Goal: Task Accomplishment & Management: Manage account settings

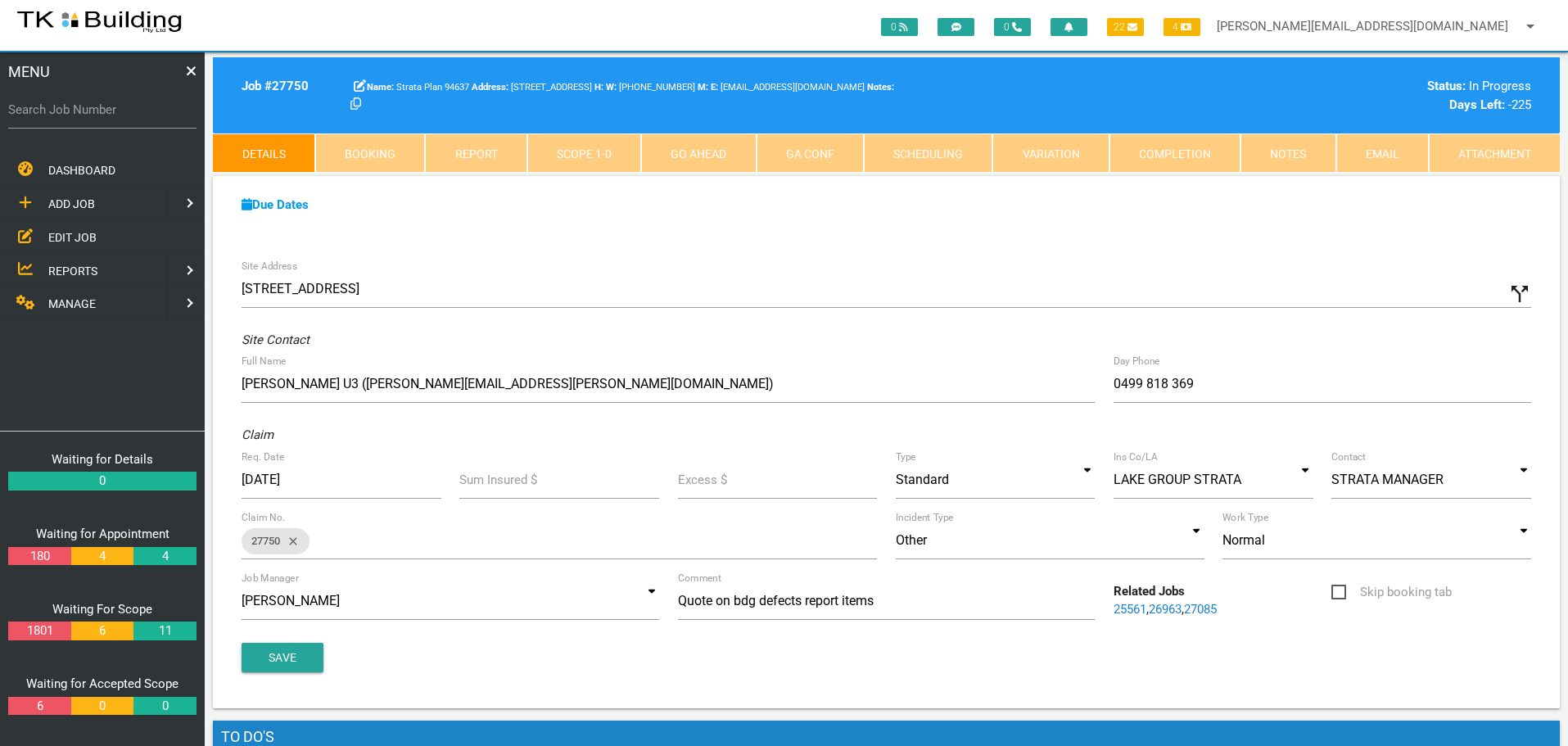
click at [54, 235] on span "EDIT JOB" at bounding box center [72, 236] width 48 height 13
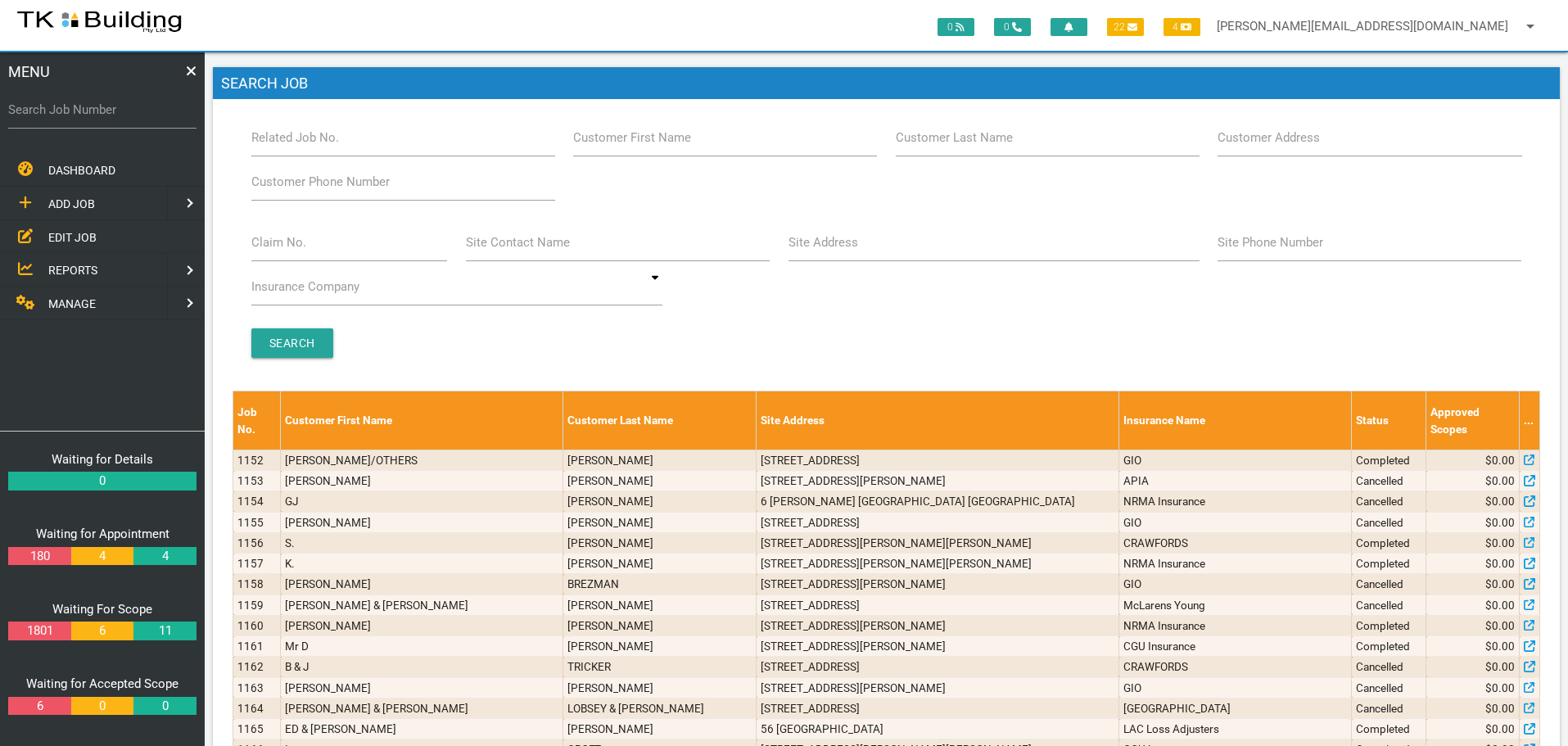
click at [979, 147] on label "Customer Last Name" at bounding box center [954, 138] width 117 height 19
click at [979, 147] on input "Customer Last Name" at bounding box center [1048, 137] width 303 height 37
type input "57301"
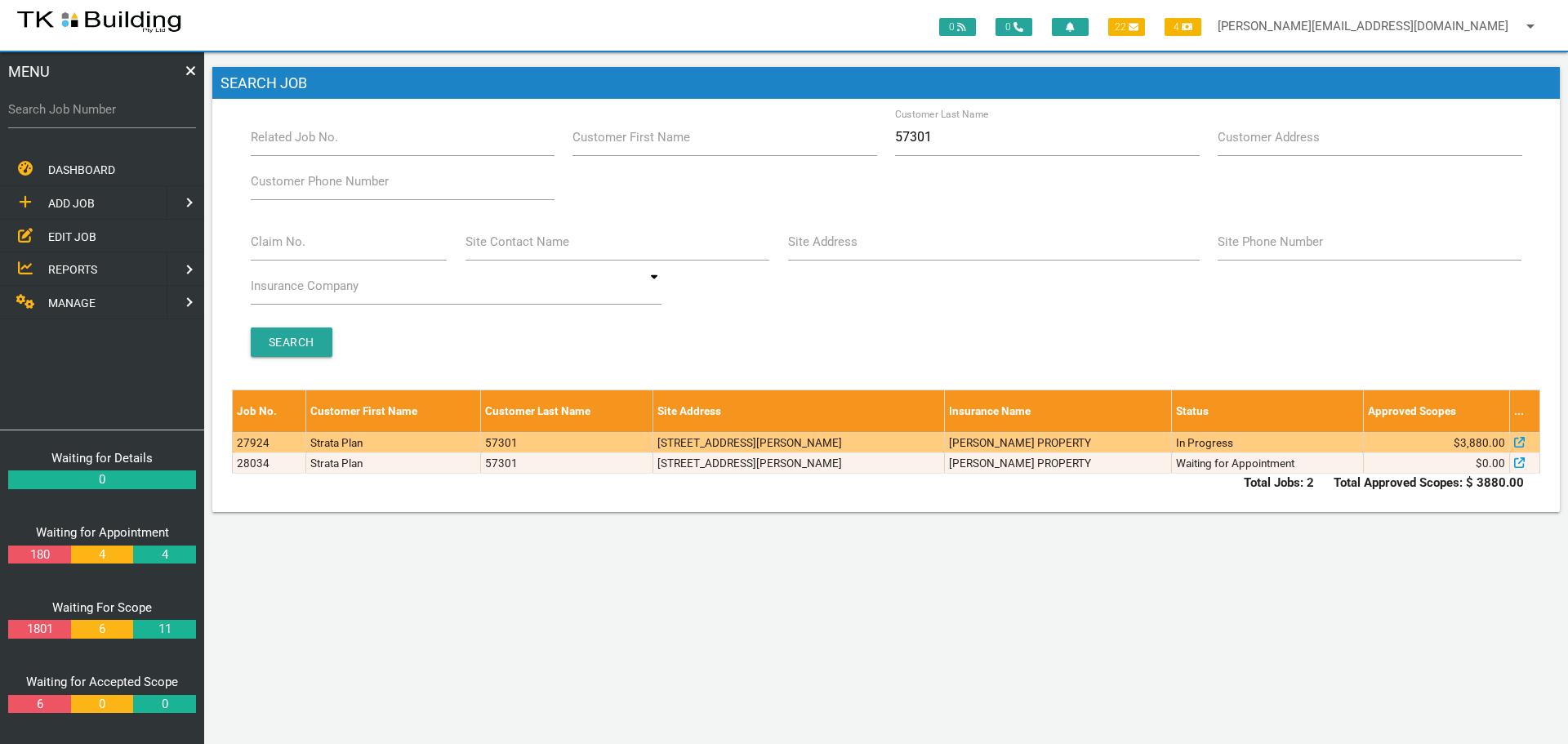
click at [1085, 441] on td "[PERSON_NAME] PROPERTY" at bounding box center [1058, 442] width 228 height 20
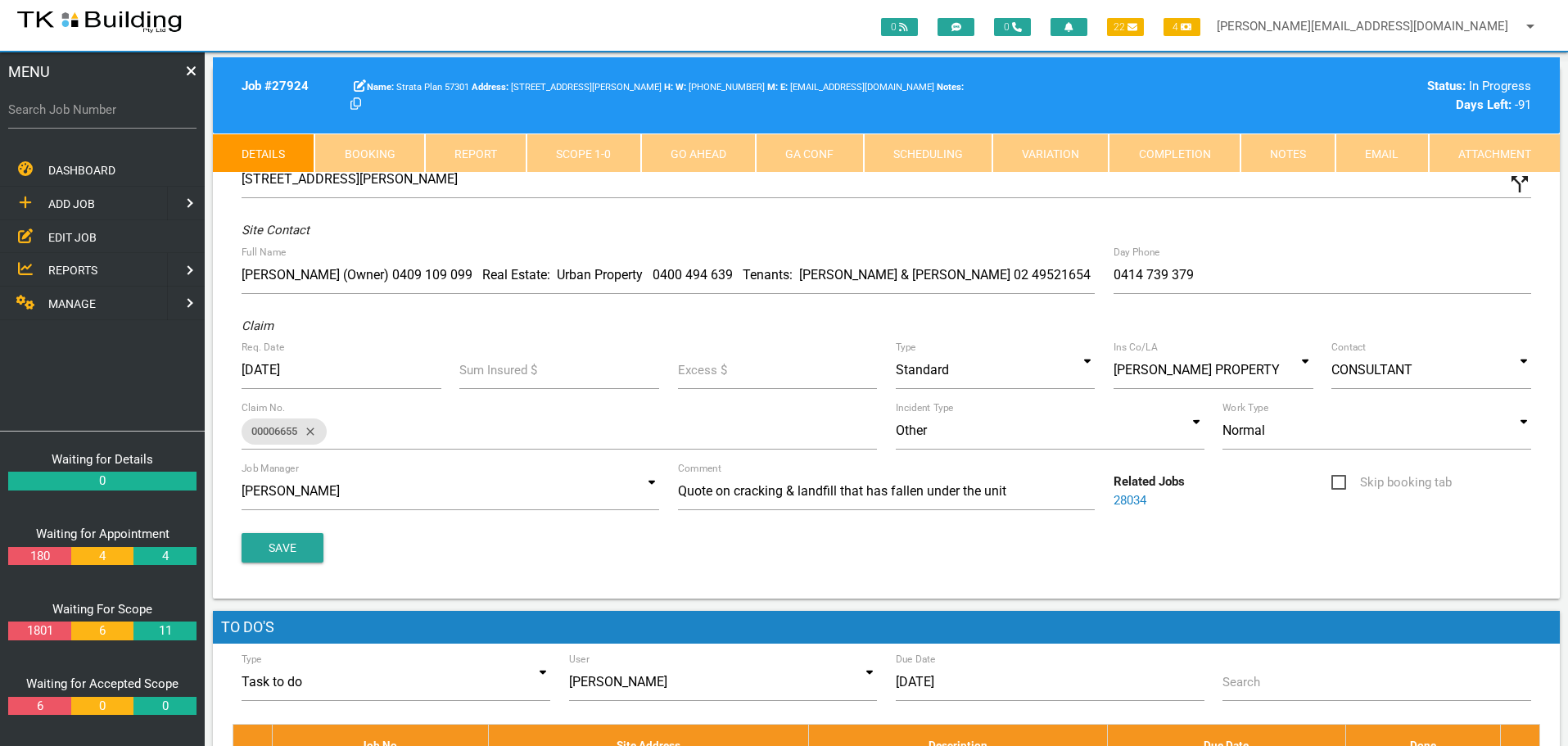
click at [598, 153] on link "Scope 1 - 0" at bounding box center [583, 153] width 114 height 39
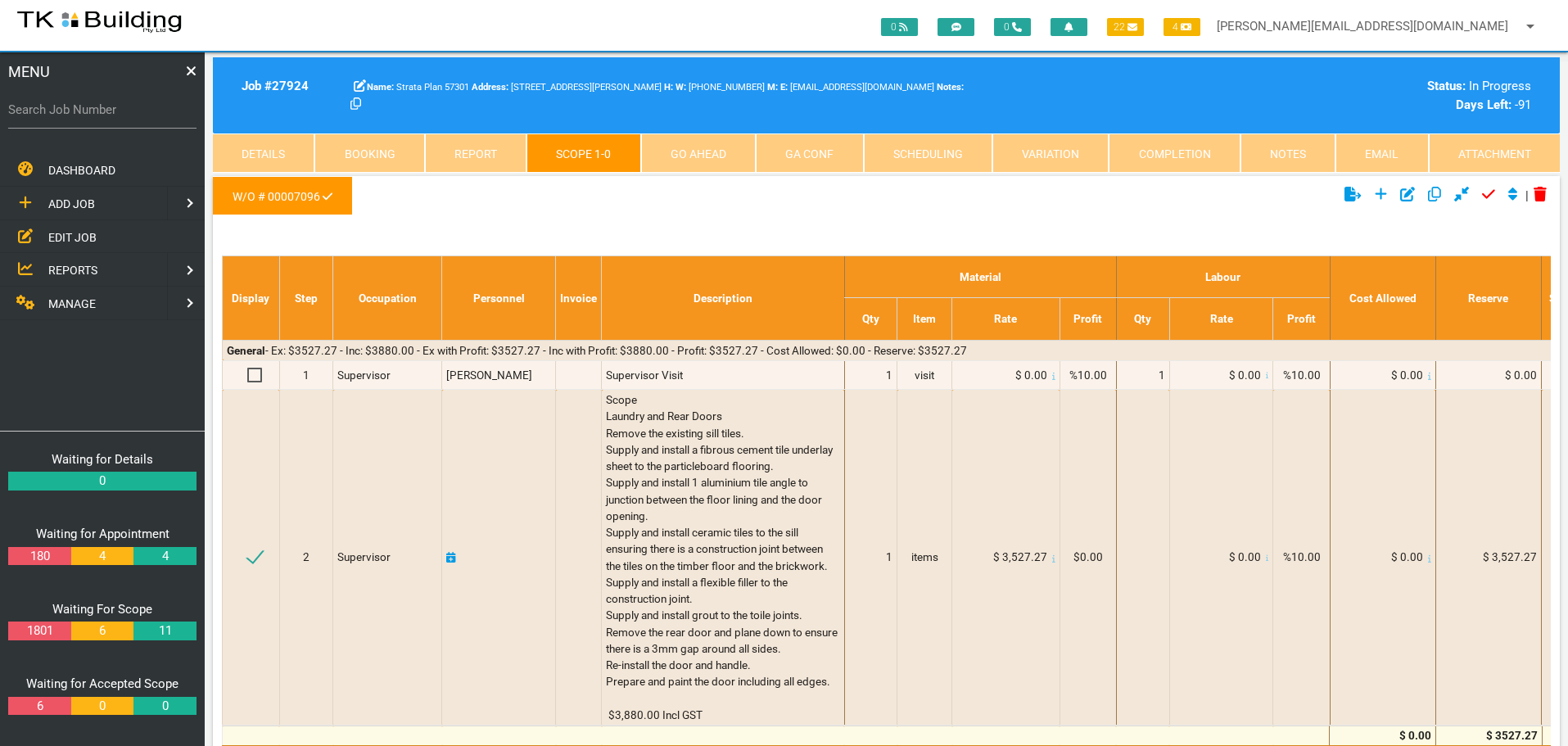
click at [1304, 141] on link "Notes" at bounding box center [1288, 153] width 95 height 39
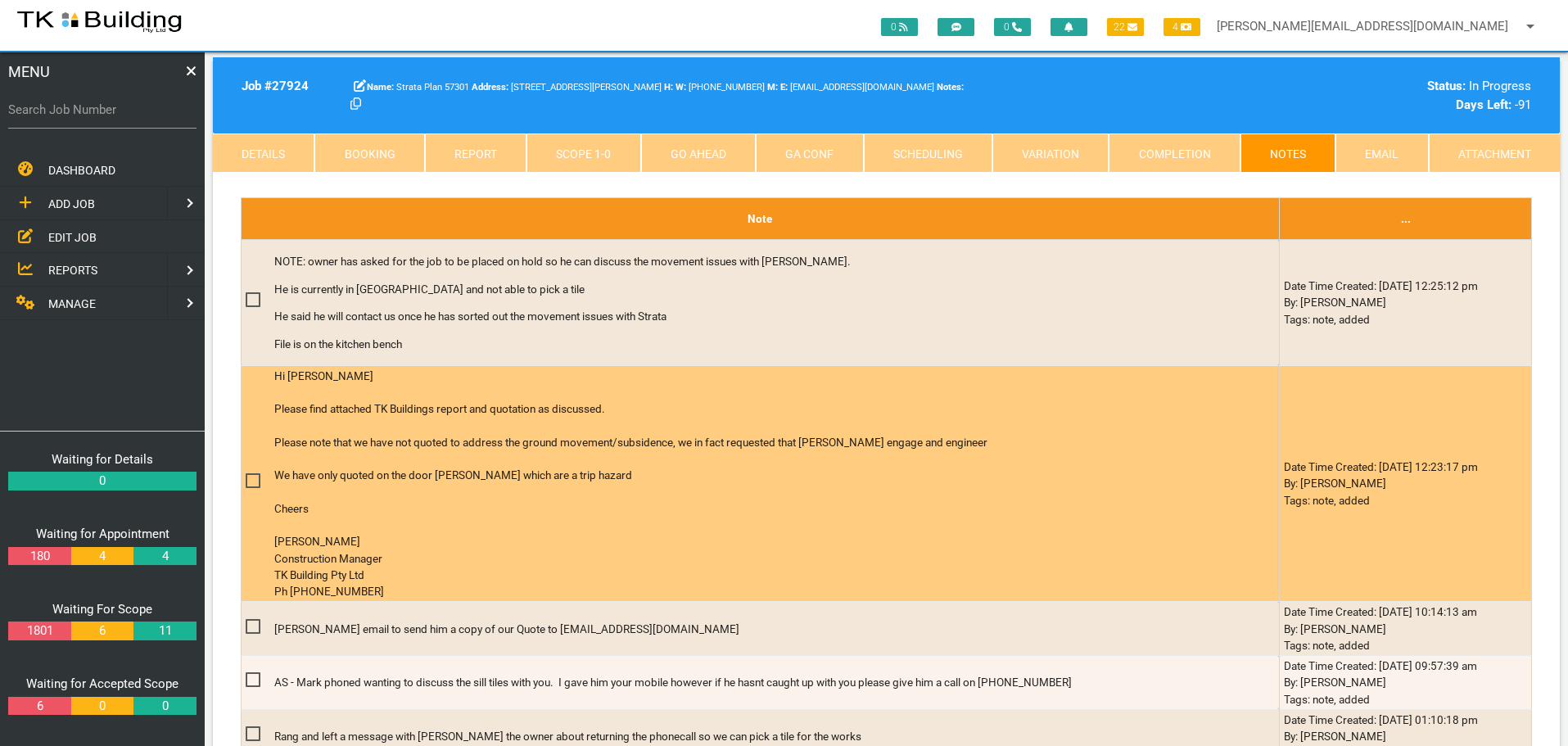
scroll to position [492, 0]
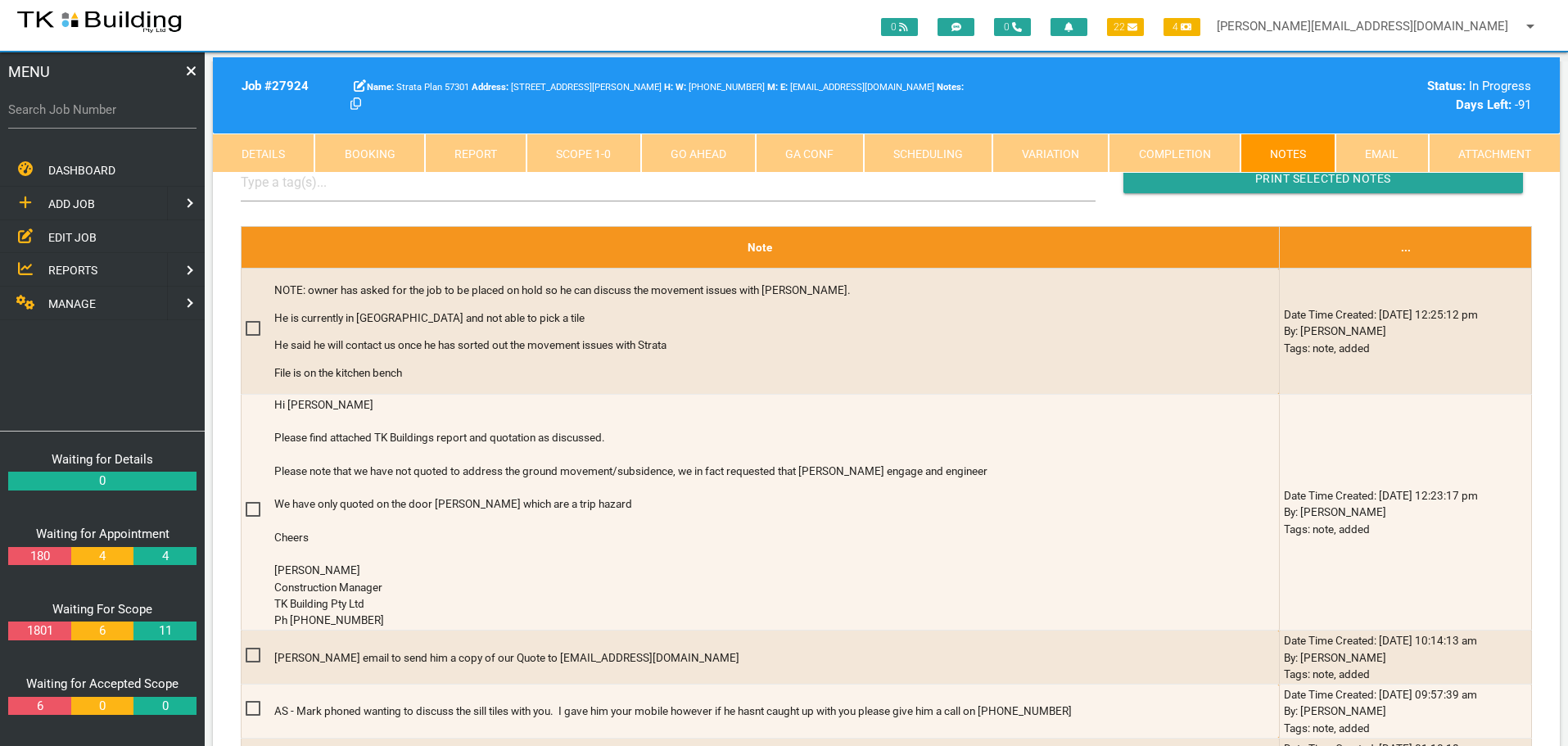
click at [608, 163] on link "Scope 1 - 0" at bounding box center [583, 153] width 114 height 39
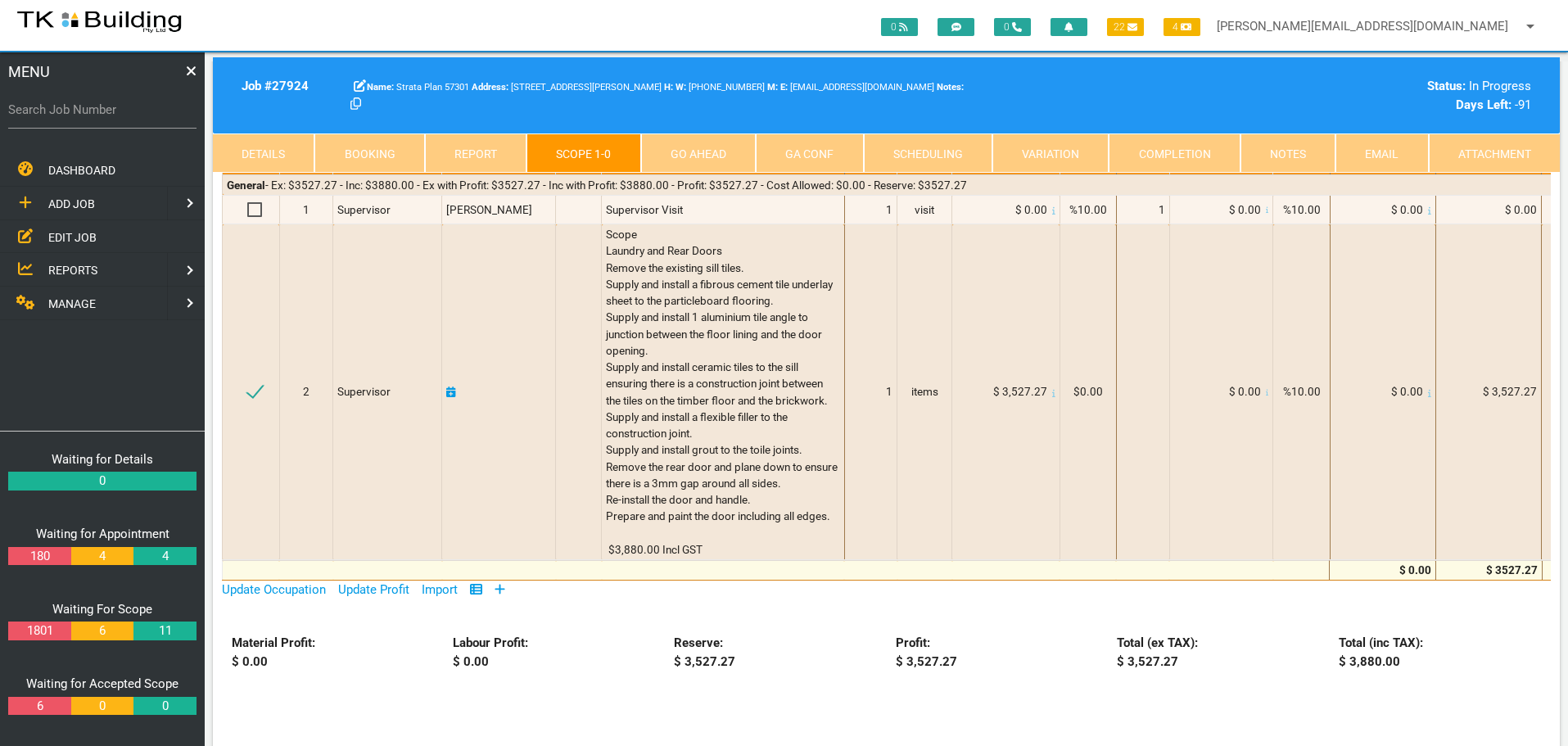
scroll to position [164, 0]
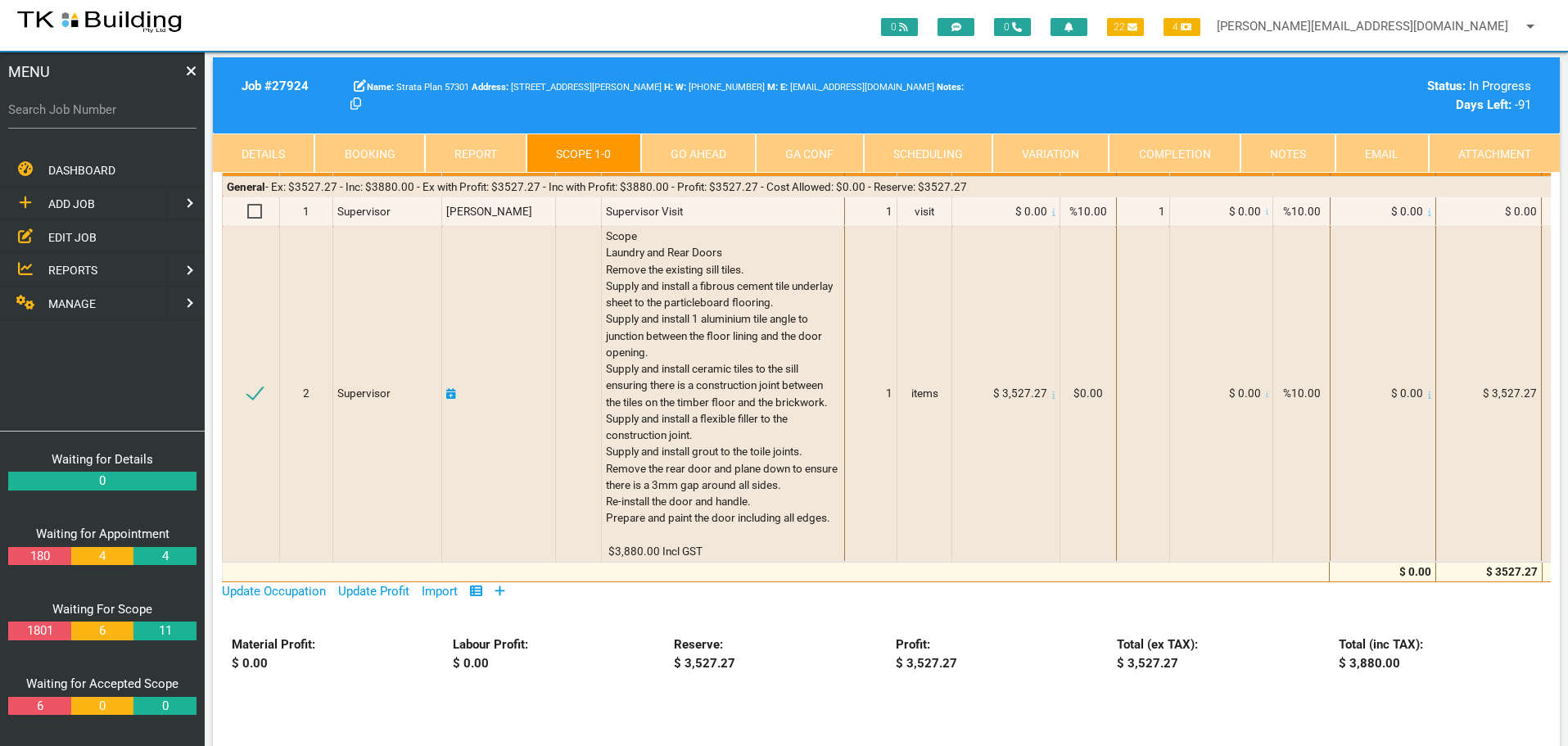
click at [1281, 152] on link "Notes" at bounding box center [1288, 153] width 95 height 39
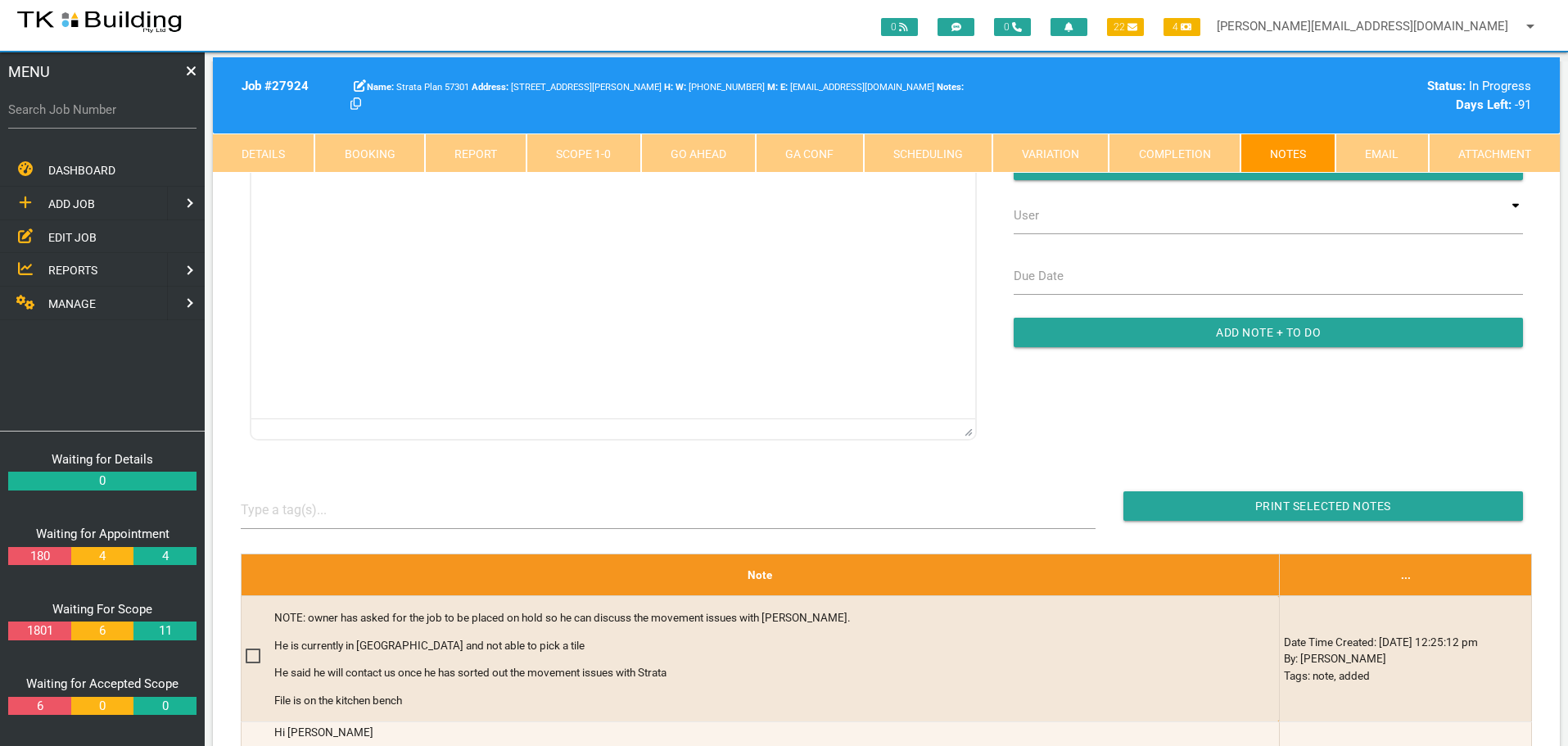
scroll to position [0, 0]
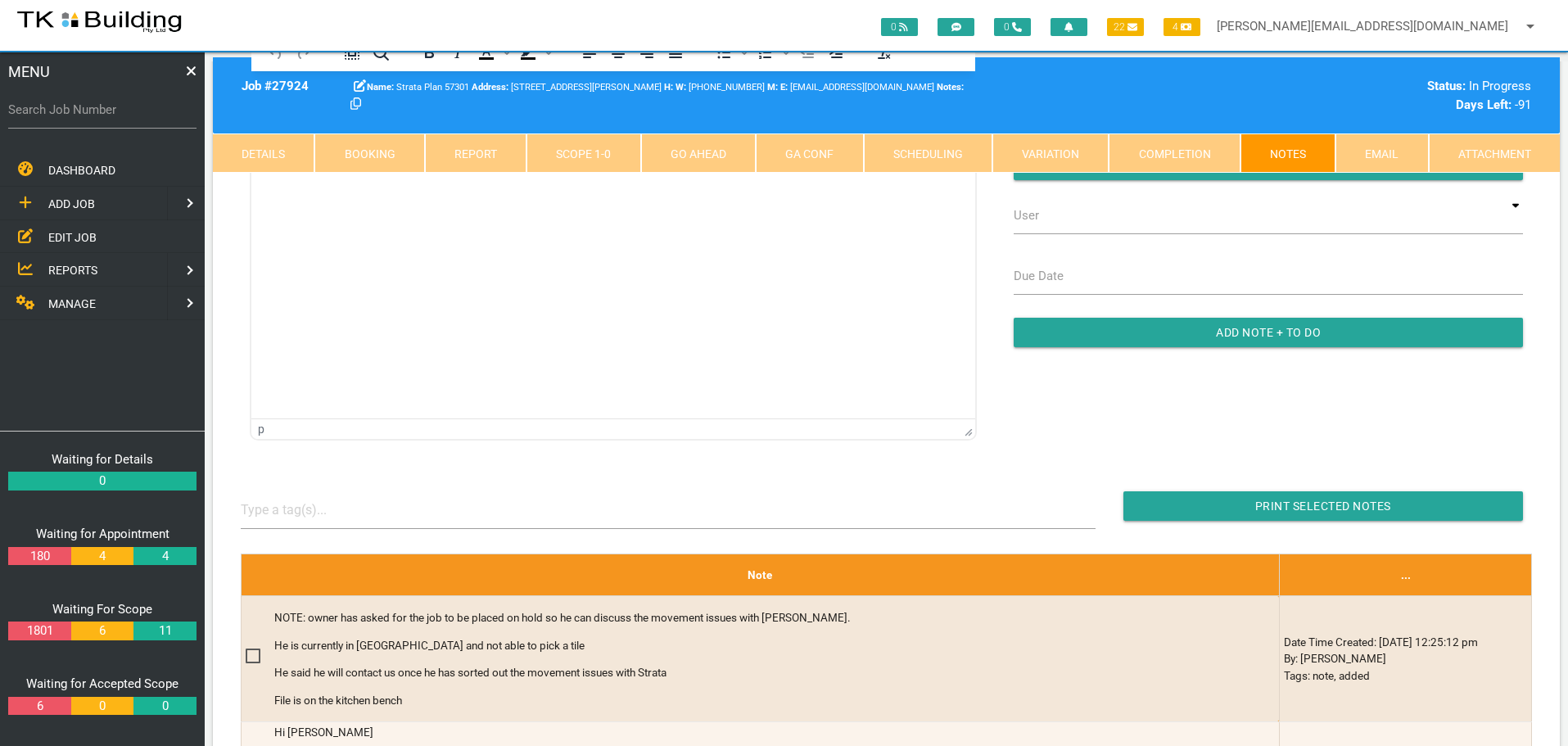
click at [599, 147] on link "Scope 1 - 0" at bounding box center [583, 153] width 114 height 39
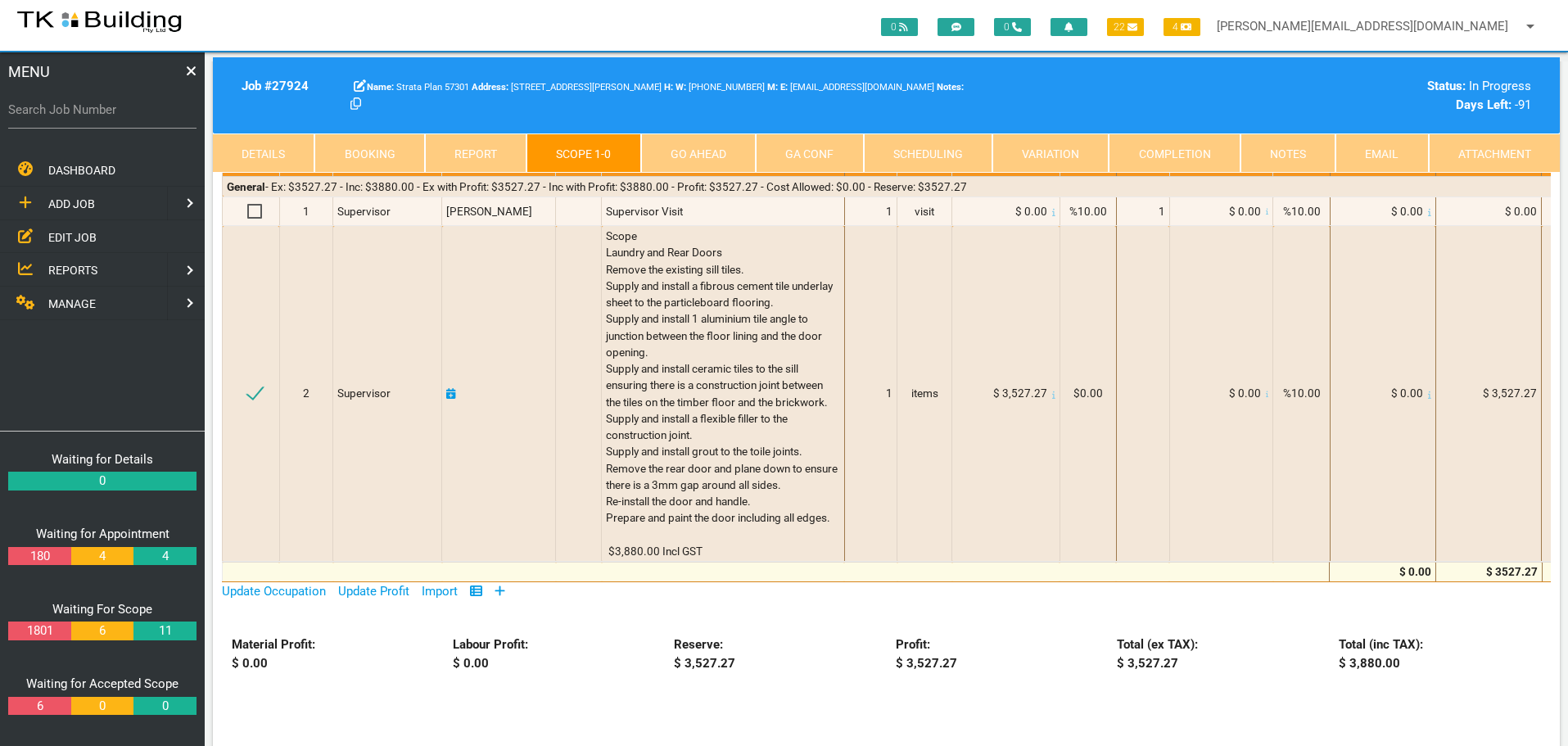
click at [1294, 155] on link "Notes" at bounding box center [1288, 153] width 95 height 39
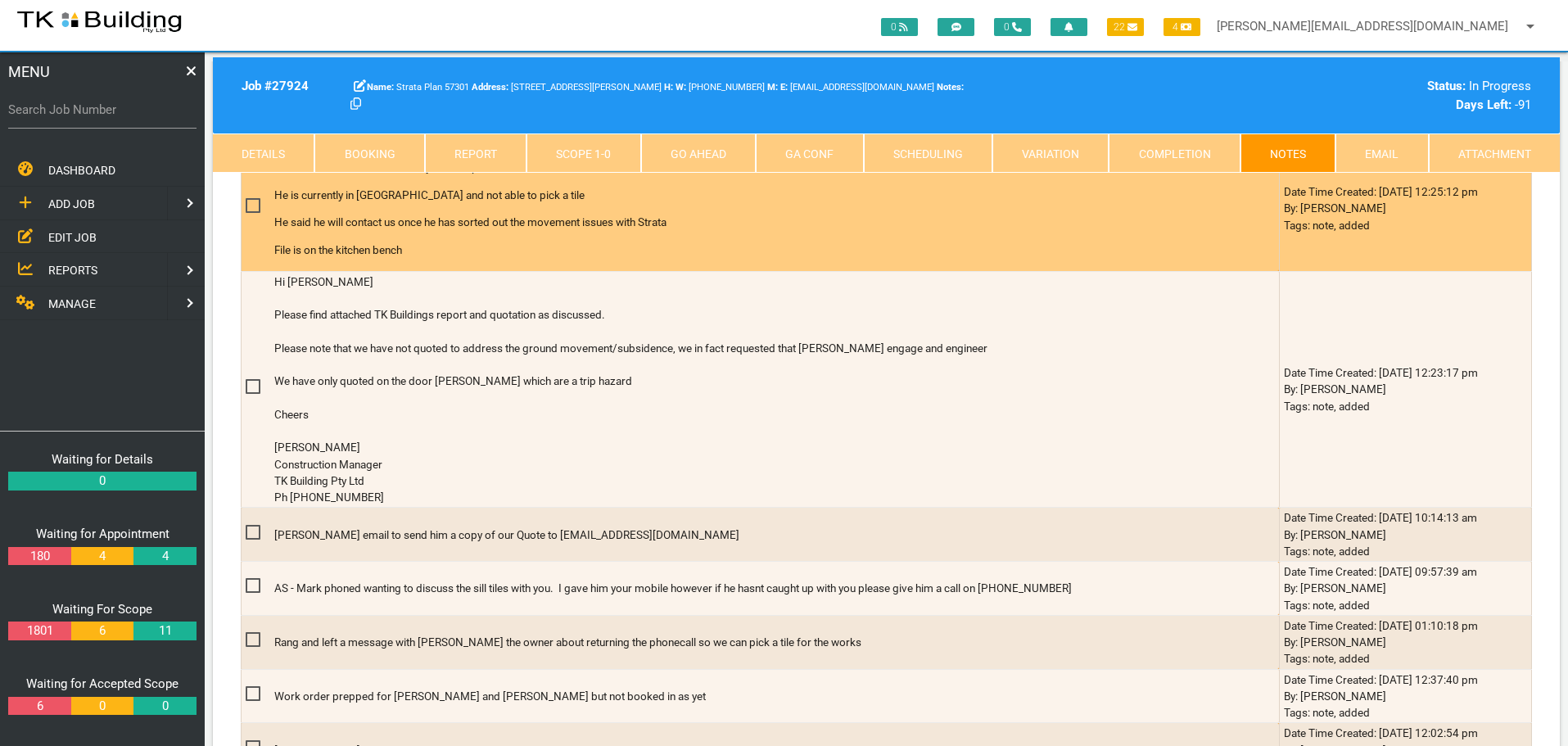
scroll to position [655, 0]
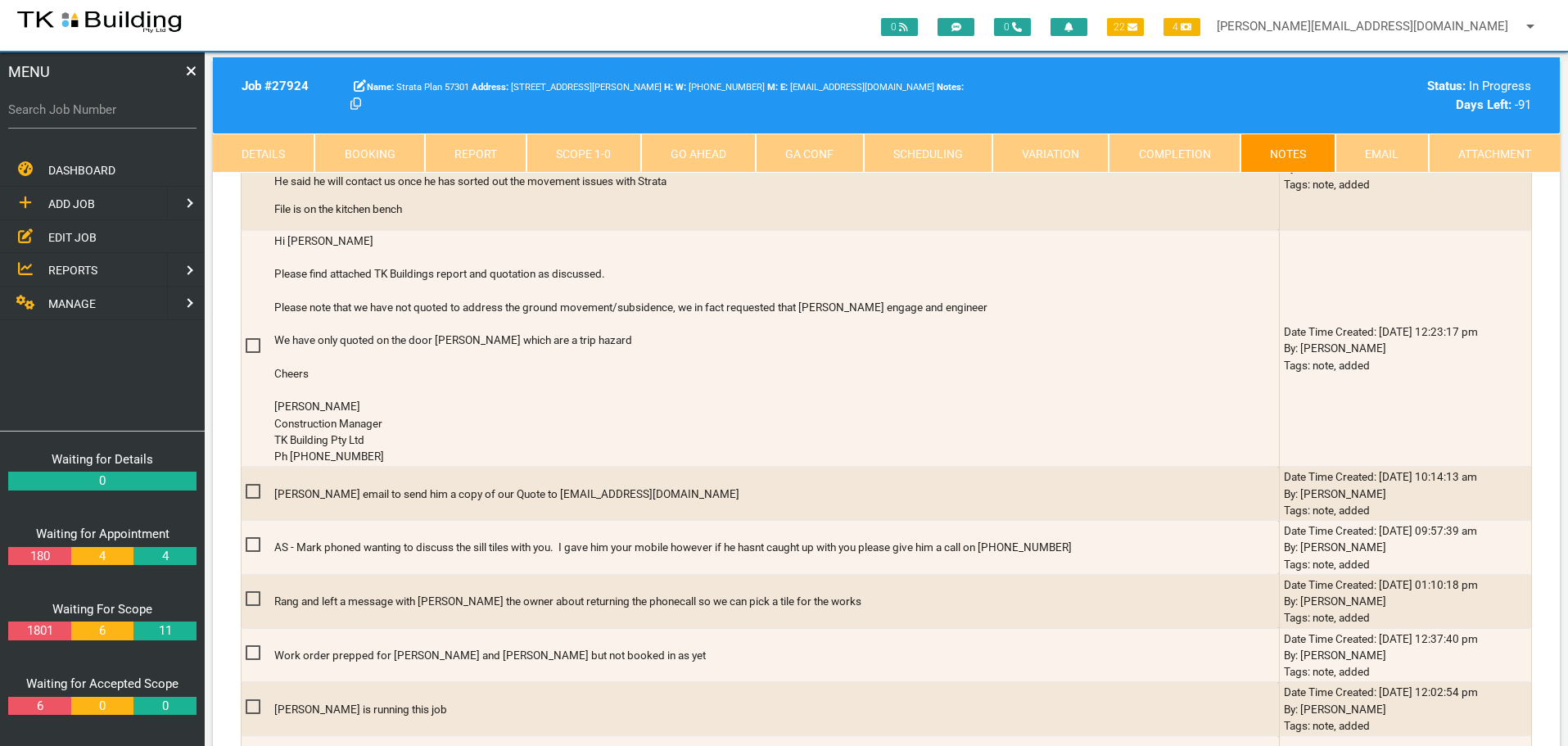
click at [266, 155] on link "Details" at bounding box center [264, 153] width 102 height 39
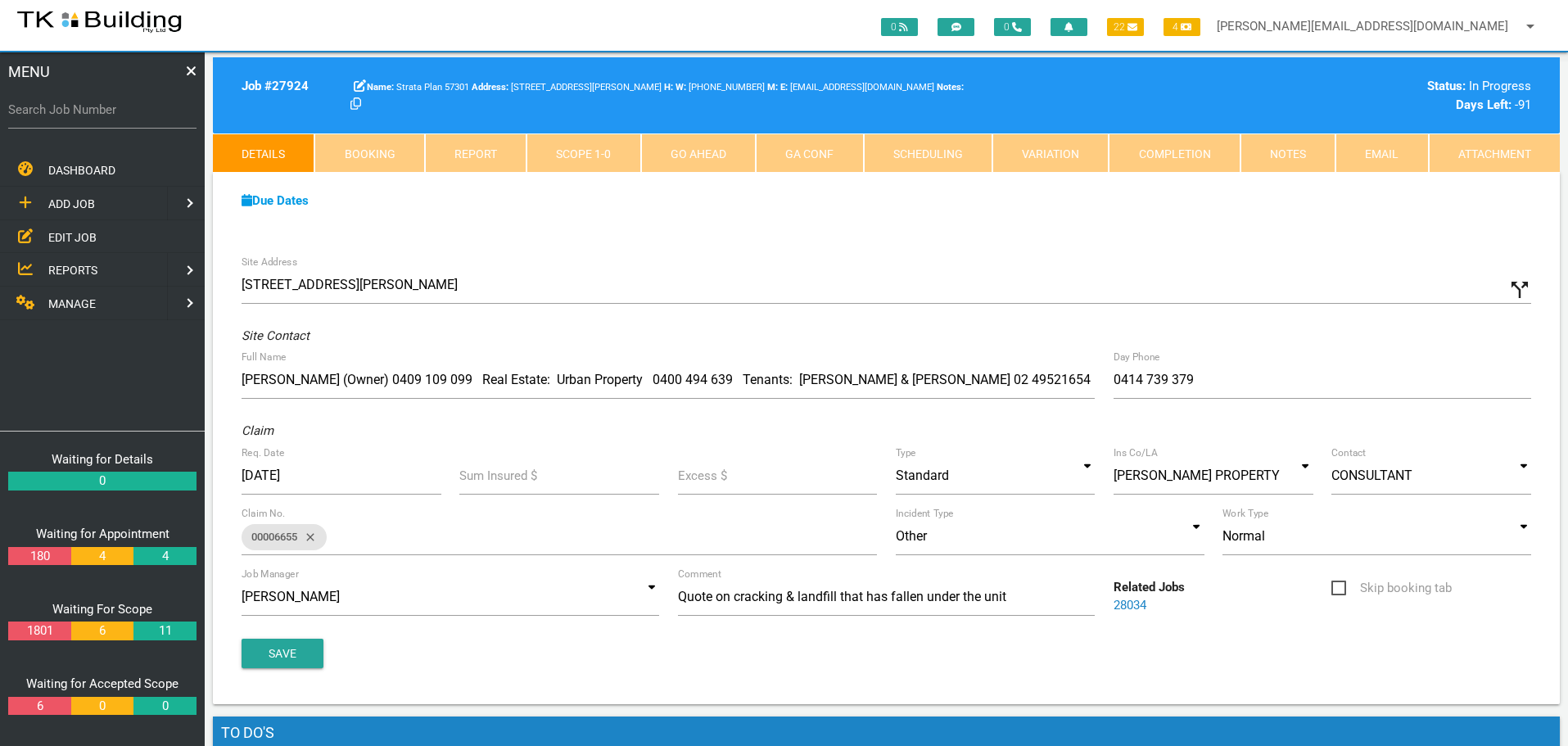
scroll to position [0, 0]
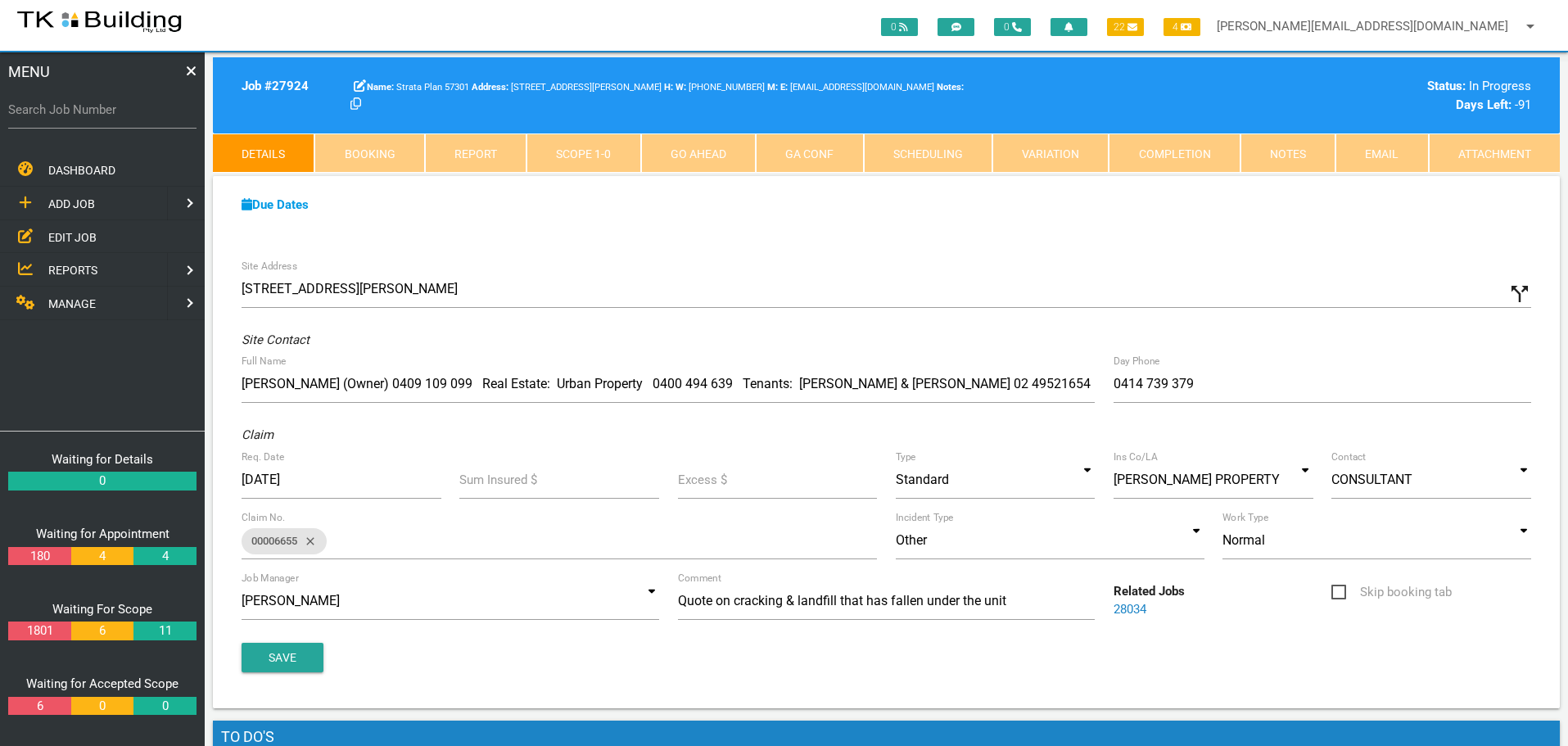
click at [1268, 150] on link "Notes" at bounding box center [1288, 153] width 95 height 39
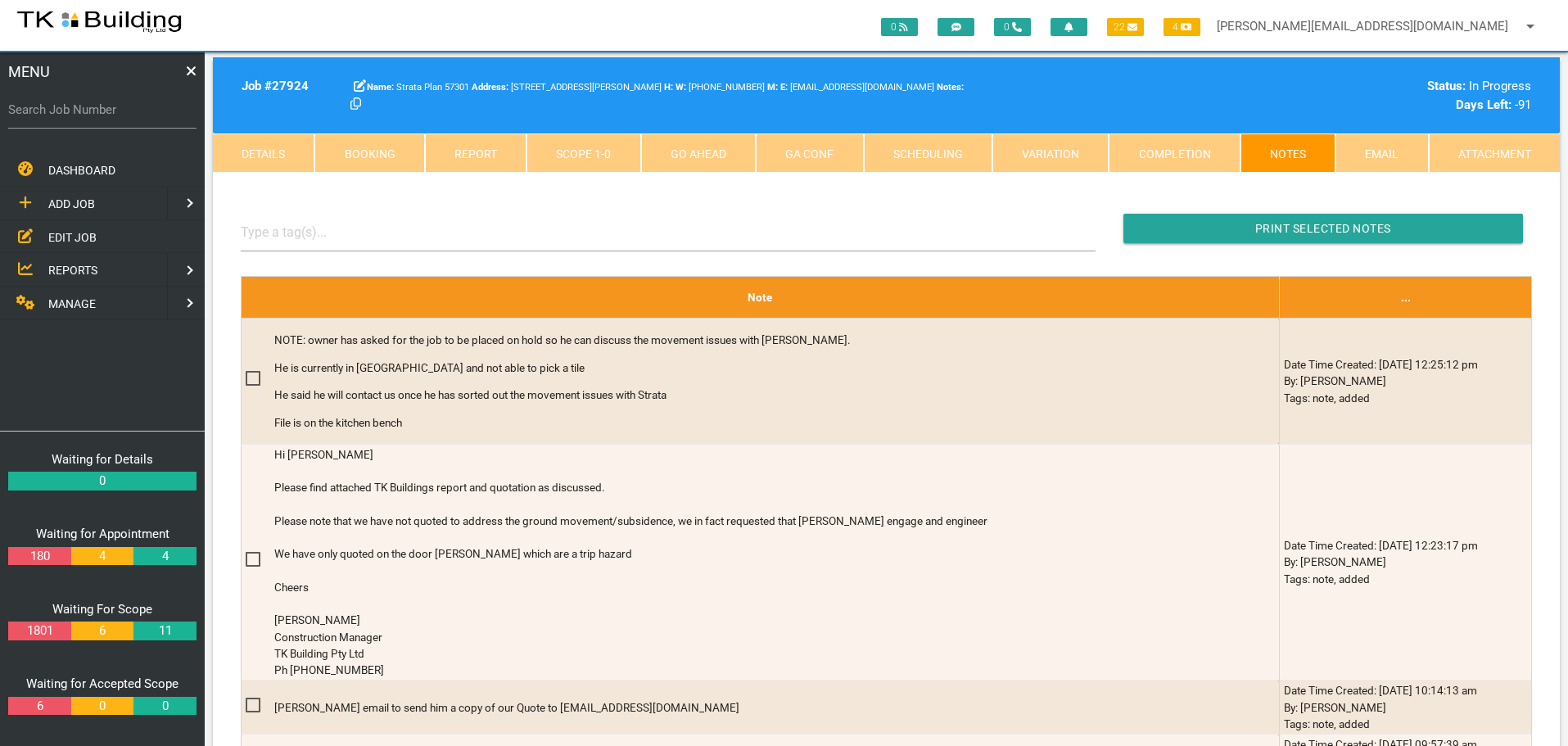
click at [624, 155] on link "Scope 1 - 0" at bounding box center [583, 153] width 114 height 39
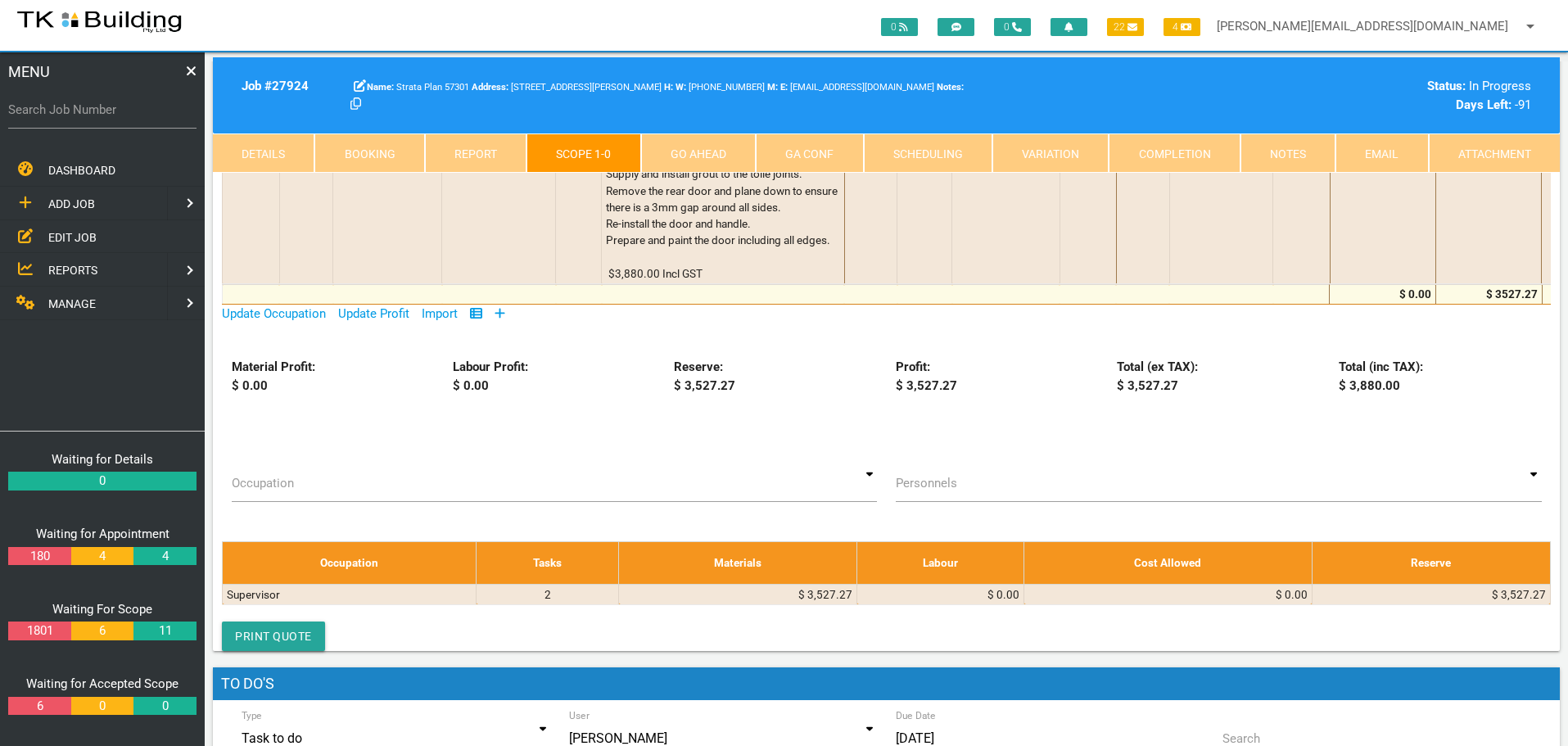
scroll to position [114, 0]
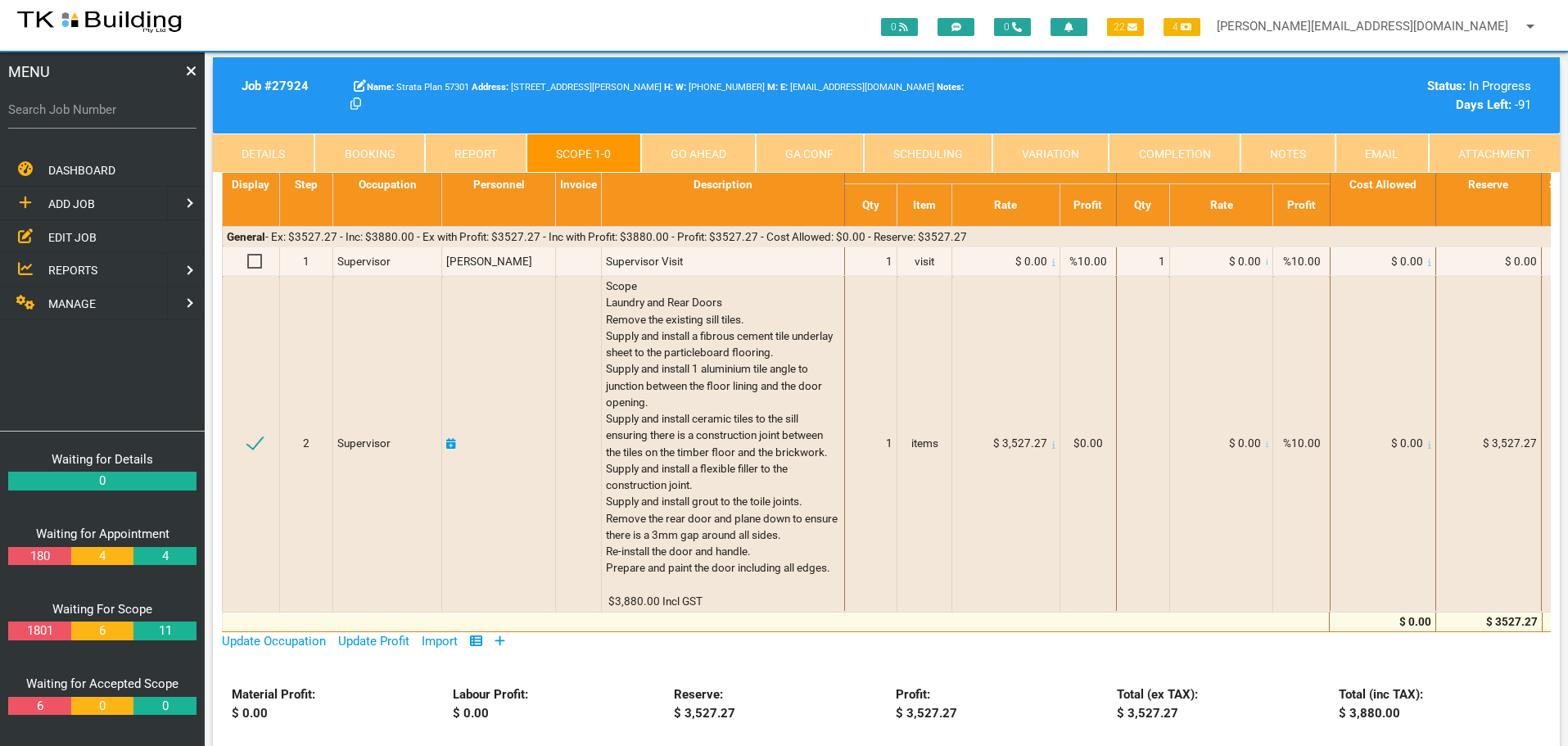
click at [1298, 154] on link "Notes" at bounding box center [1288, 153] width 95 height 39
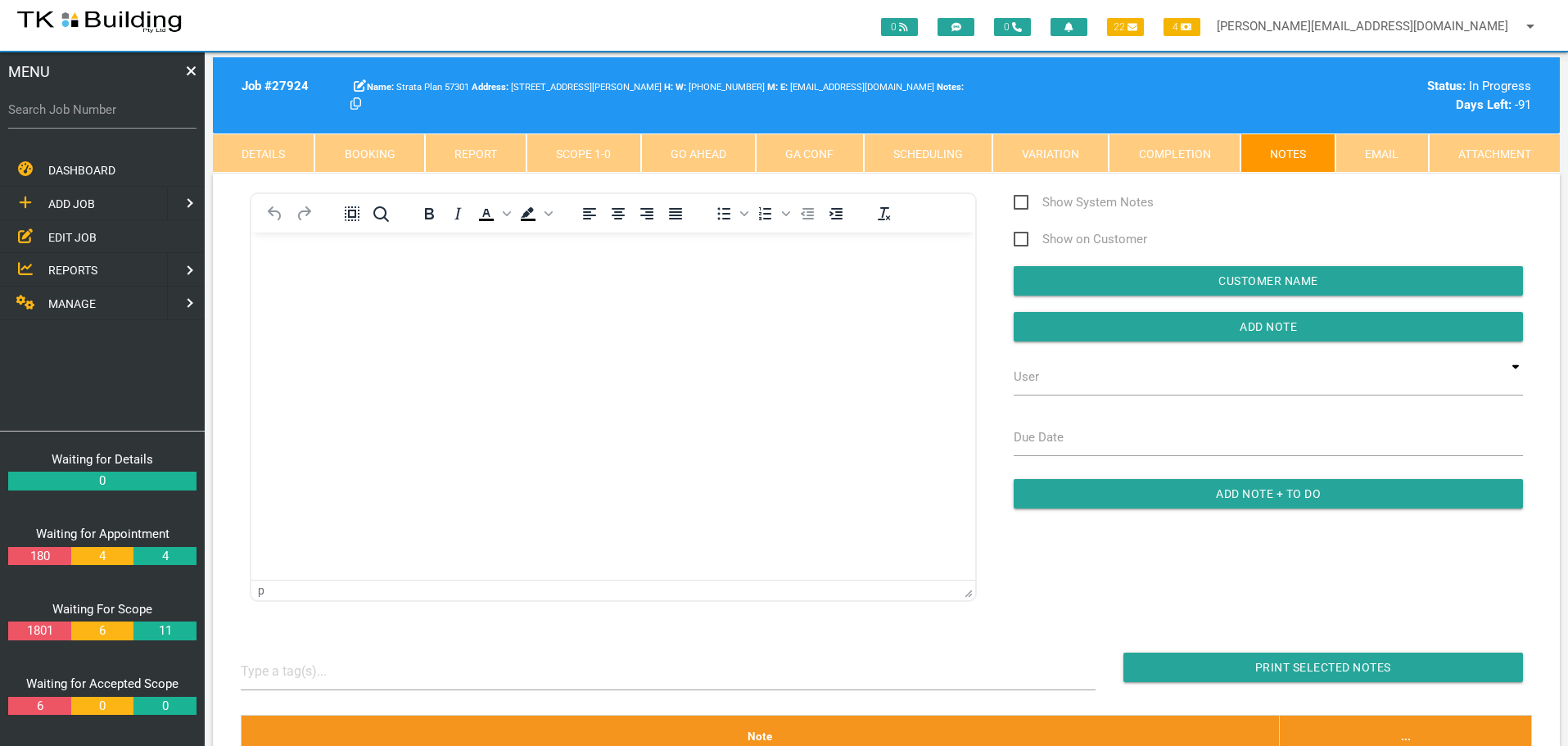
scroll to position [0, 0]
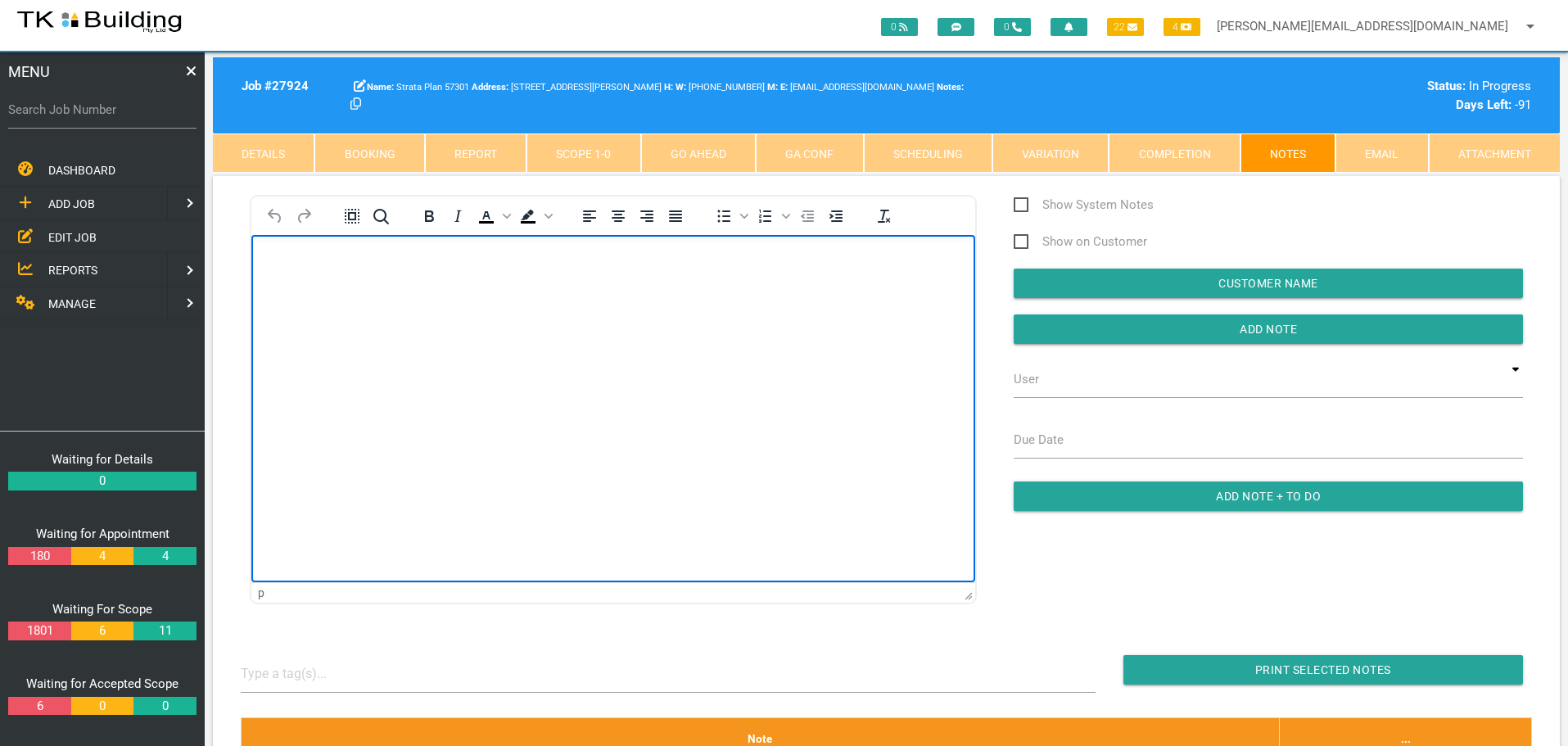
click at [392, 282] on body "Rich Text Area. Press ALT-0 for help." at bounding box center [614, 281] width 724 height 54
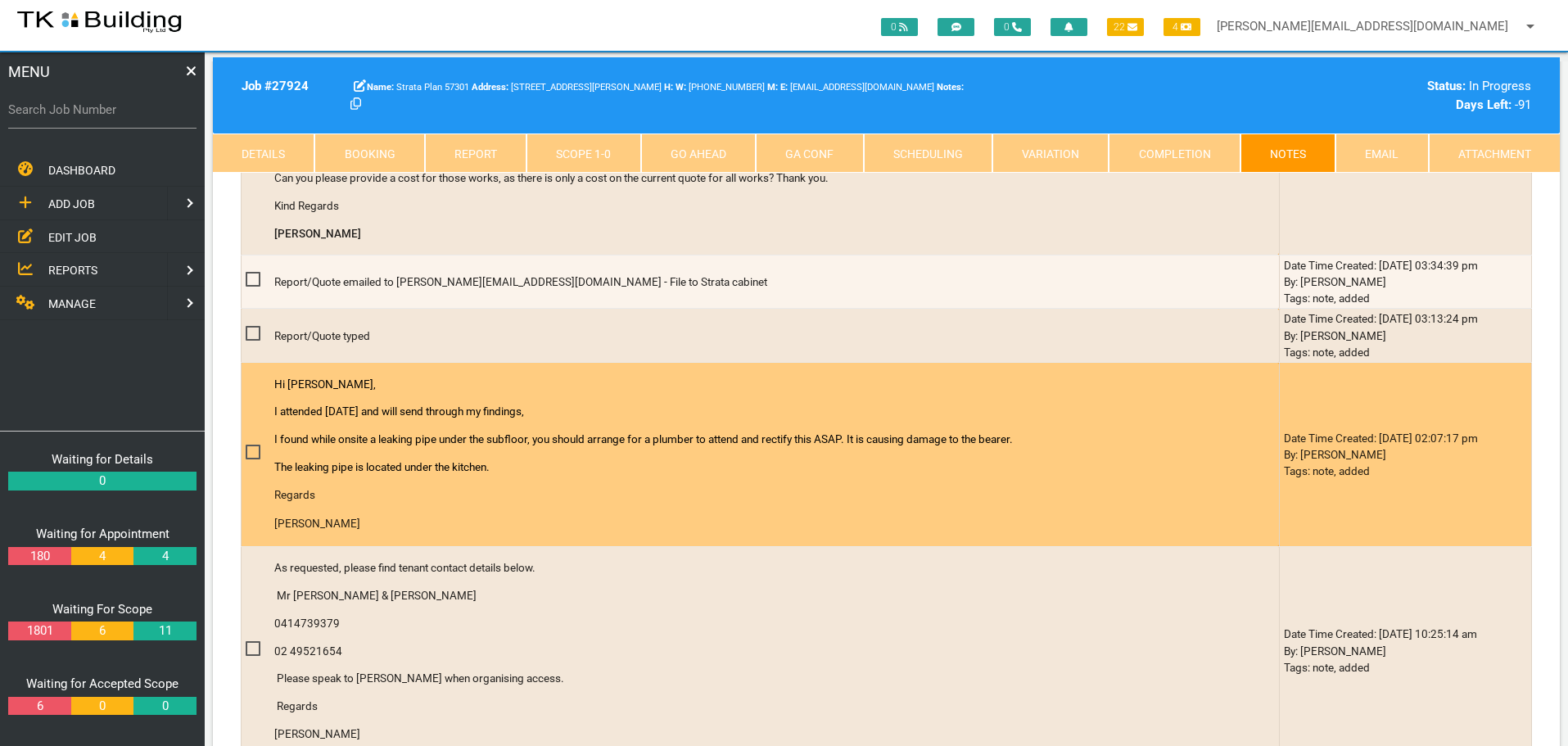
scroll to position [1966, 0]
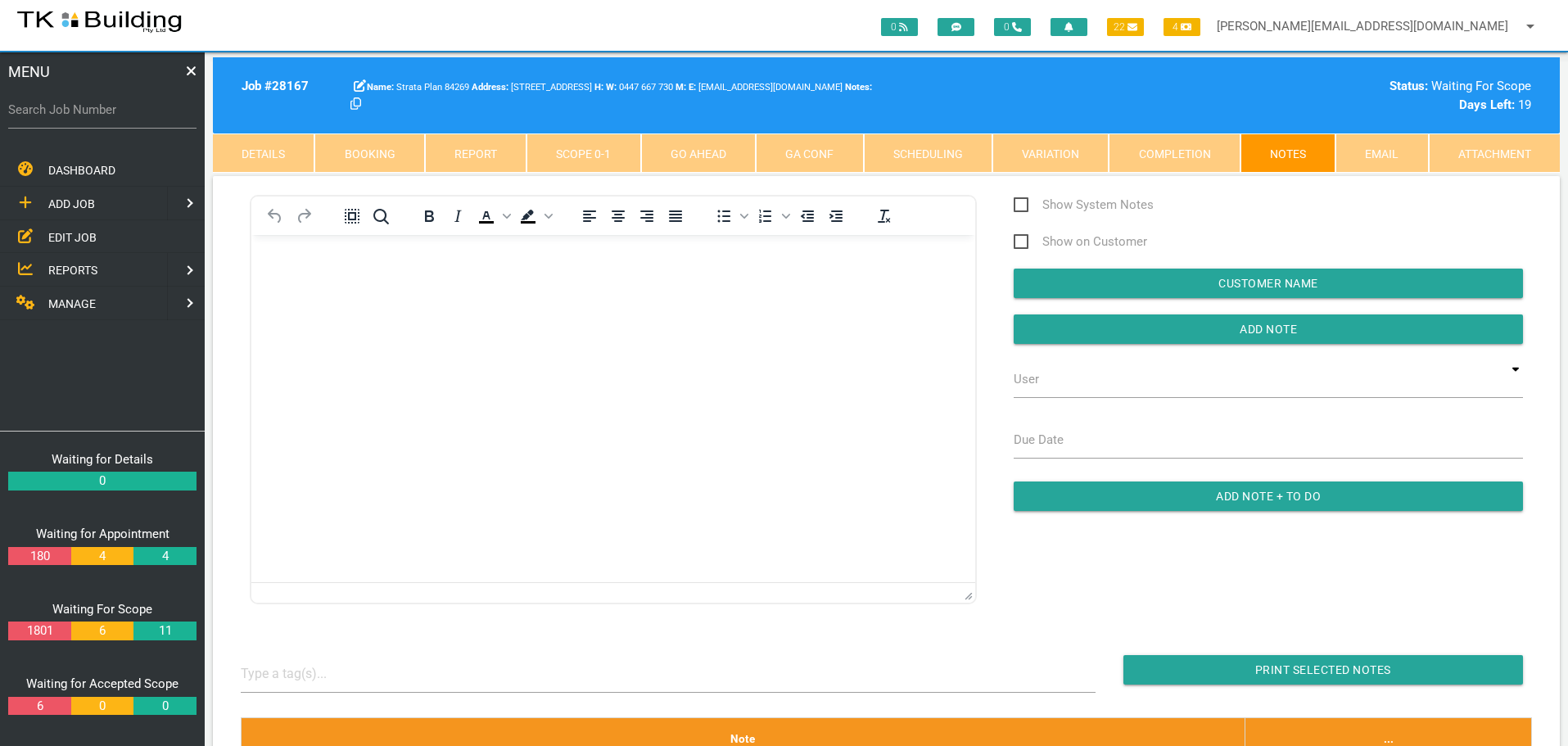
click at [47, 235] on link "EDIT JOB" at bounding box center [102, 237] width 211 height 34
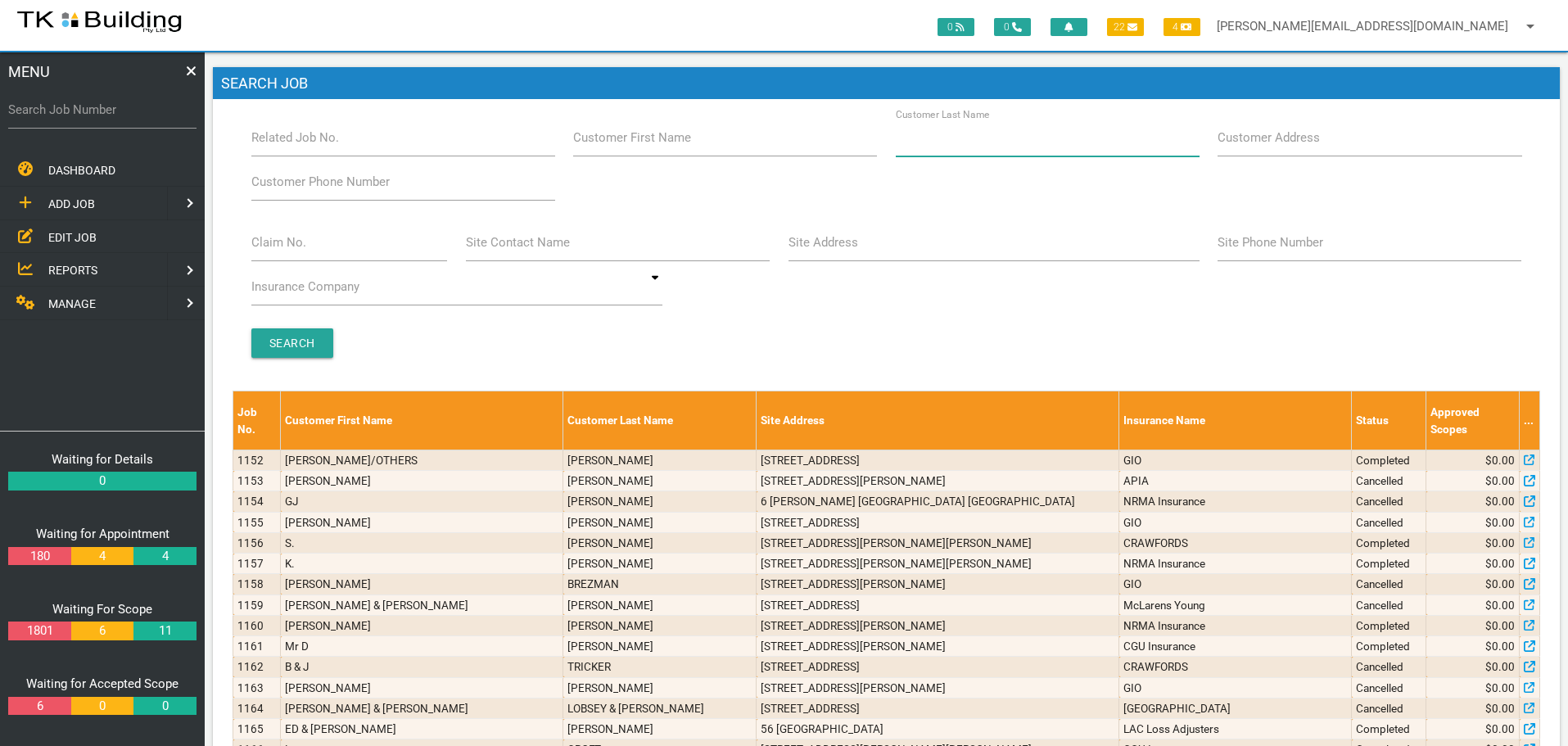
click at [1037, 146] on input "Customer Last Name" at bounding box center [1048, 137] width 303 height 37
type input "91200"
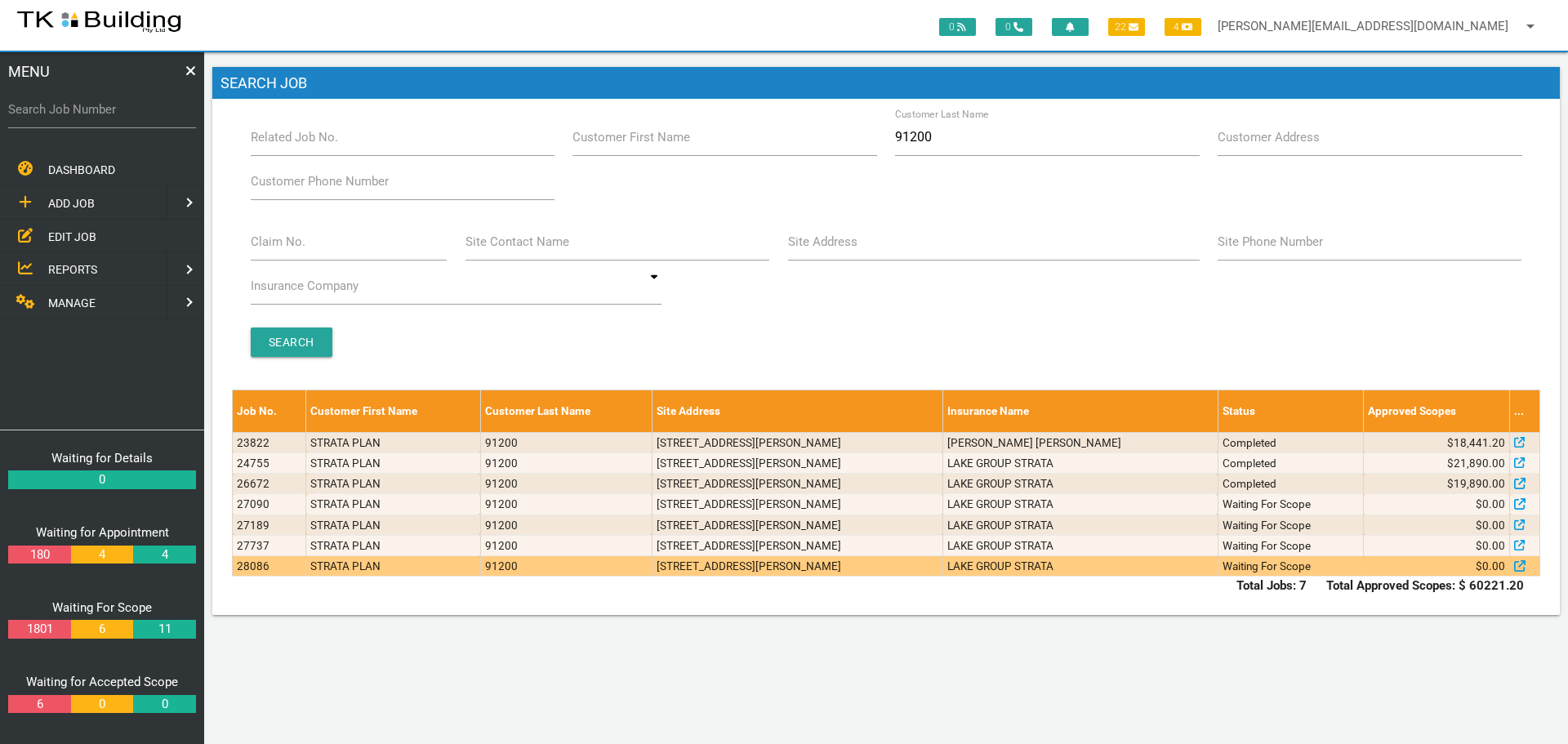
click at [1128, 569] on td "LAKE GROUP STRATA" at bounding box center [1080, 566] width 276 height 20
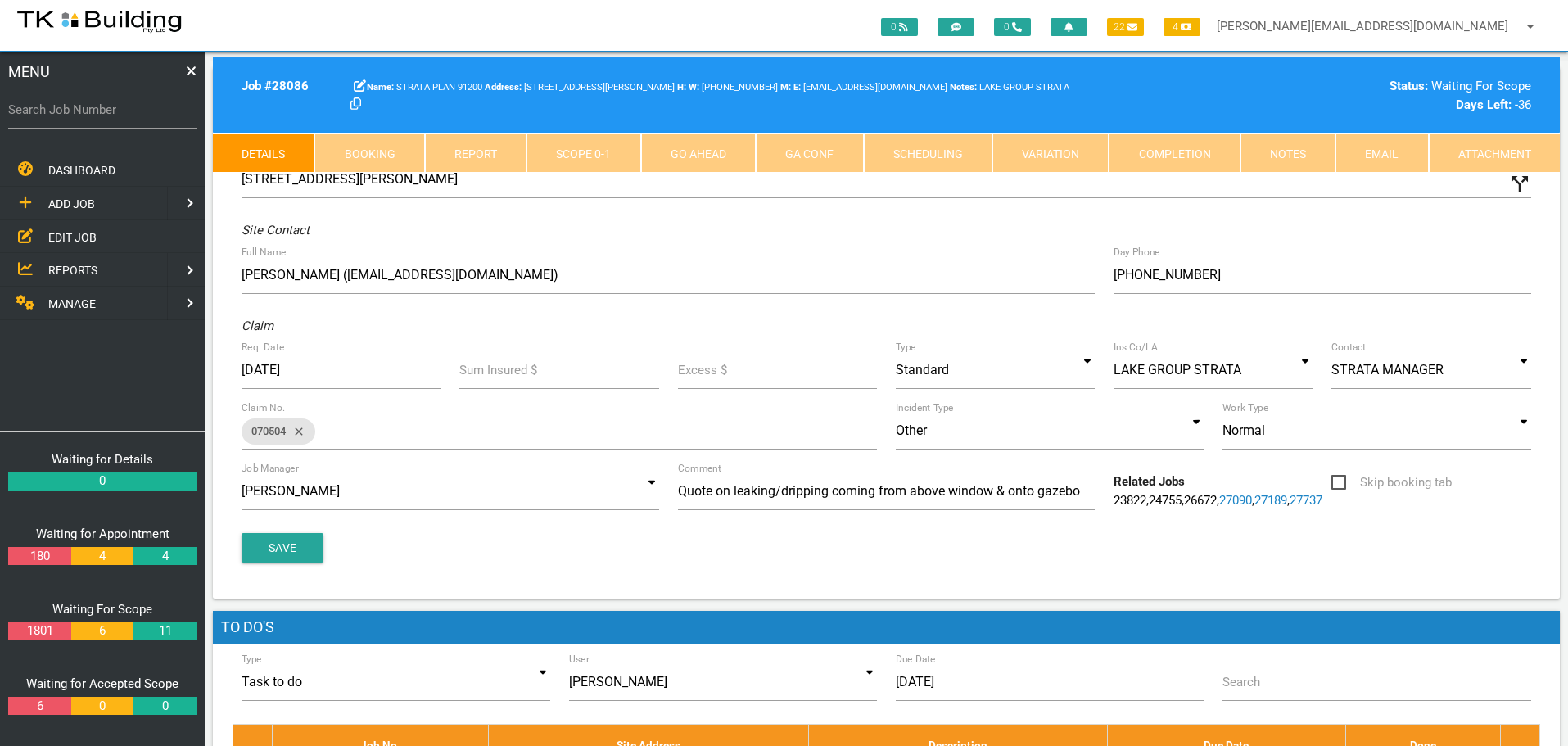
click at [1291, 159] on link "Notes" at bounding box center [1288, 153] width 95 height 39
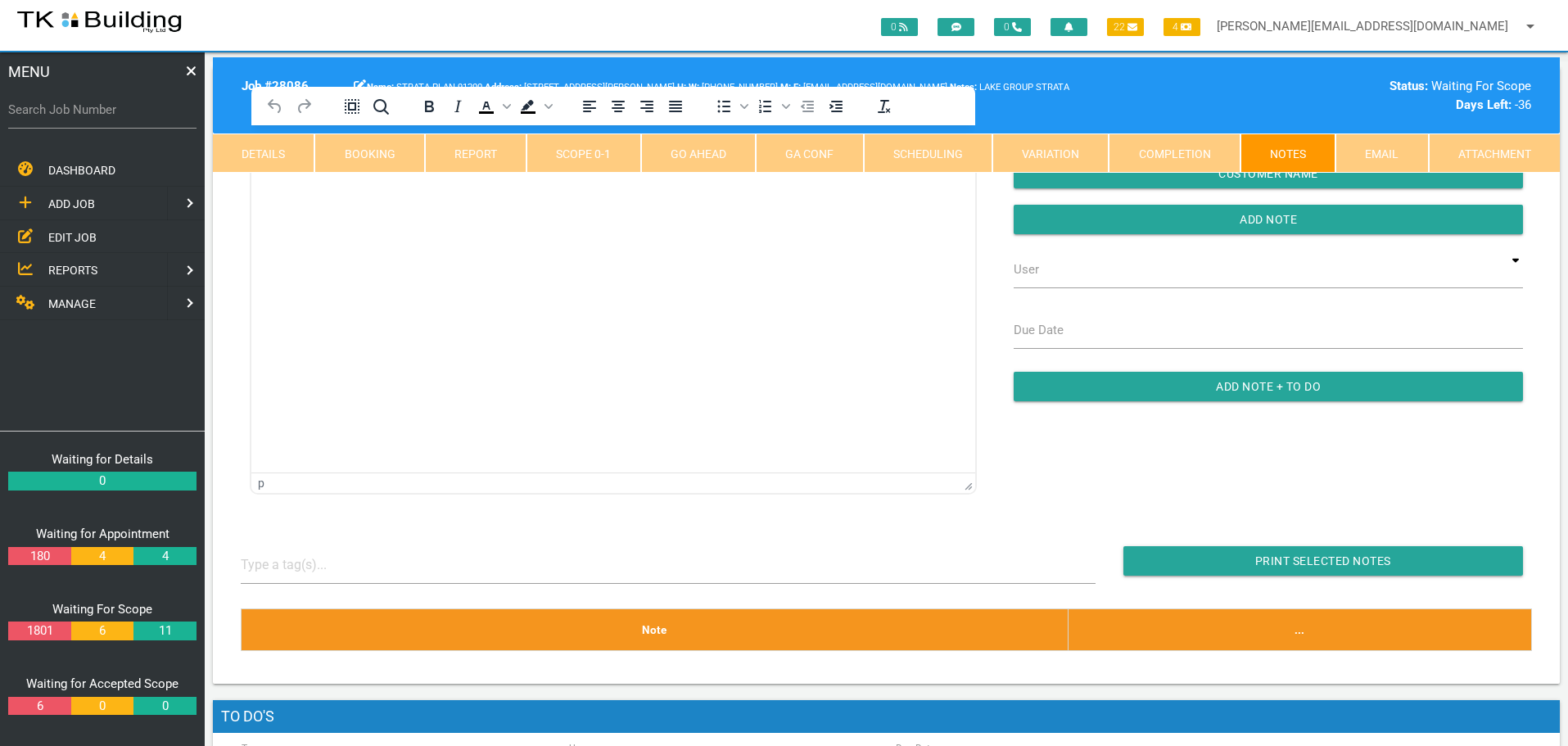
click at [375, 157] on link "Booking" at bounding box center [369, 153] width 109 height 39
select select "8"
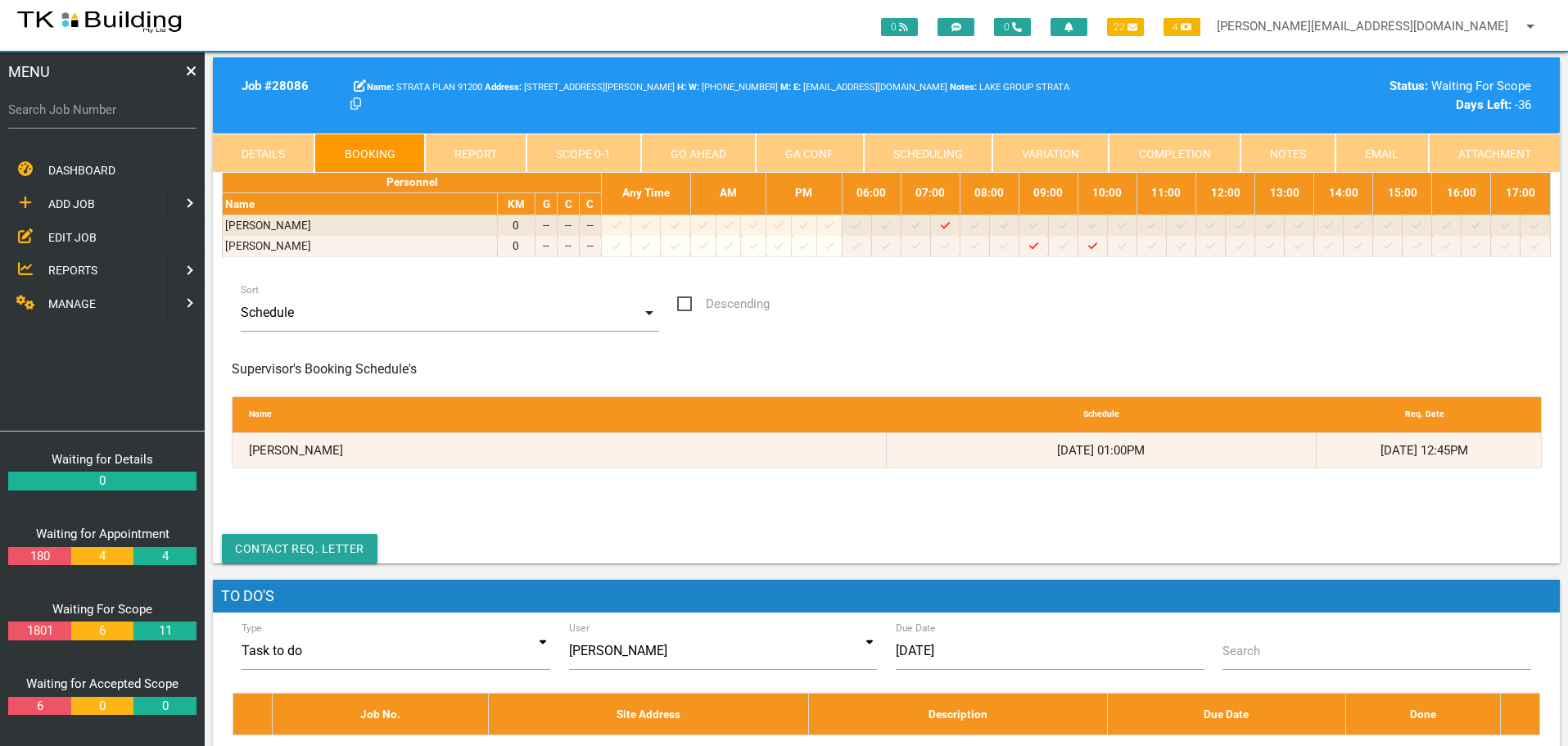
scroll to position [82, 0]
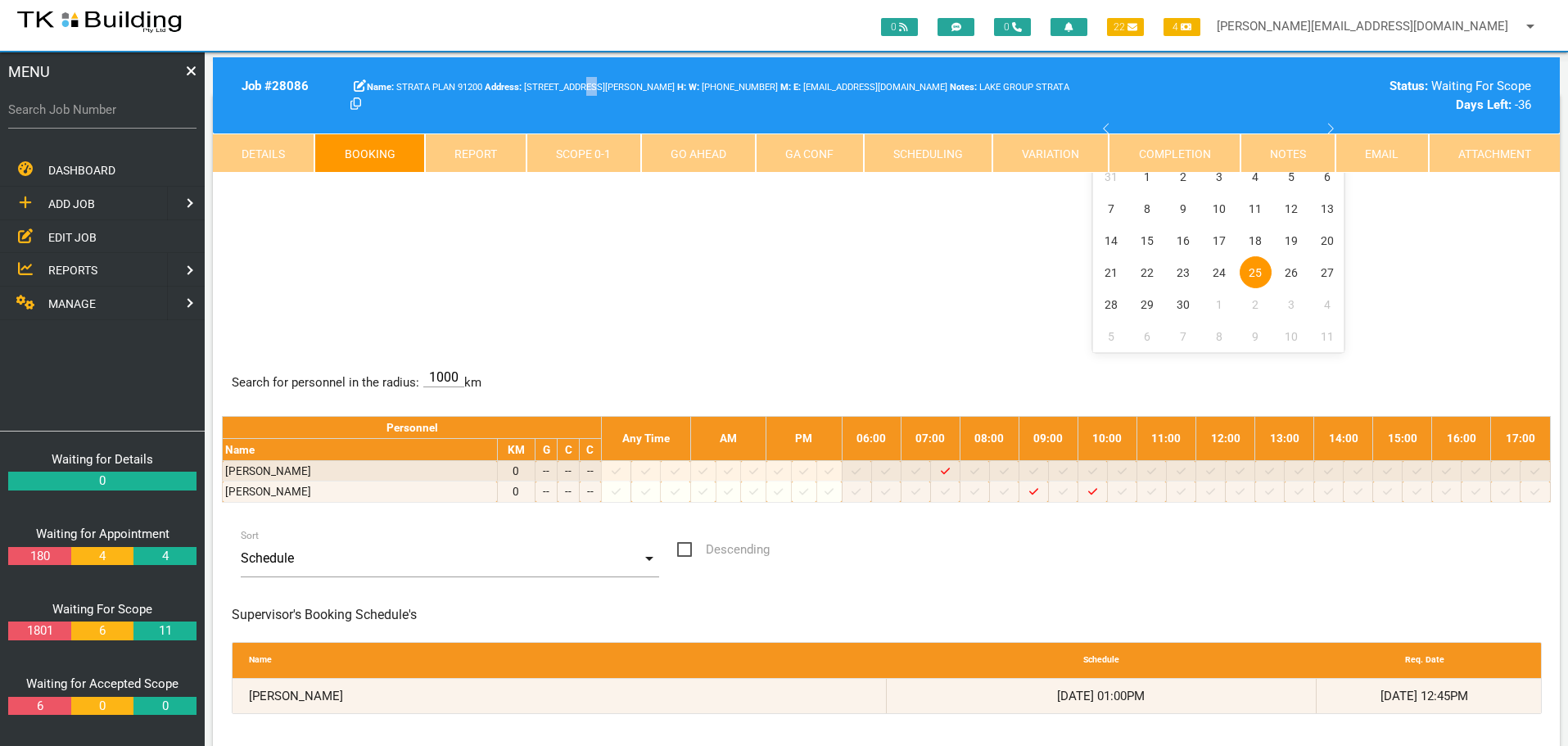
drag, startPoint x: 576, startPoint y: 100, endPoint x: 581, endPoint y: 115, distance: 15.8
click at [581, 115] on div "Job # 28086 STRATA PLAN 91200 [STREET_ADDRESS][PERSON_NAME] W: [PHONE_NUMBER] N…" at bounding box center [886, 96] width 1347 height 76
click at [125, 122] on input "Search Job Number" at bounding box center [103, 109] width 188 height 37
type input "28167"
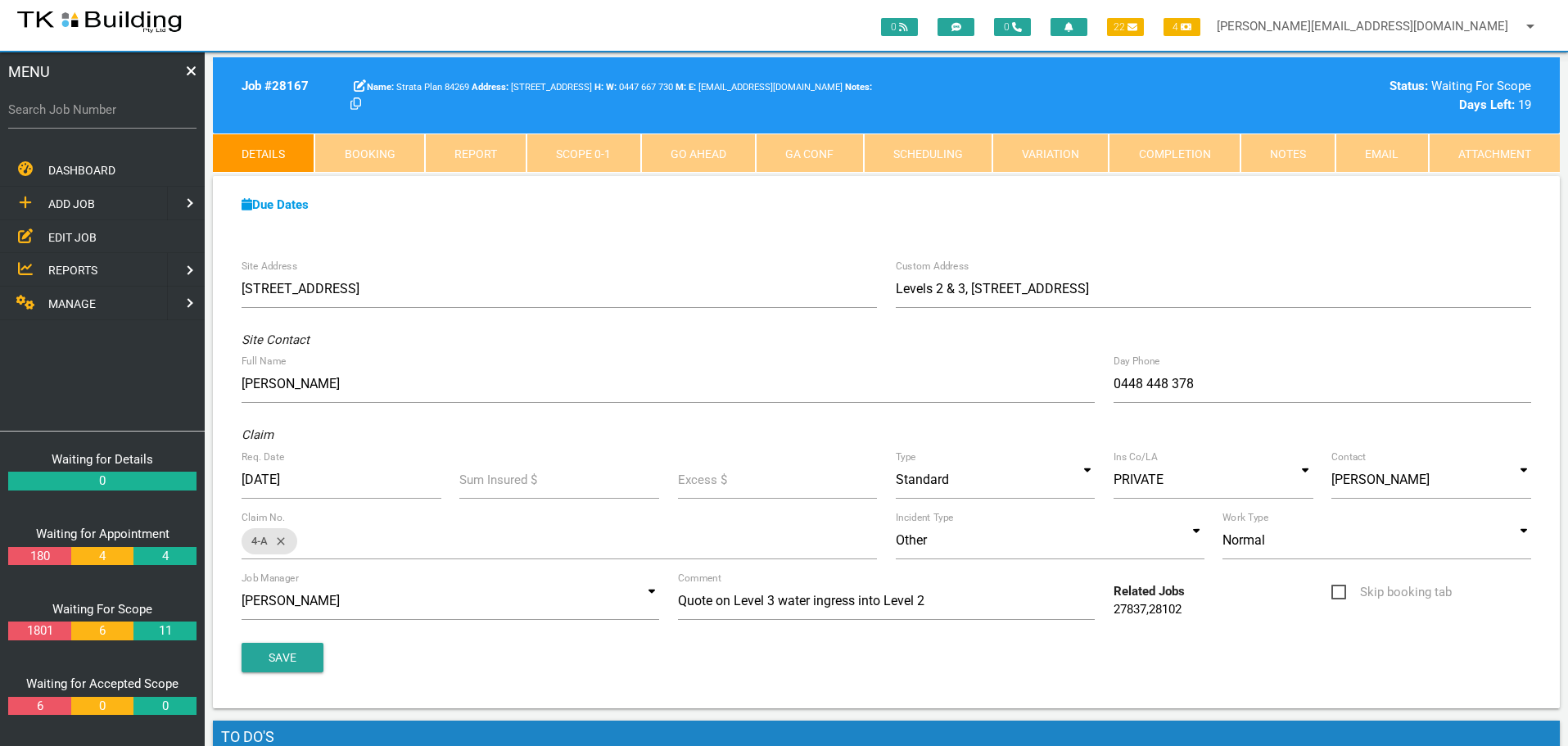
click at [608, 159] on link "Scope 0 - 1" at bounding box center [583, 153] width 114 height 39
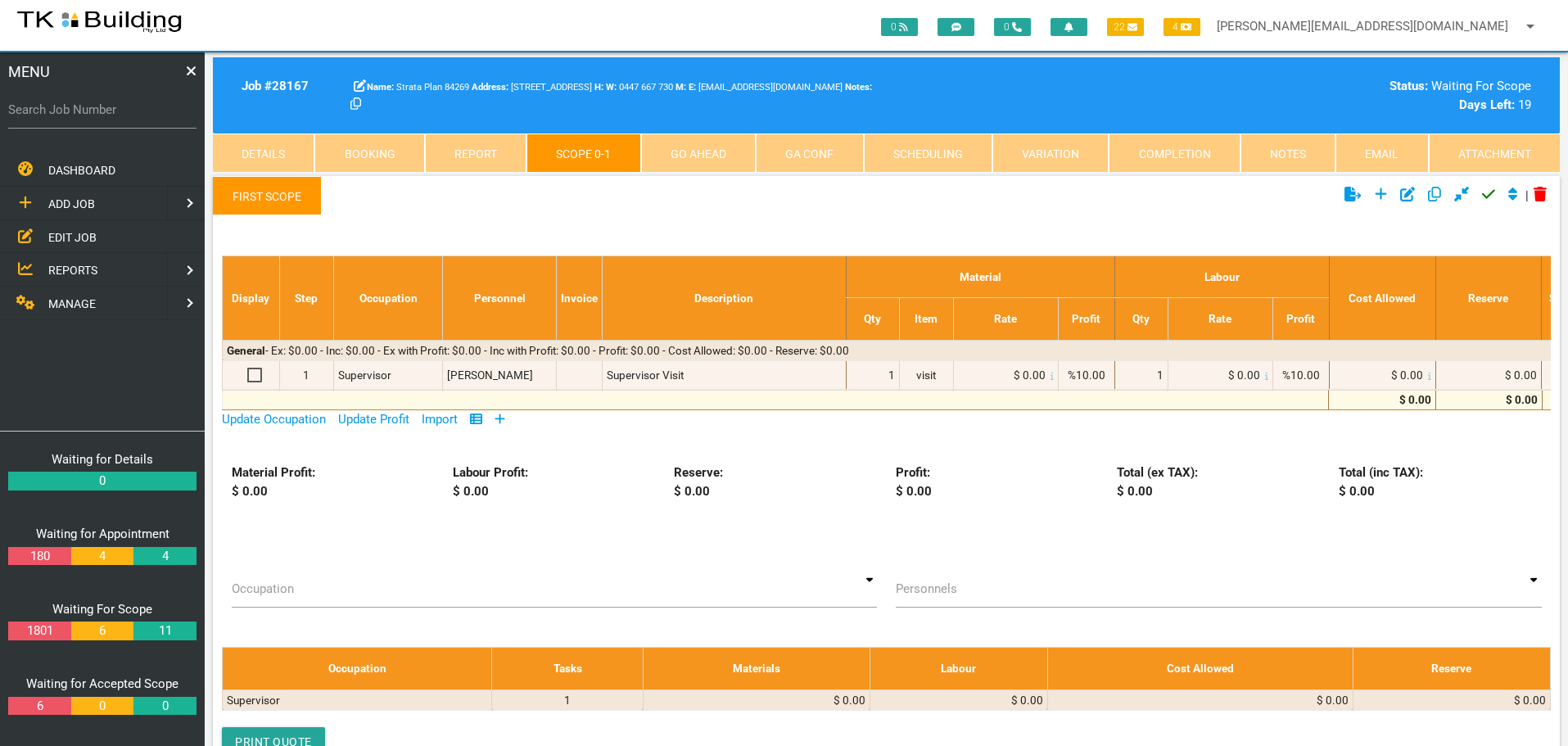
click at [505, 420] on icon at bounding box center [500, 419] width 11 height 12
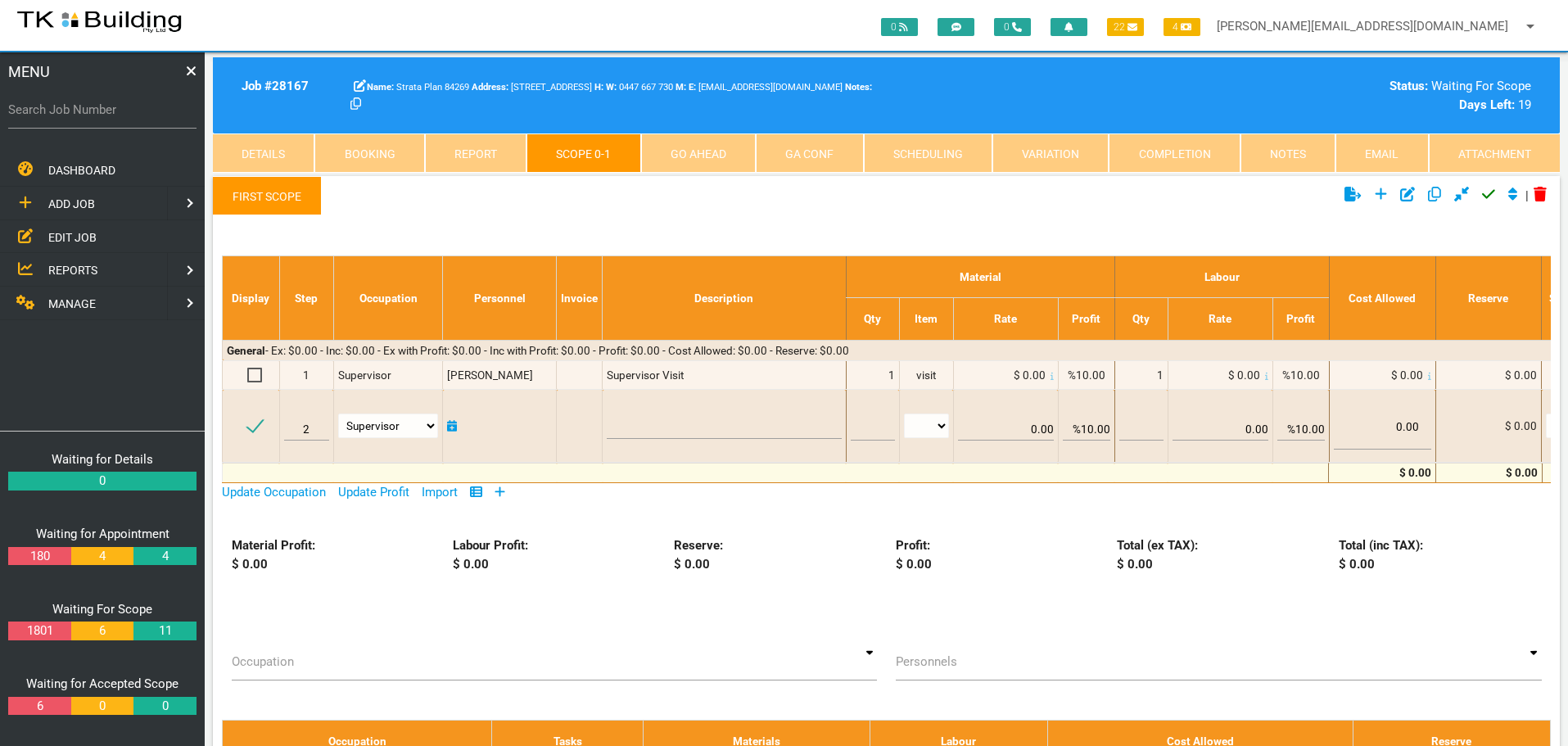
click at [251, 187] on link "First Scope" at bounding box center [267, 196] width 108 height 39
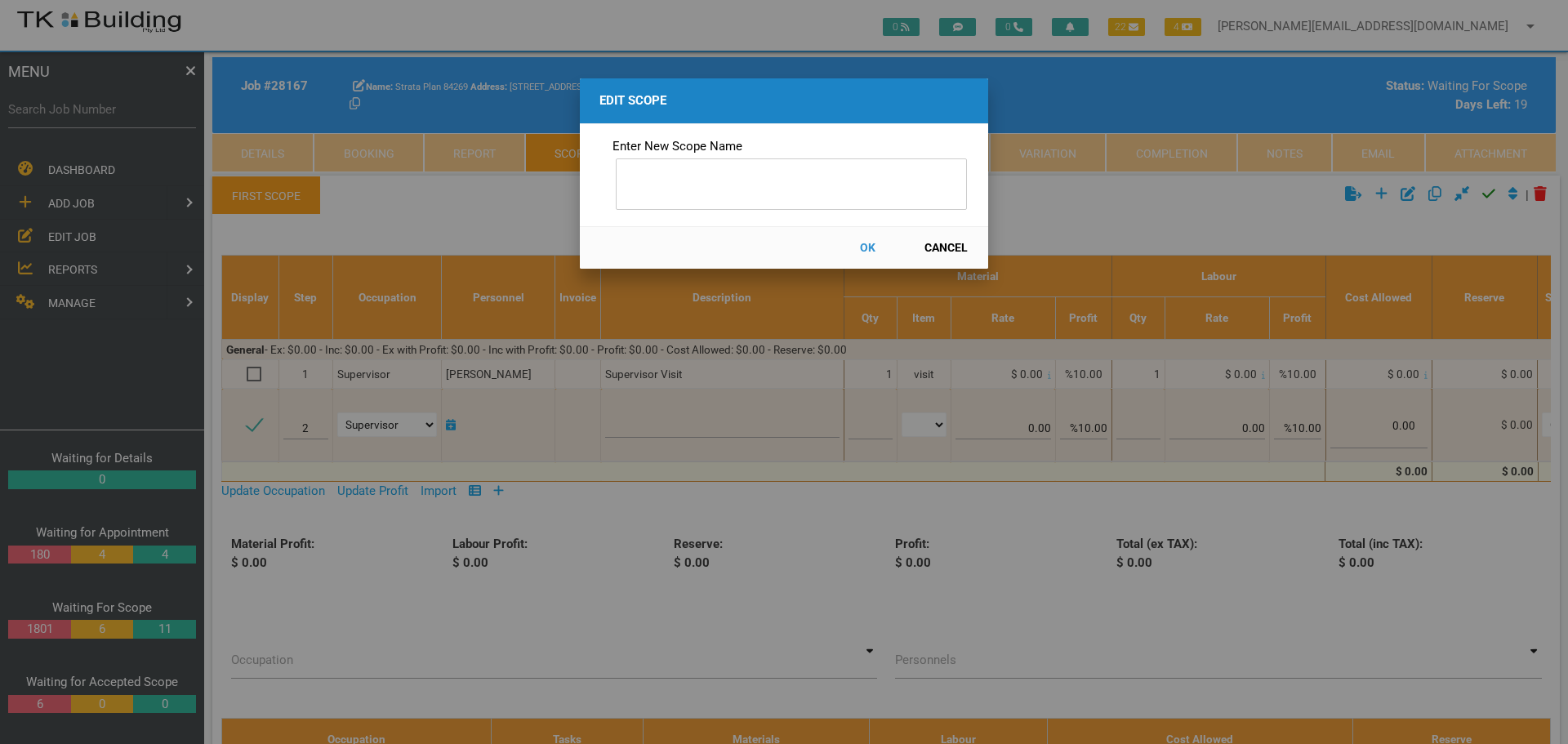
click at [953, 244] on button "Cancel" at bounding box center [945, 248] width 72 height 29
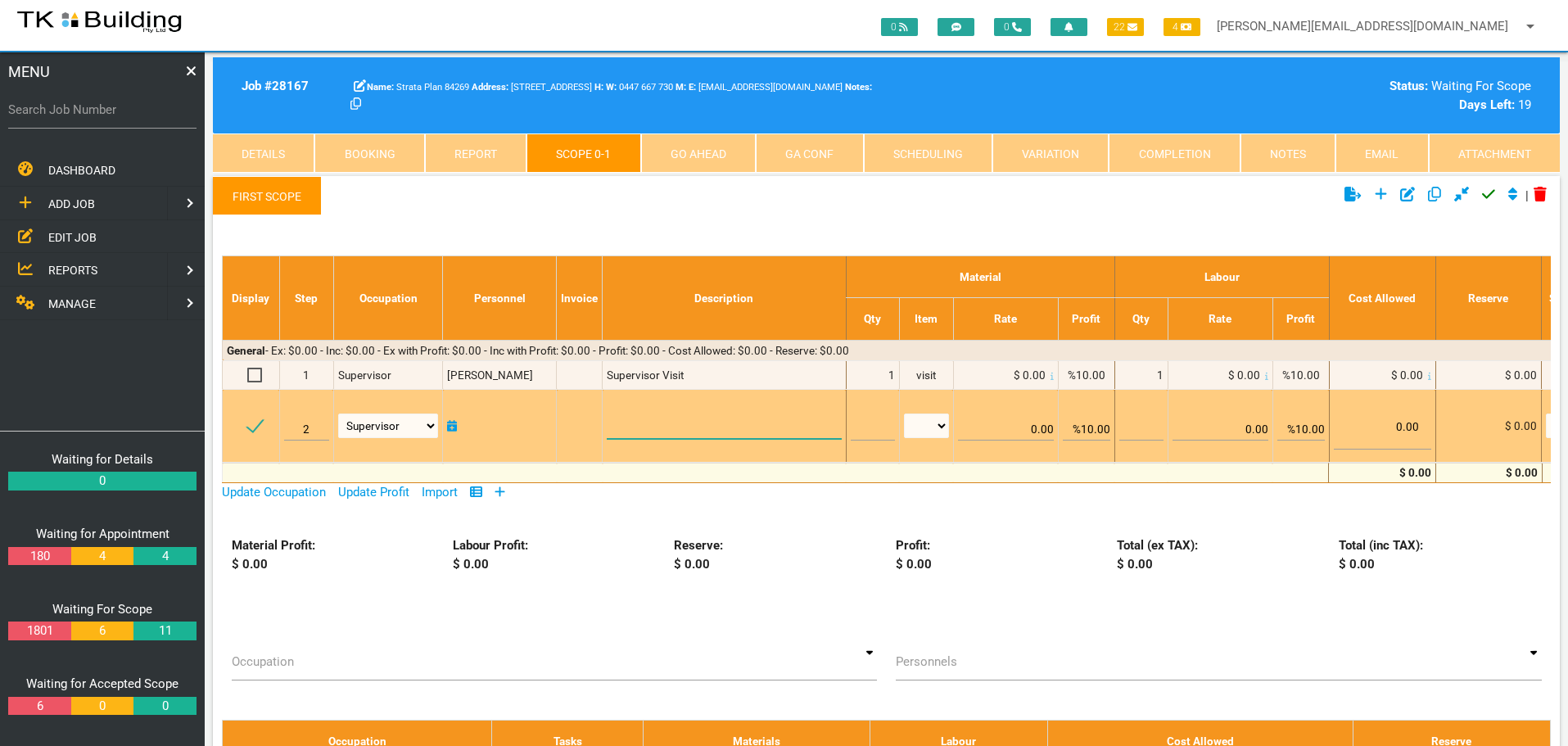
click at [633, 407] on textarea at bounding box center [724, 420] width 234 height 36
paste textarea "Scope North facing window External Provide scaffolding built off the awning roo…"
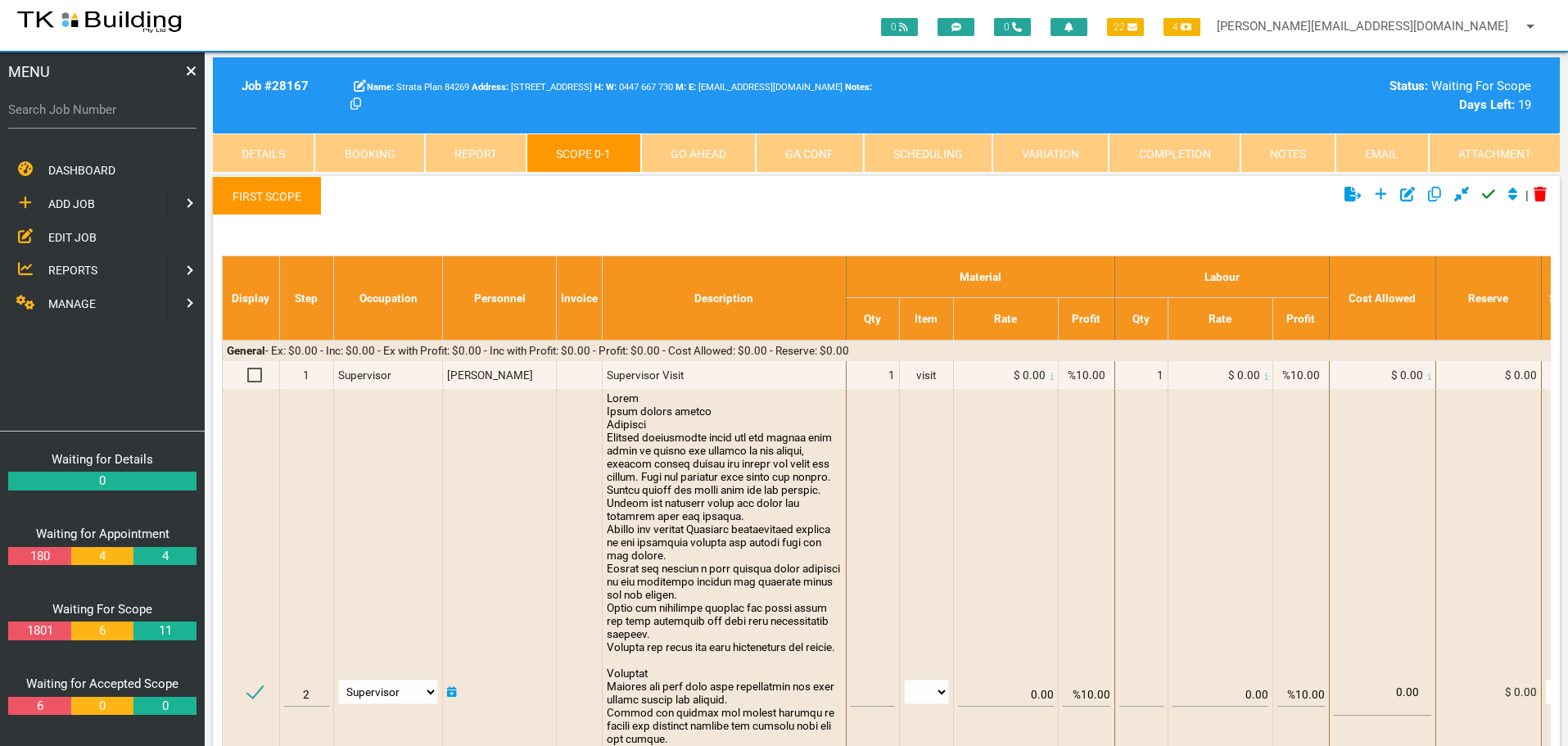
type textarea "Scope North facing window External Provide scaffolding built off the awning roo…"
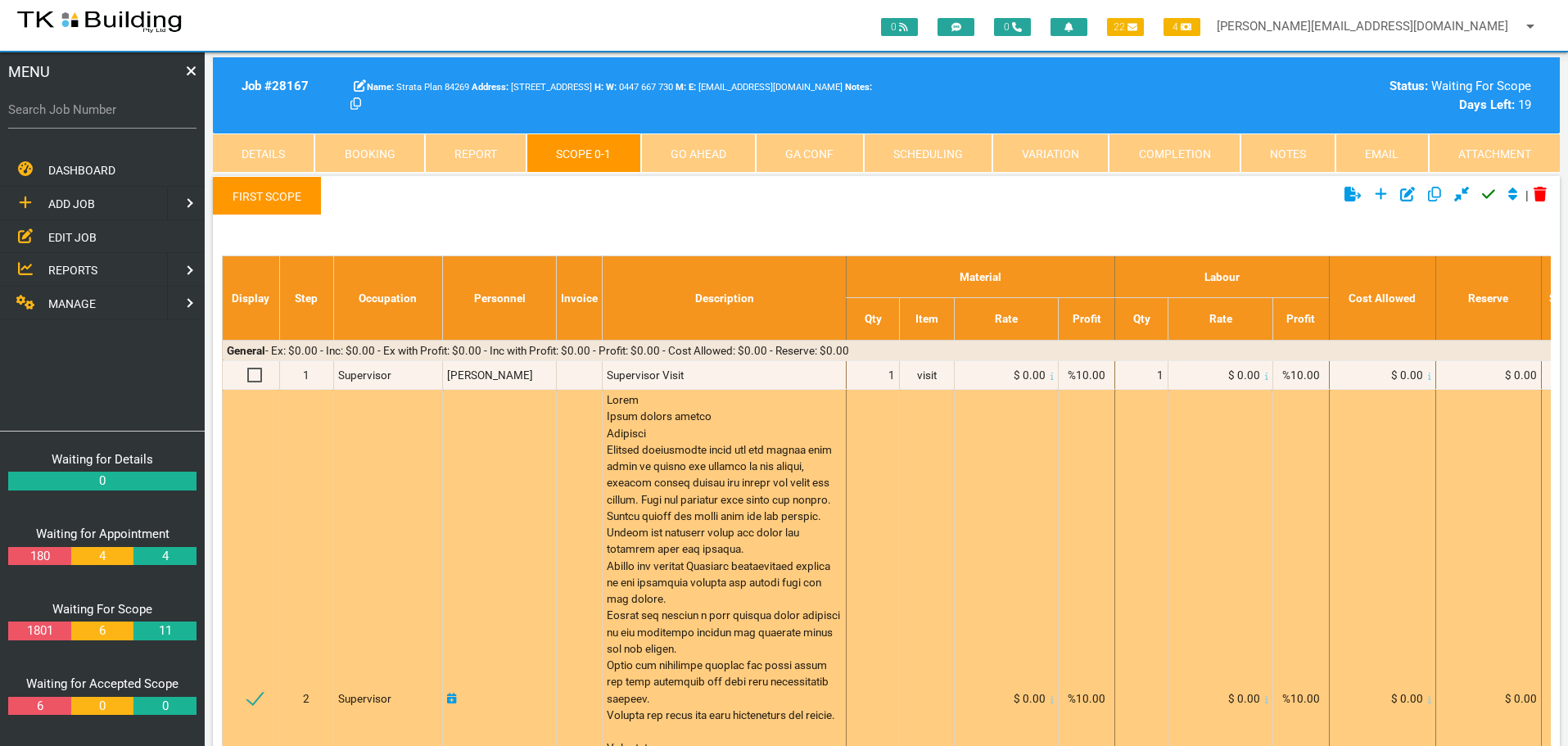
click at [703, 515] on div at bounding box center [724, 699] width 235 height 614
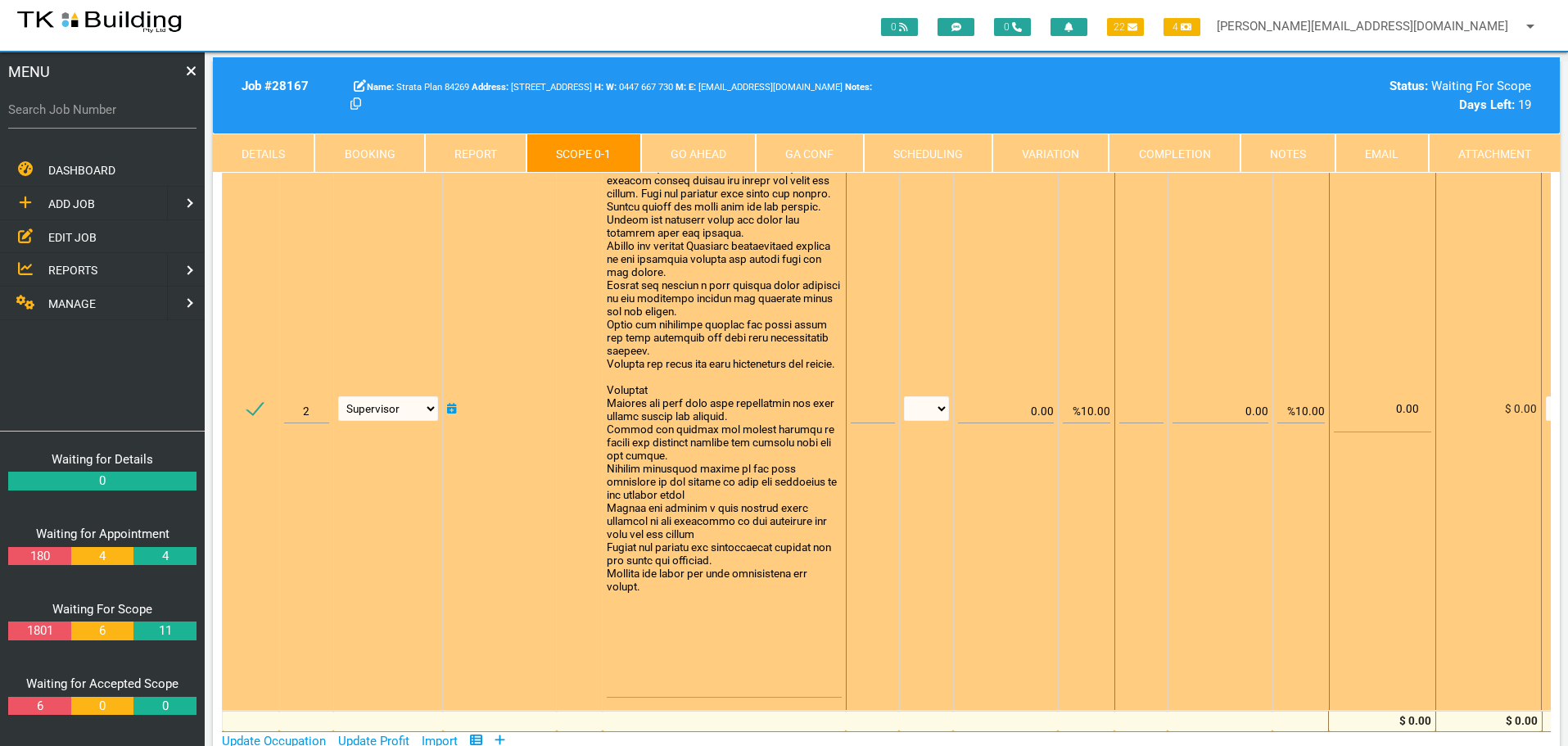
scroll to position [327, 0]
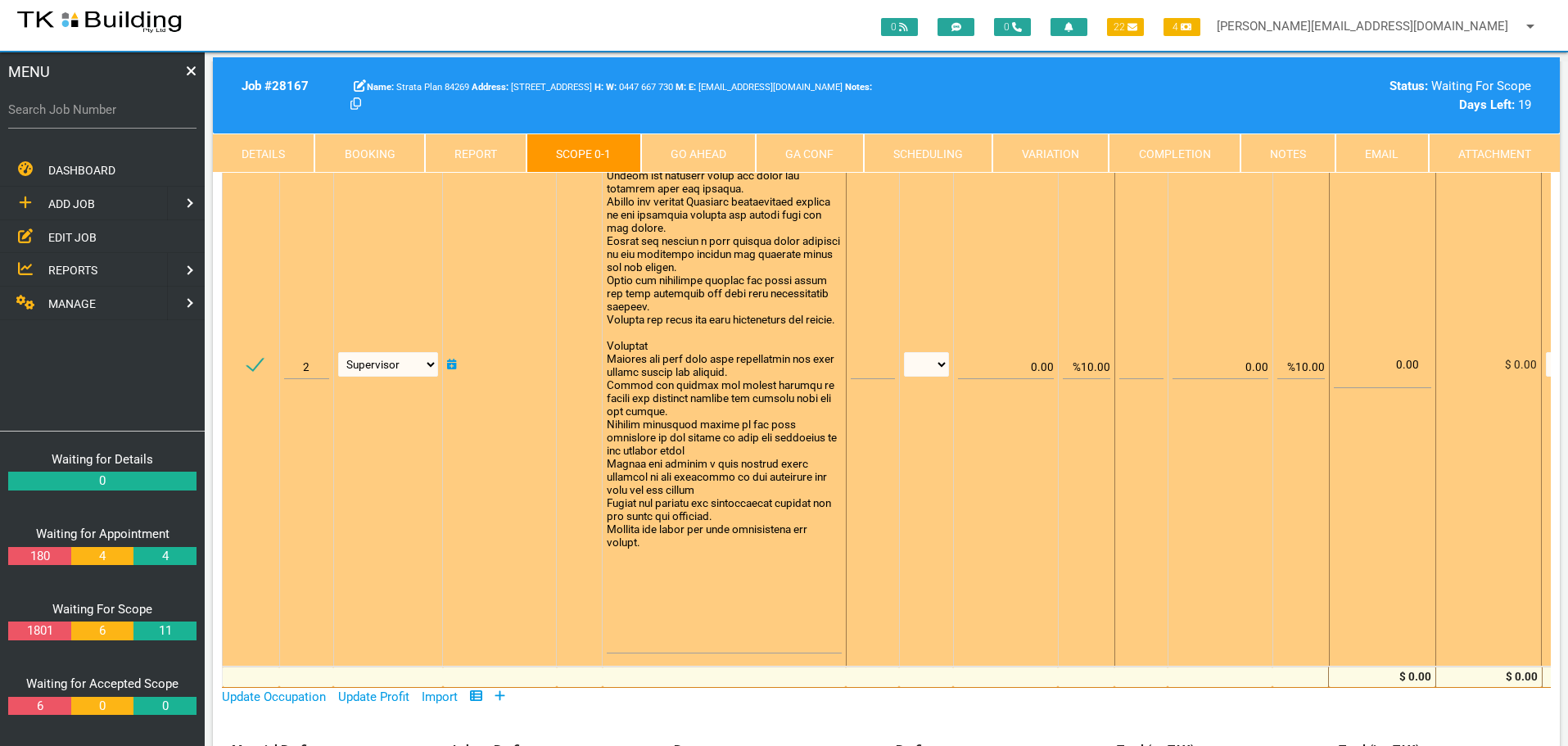
click at [641, 643] on textarea at bounding box center [724, 359] width 234 height 590
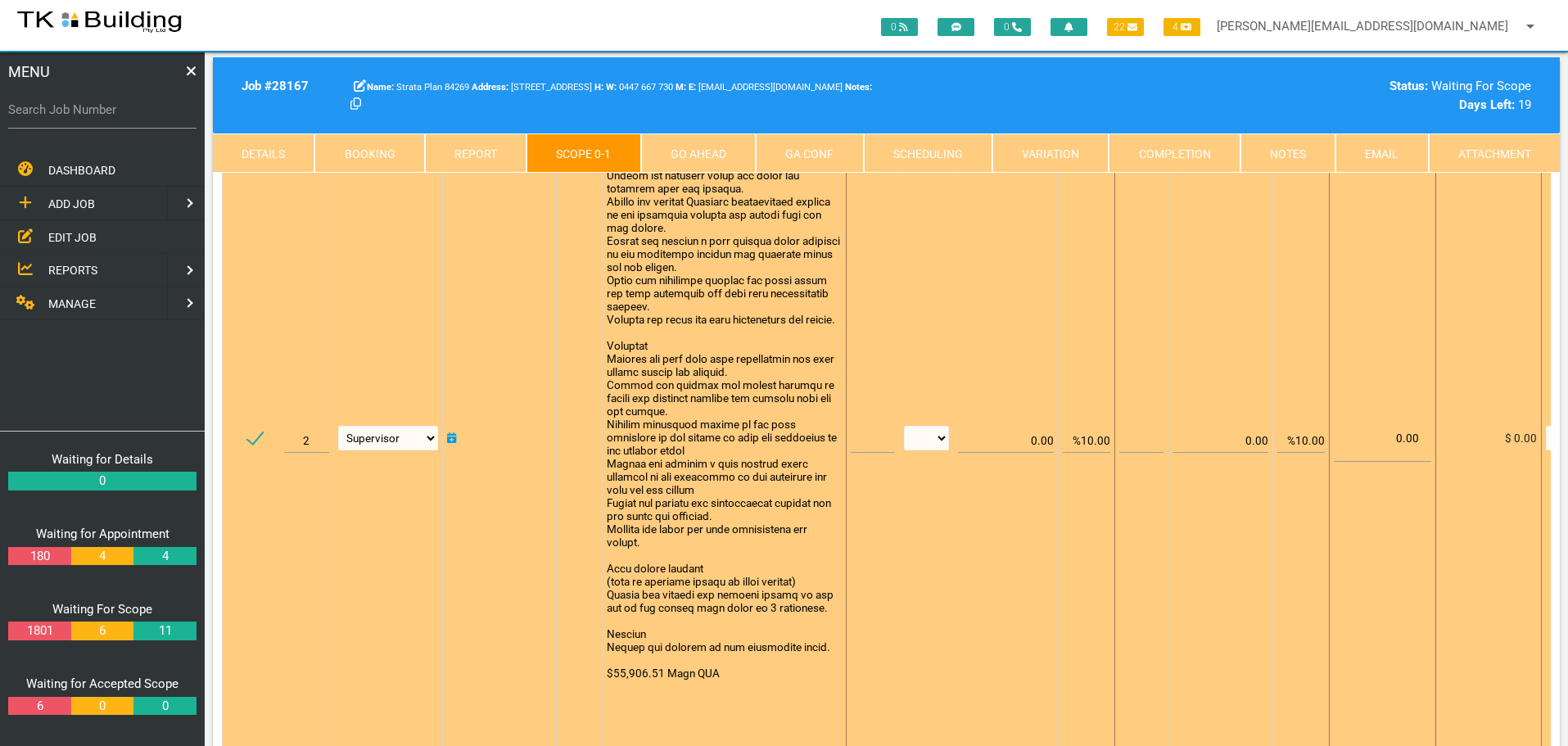
type textarea "Scope North facing window External Provide scaffolding built off the awning roo…"
click at [868, 437] on input "text" at bounding box center [873, 433] width 44 height 38
type input "1"
click at [938, 434] on select "patch LM hrs m3 items m2 m" at bounding box center [926, 437] width 45 height 25
select select "items"
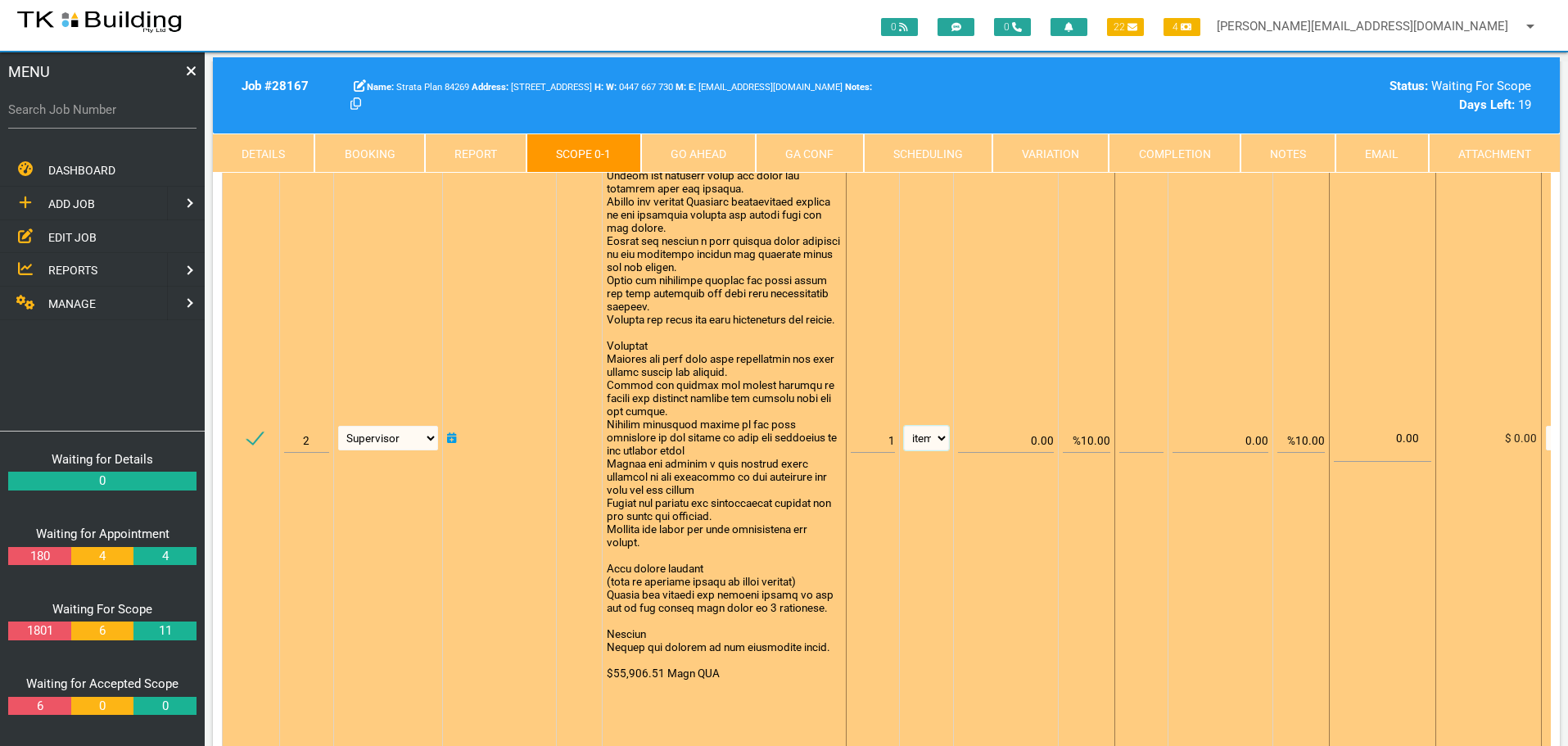
click at [904, 426] on select "patch LM hrs m3 items m2 m" at bounding box center [926, 437] width 45 height 25
click at [1088, 438] on input "%10.00" at bounding box center [1087, 433] width 47 height 38
type input "0.00"
click at [1058, 342] on td "0.00" at bounding box center [1086, 437] width 57 height 752
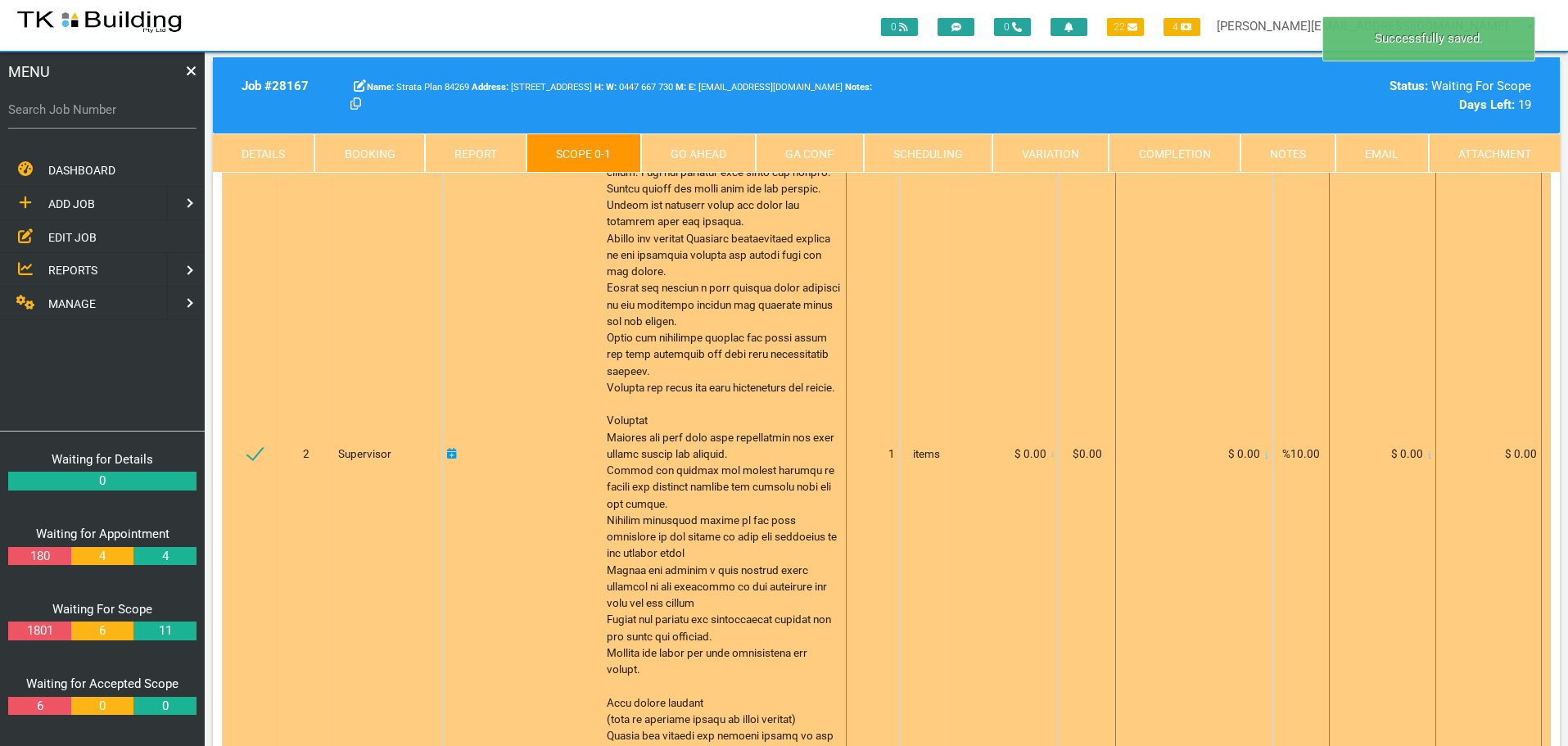
click at [1051, 459] on icon at bounding box center [1053, 454] width 3 height 8
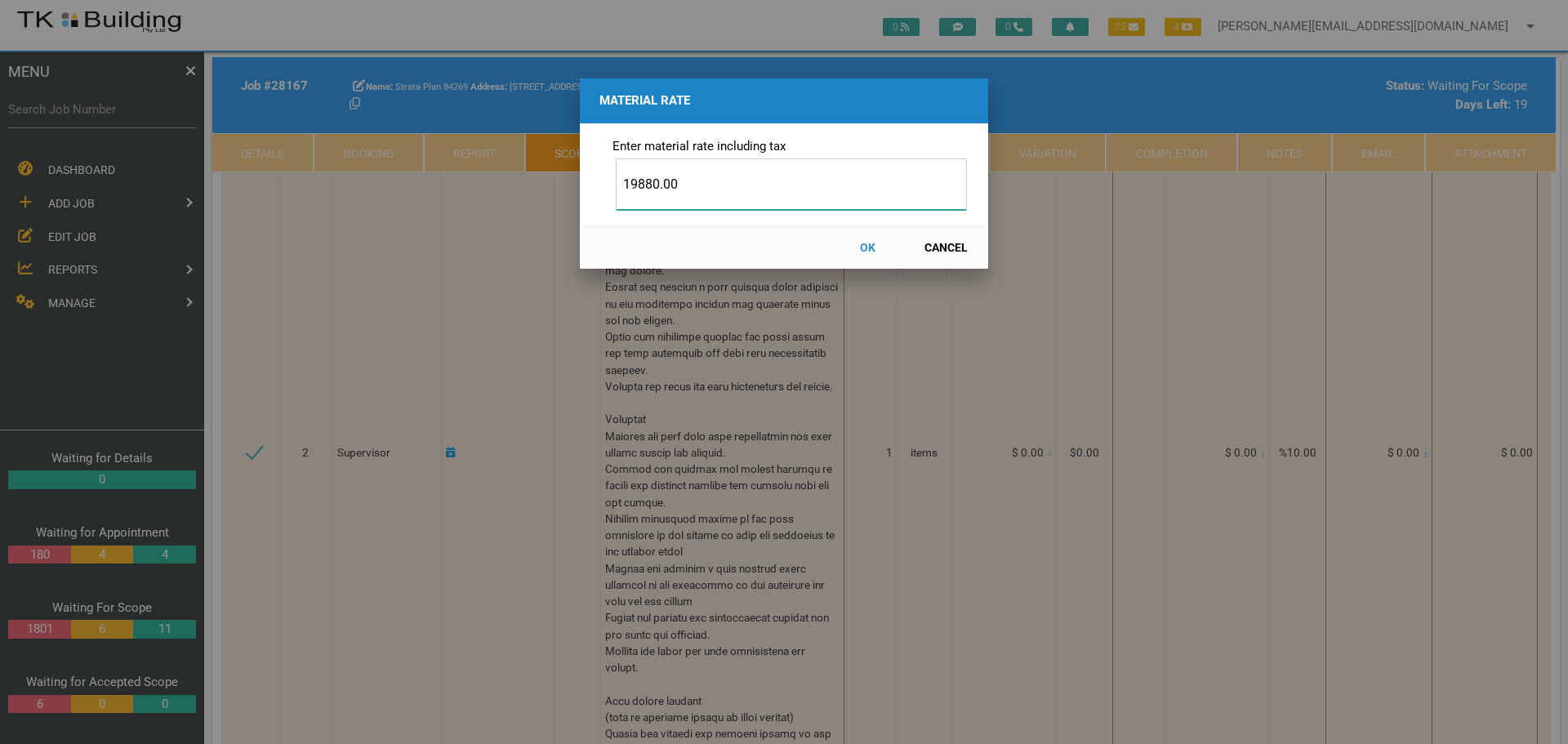
type input "19880.00"
click at [873, 248] on button "OK" at bounding box center [867, 248] width 72 height 29
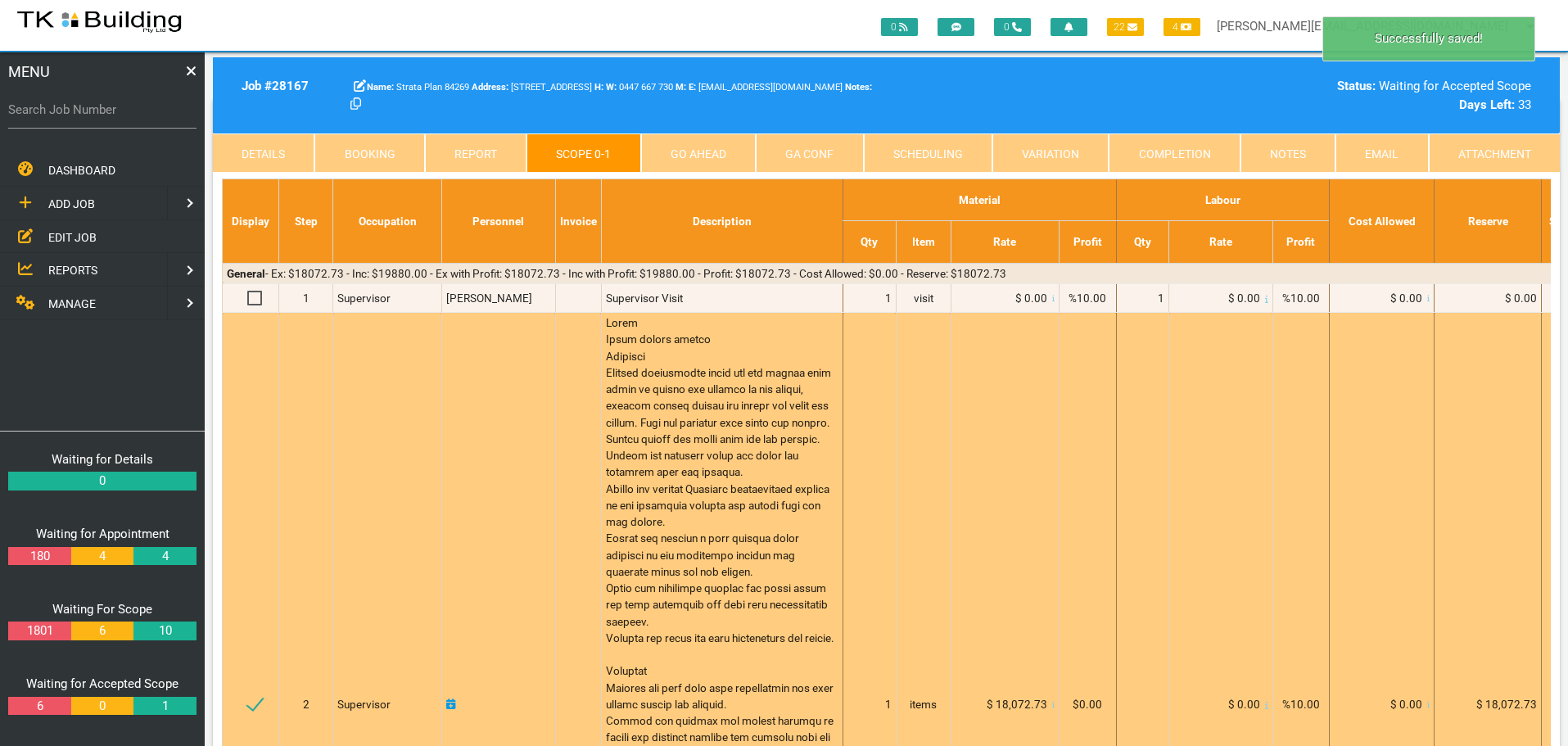
scroll to position [0, 0]
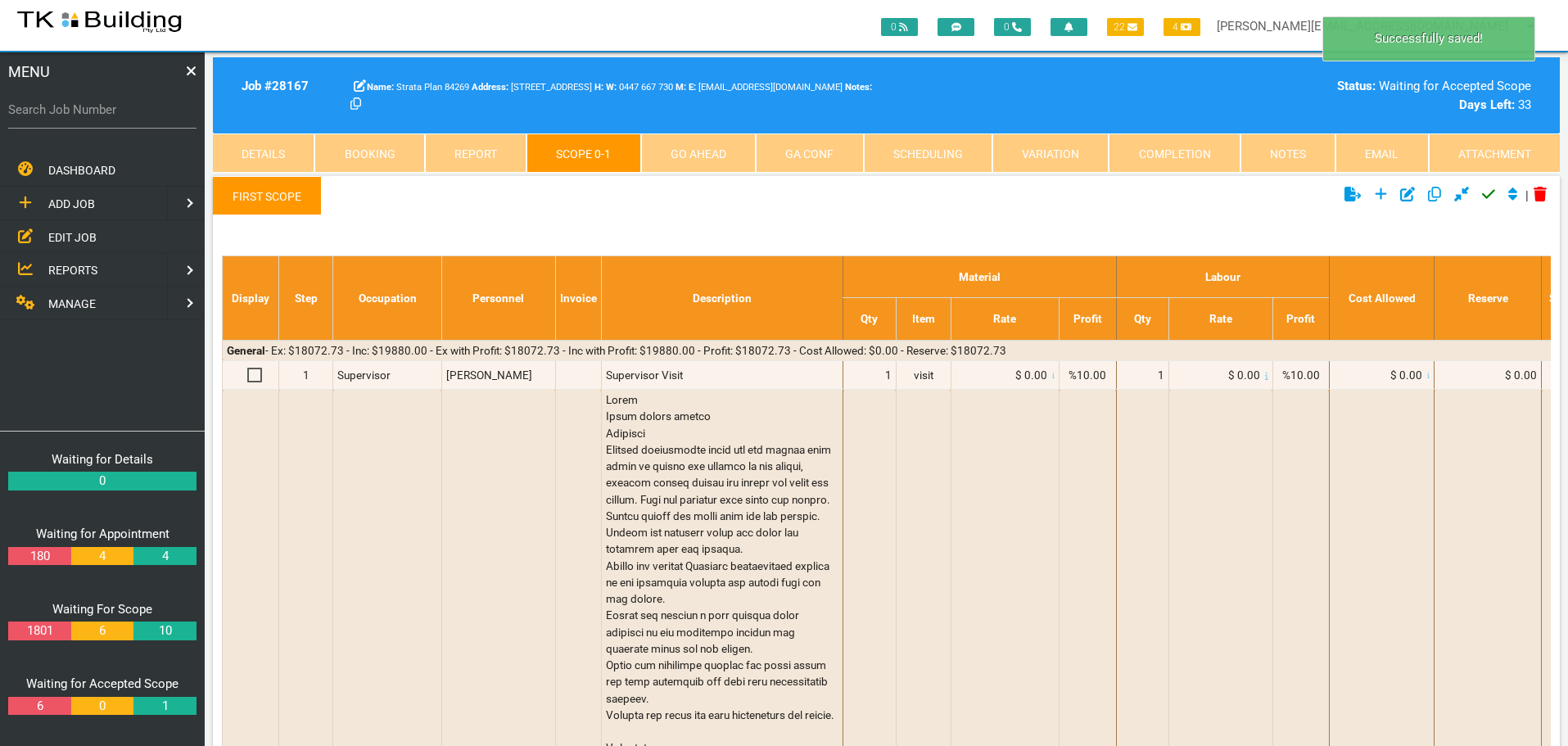
click at [1485, 196] on icon "Click to approve current scope" at bounding box center [1488, 193] width 13 height 14
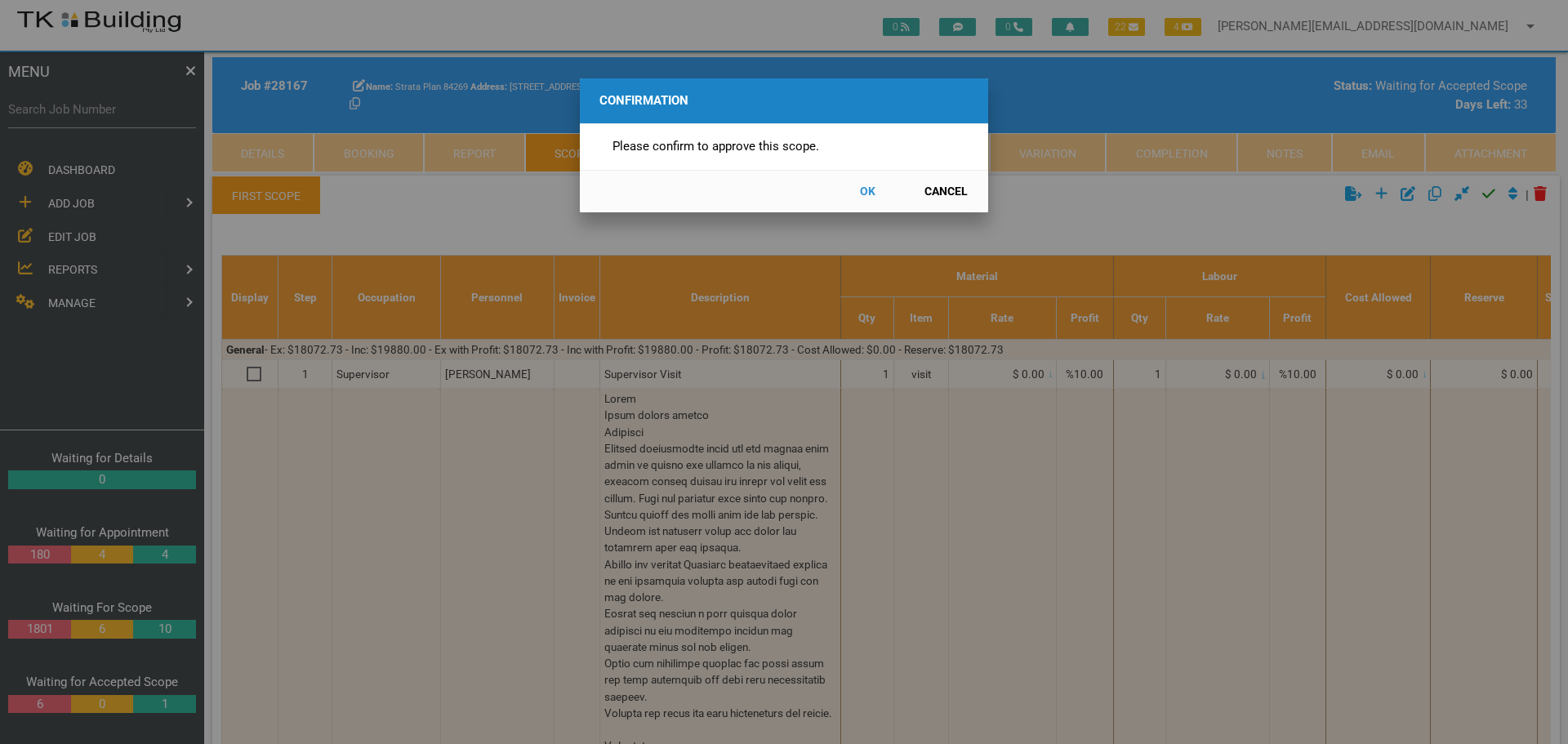
click at [866, 191] on button "OK" at bounding box center [867, 192] width 72 height 29
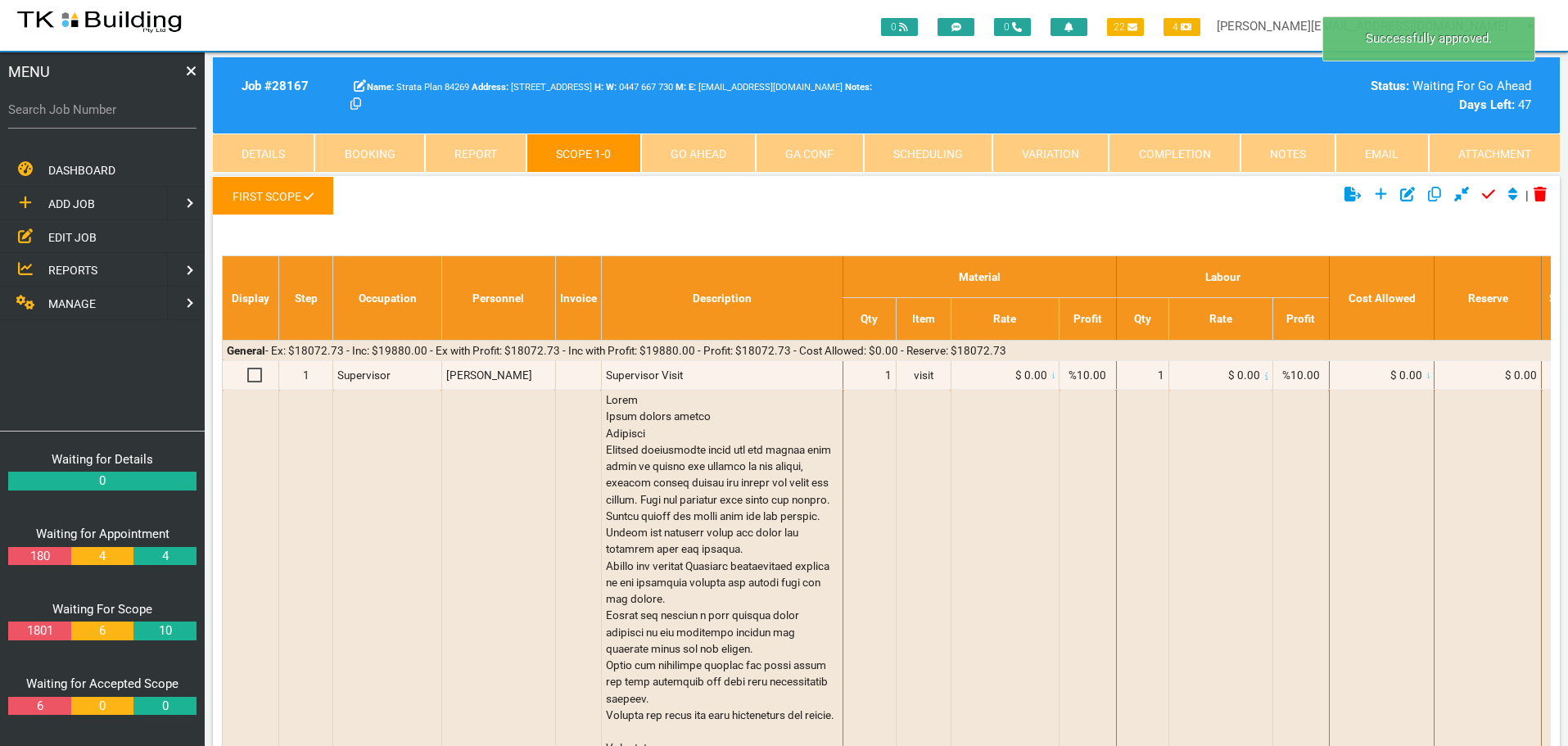
scroll to position [53, 0]
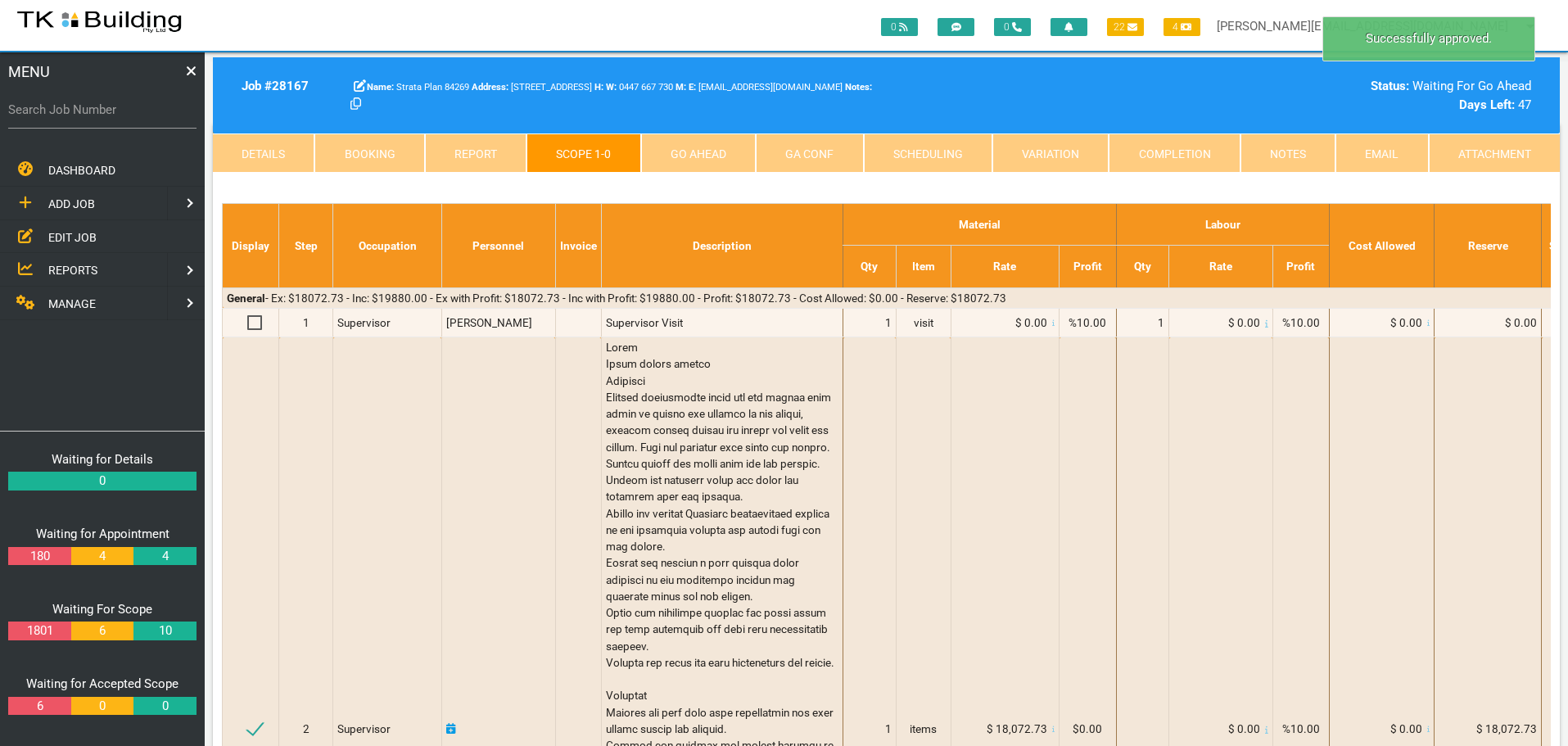
click at [687, 158] on link "Go Ahead" at bounding box center [698, 153] width 114 height 39
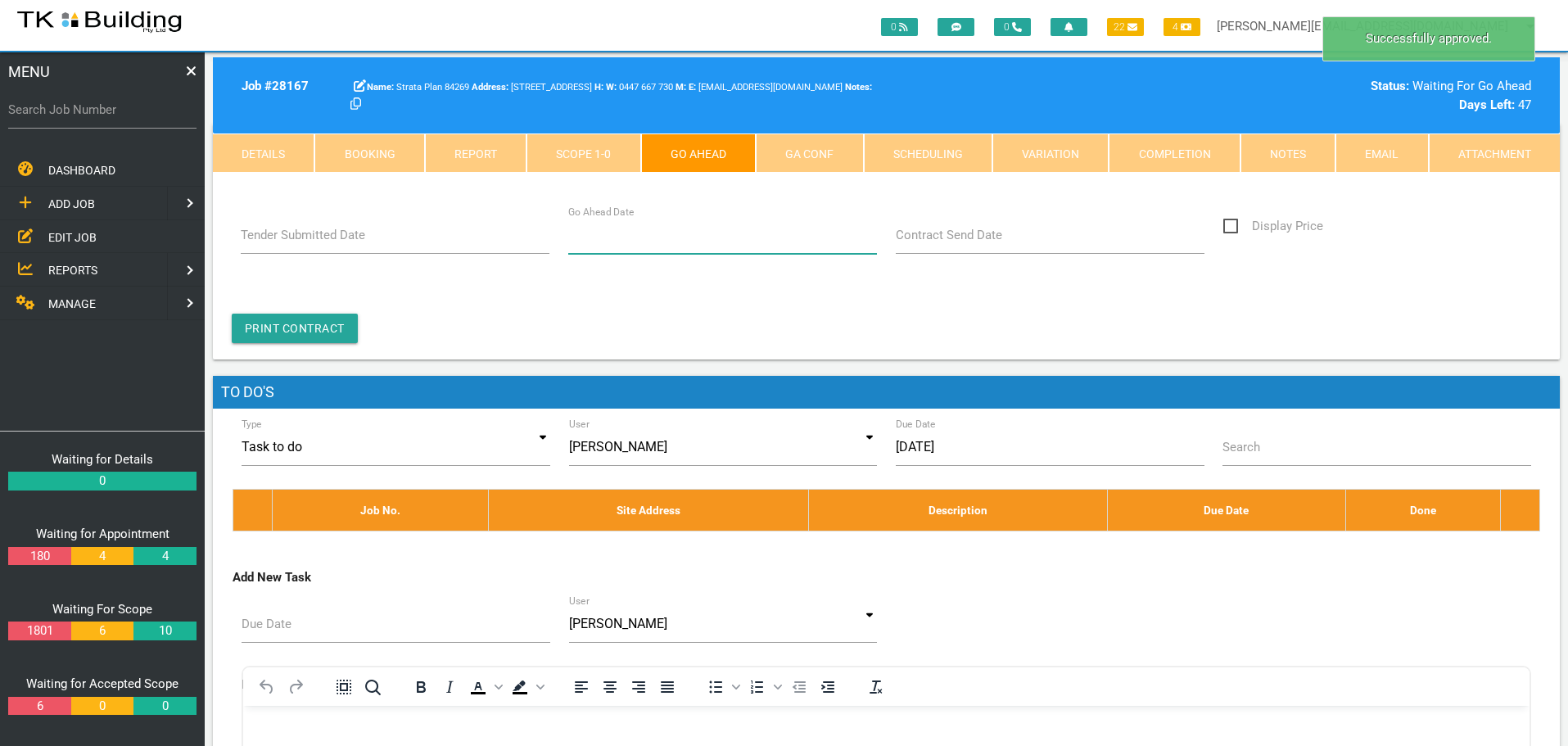
click at [659, 241] on input "Go Ahead Date" at bounding box center [722, 235] width 309 height 37
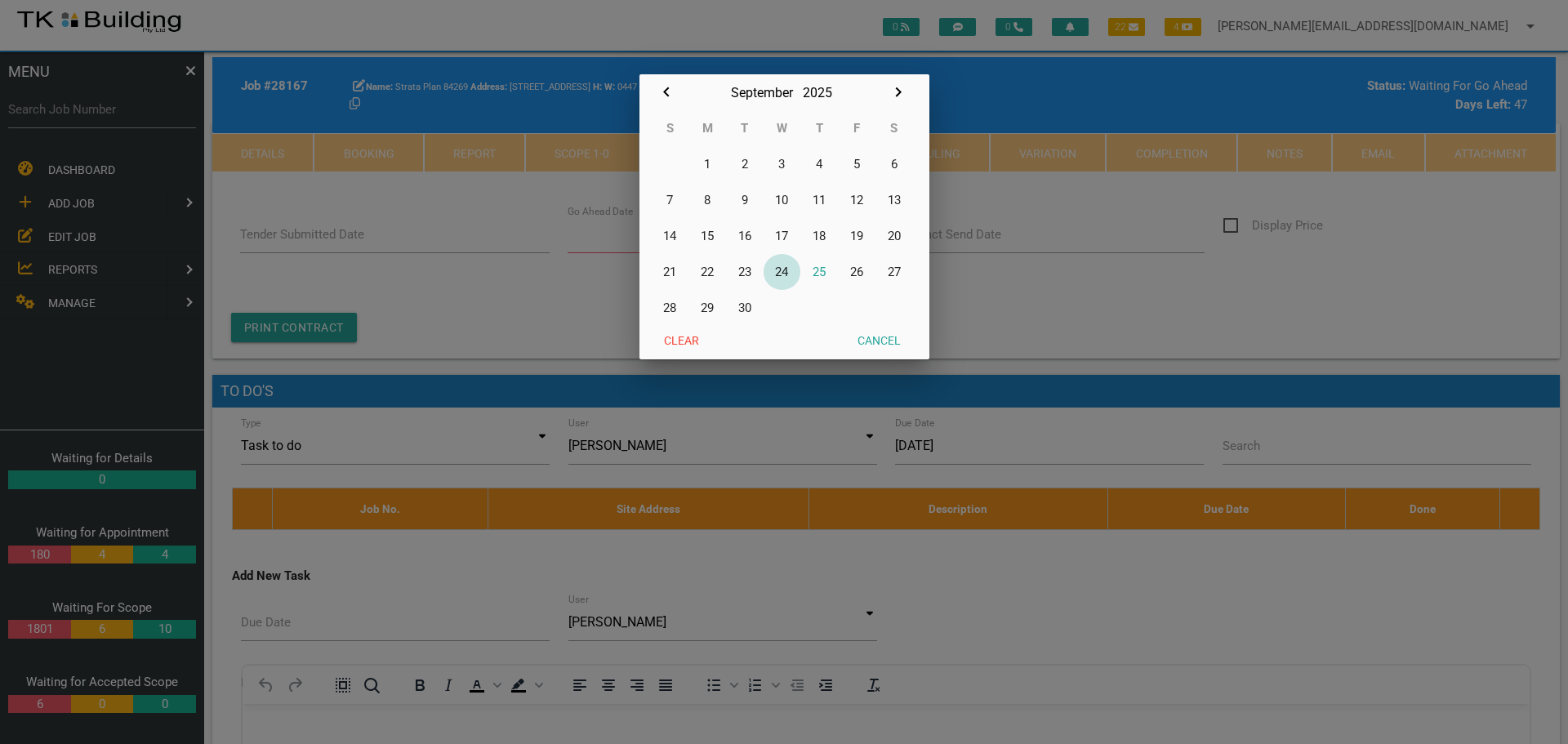
click at [786, 273] on button "24" at bounding box center [782, 271] width 37 height 36
type input "[DATE]"
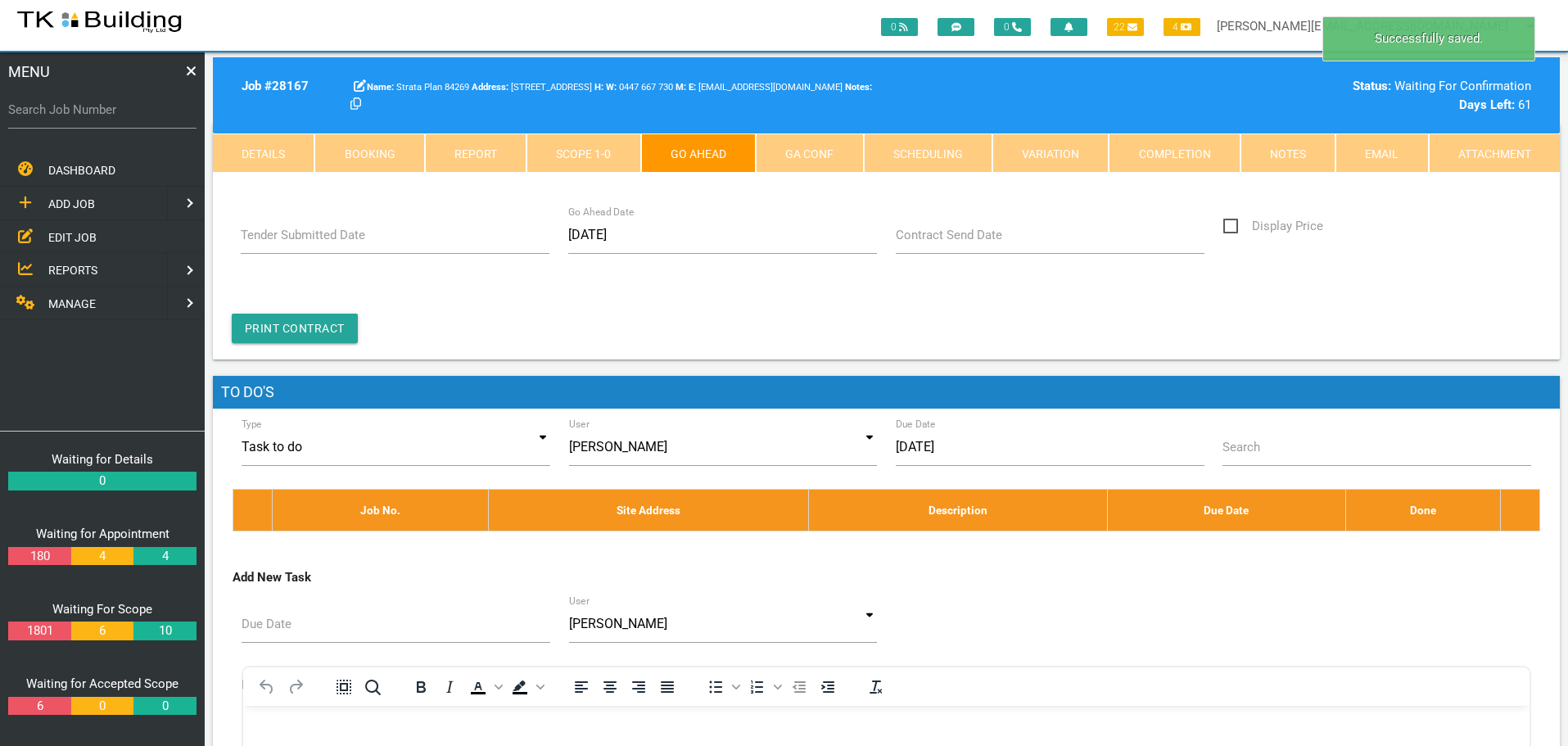
click at [950, 240] on label "Contract Send Date" at bounding box center [949, 236] width 107 height 19
click at [950, 240] on input "Contract Send Date" at bounding box center [1050, 235] width 309 height 37
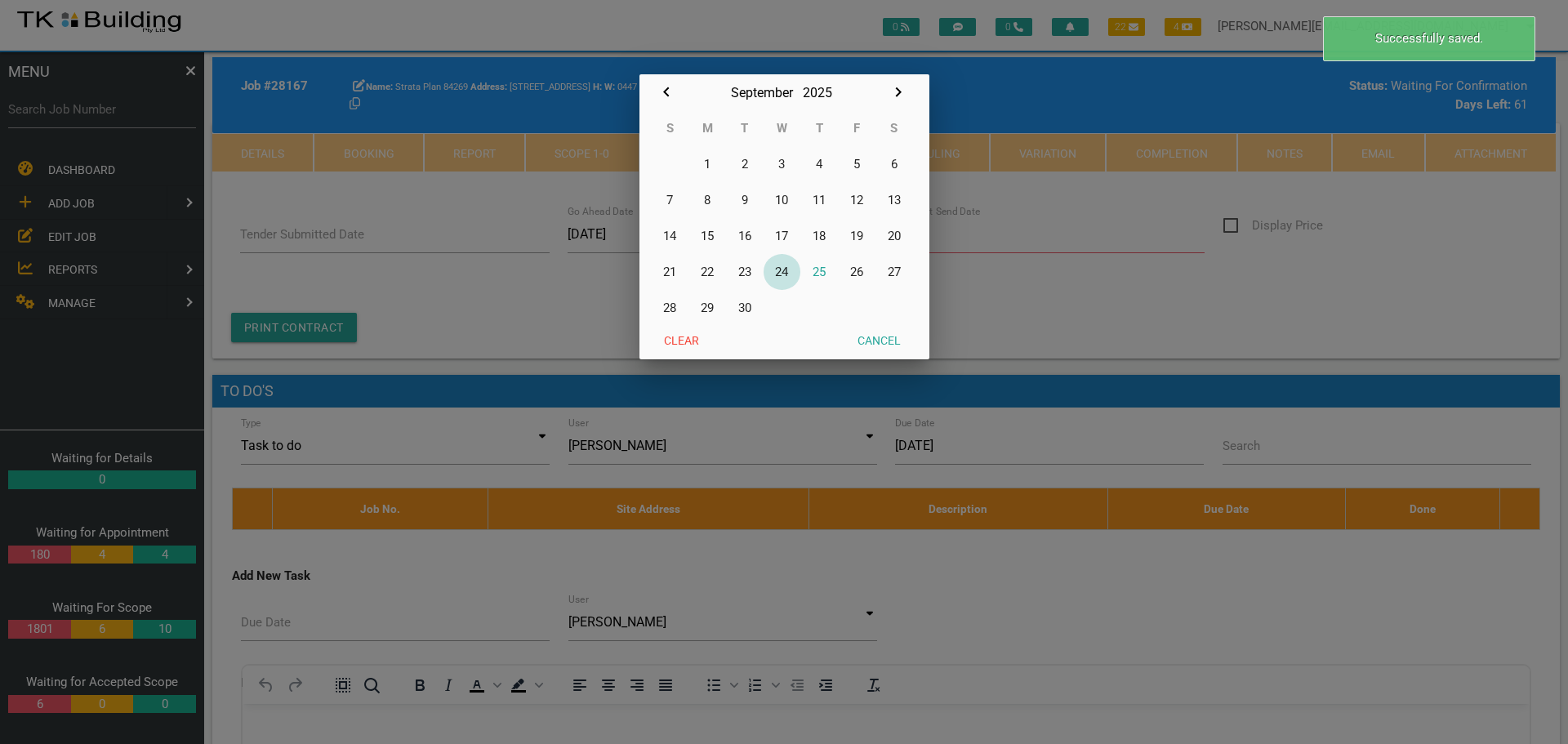
click at [787, 268] on button "24" at bounding box center [782, 271] width 37 height 36
type input "[DATE]"
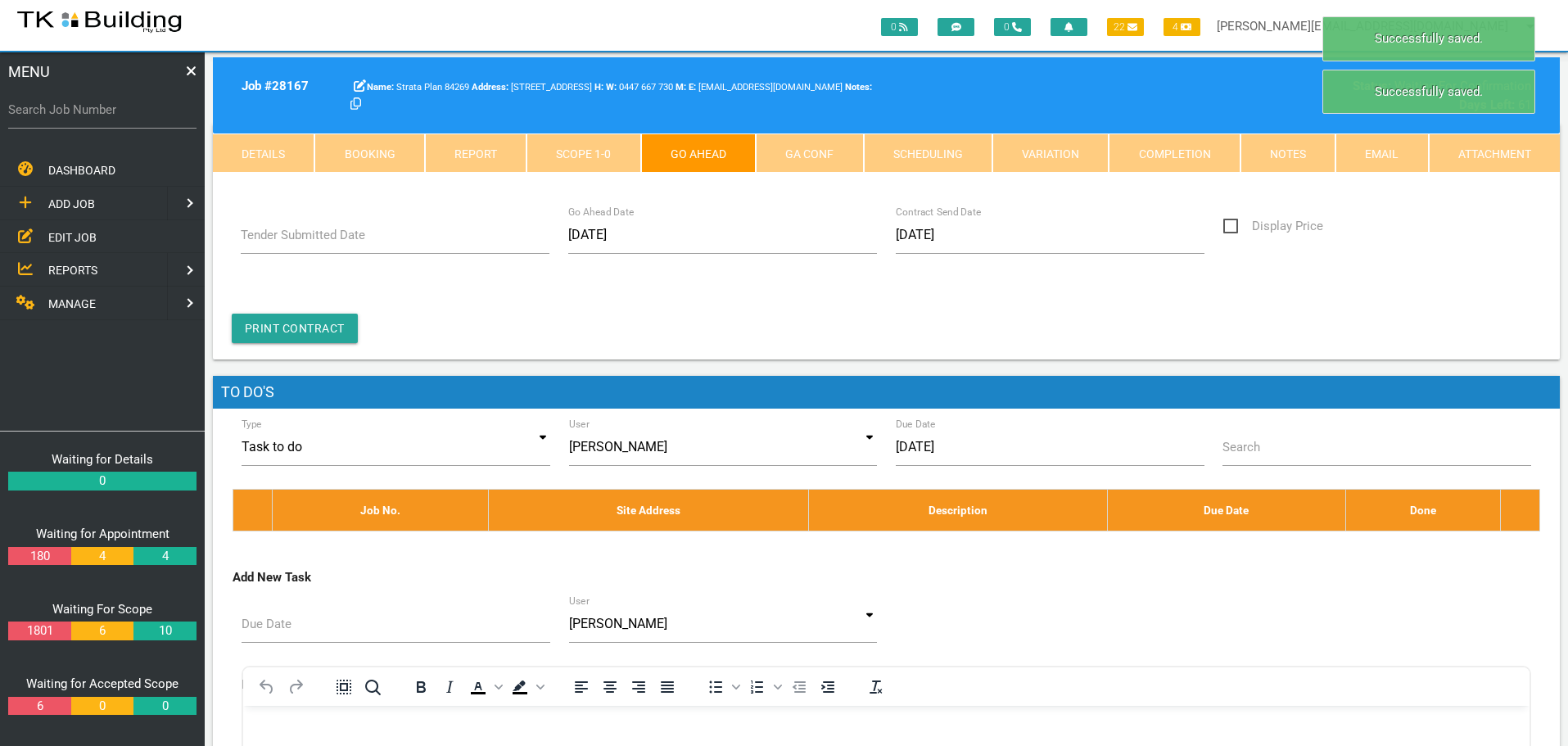
click at [1315, 147] on link "Notes" at bounding box center [1288, 153] width 95 height 39
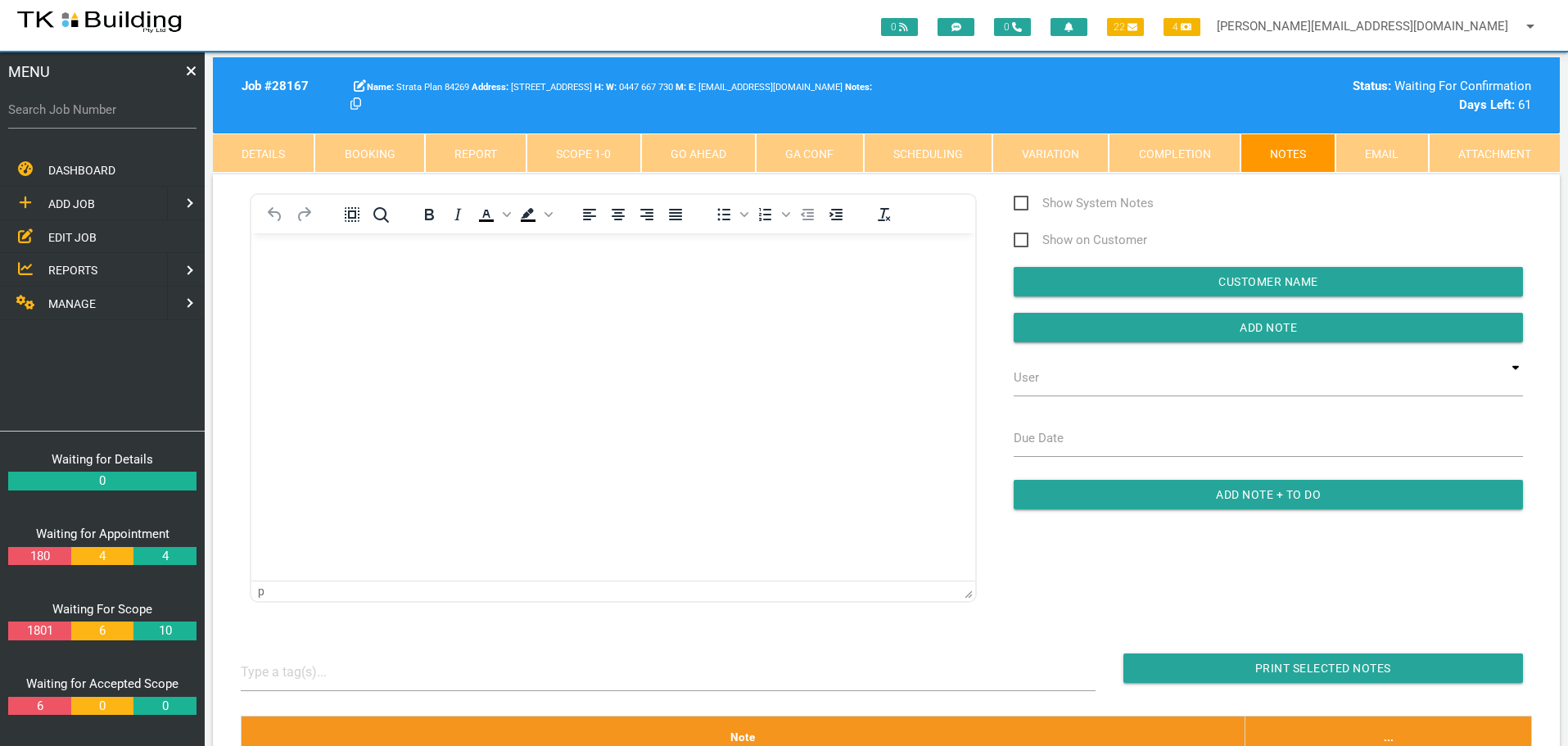
scroll to position [0, 0]
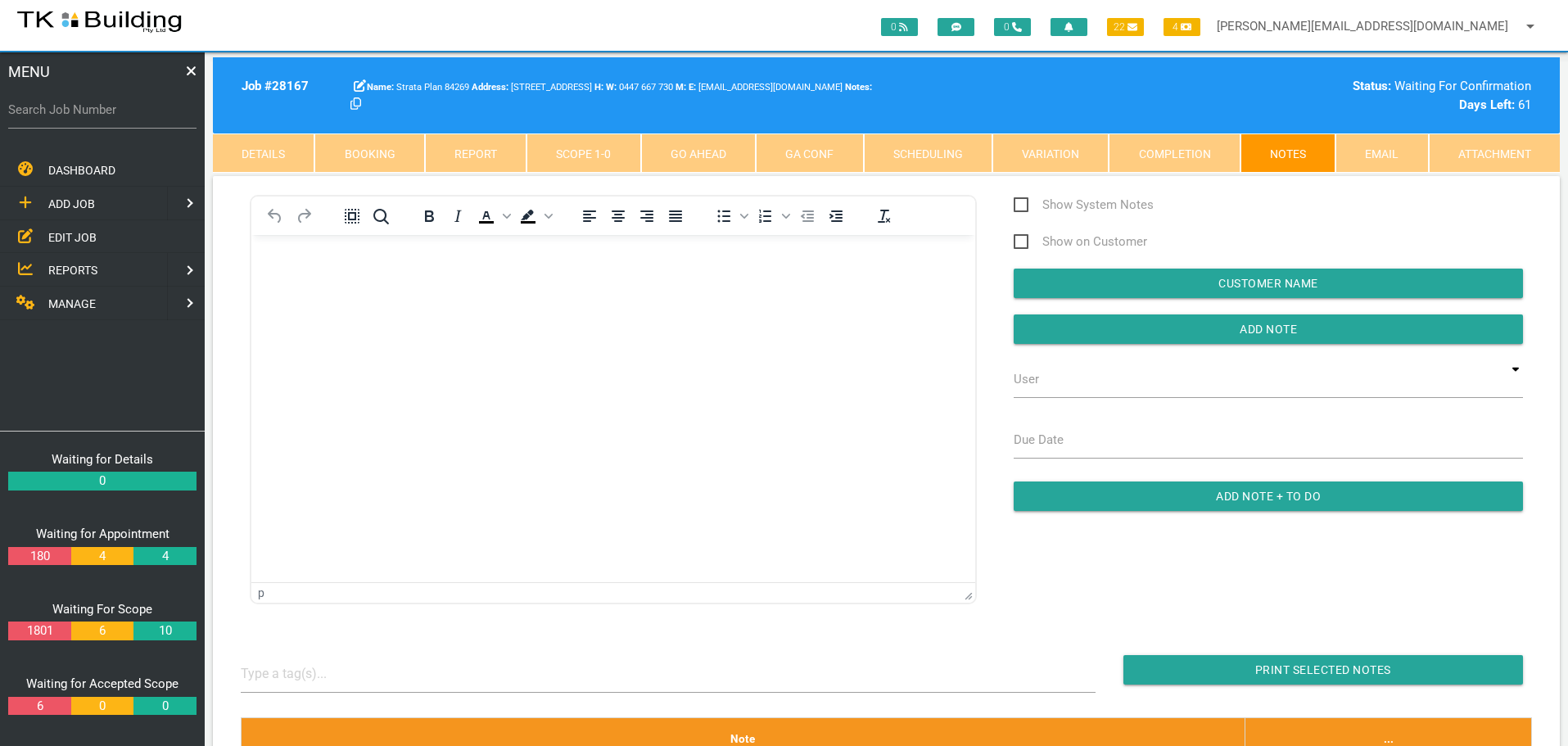
click at [809, 150] on link "GA Conf" at bounding box center [809, 153] width 108 height 39
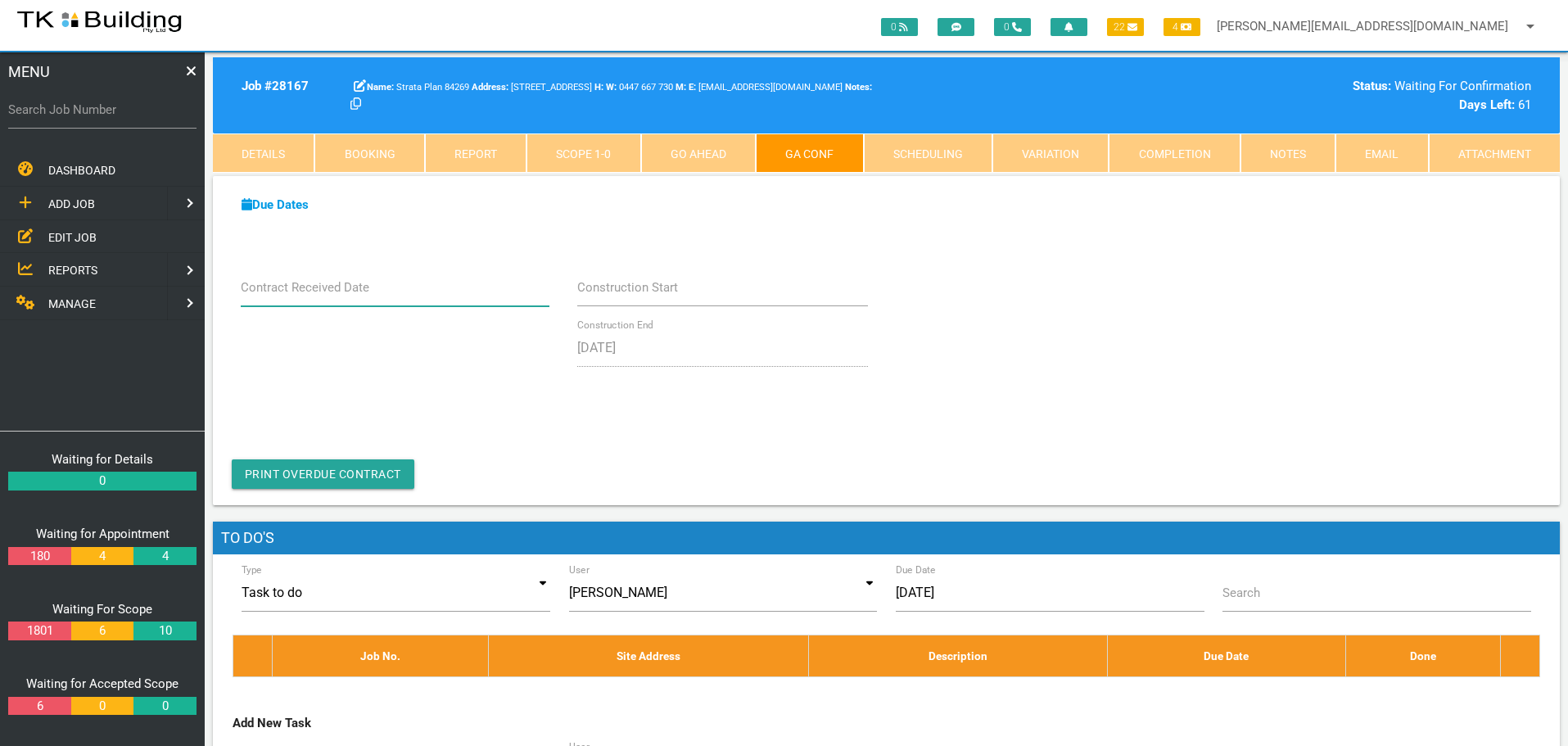
click at [400, 295] on input "Contract Received Date" at bounding box center [395, 287] width 309 height 37
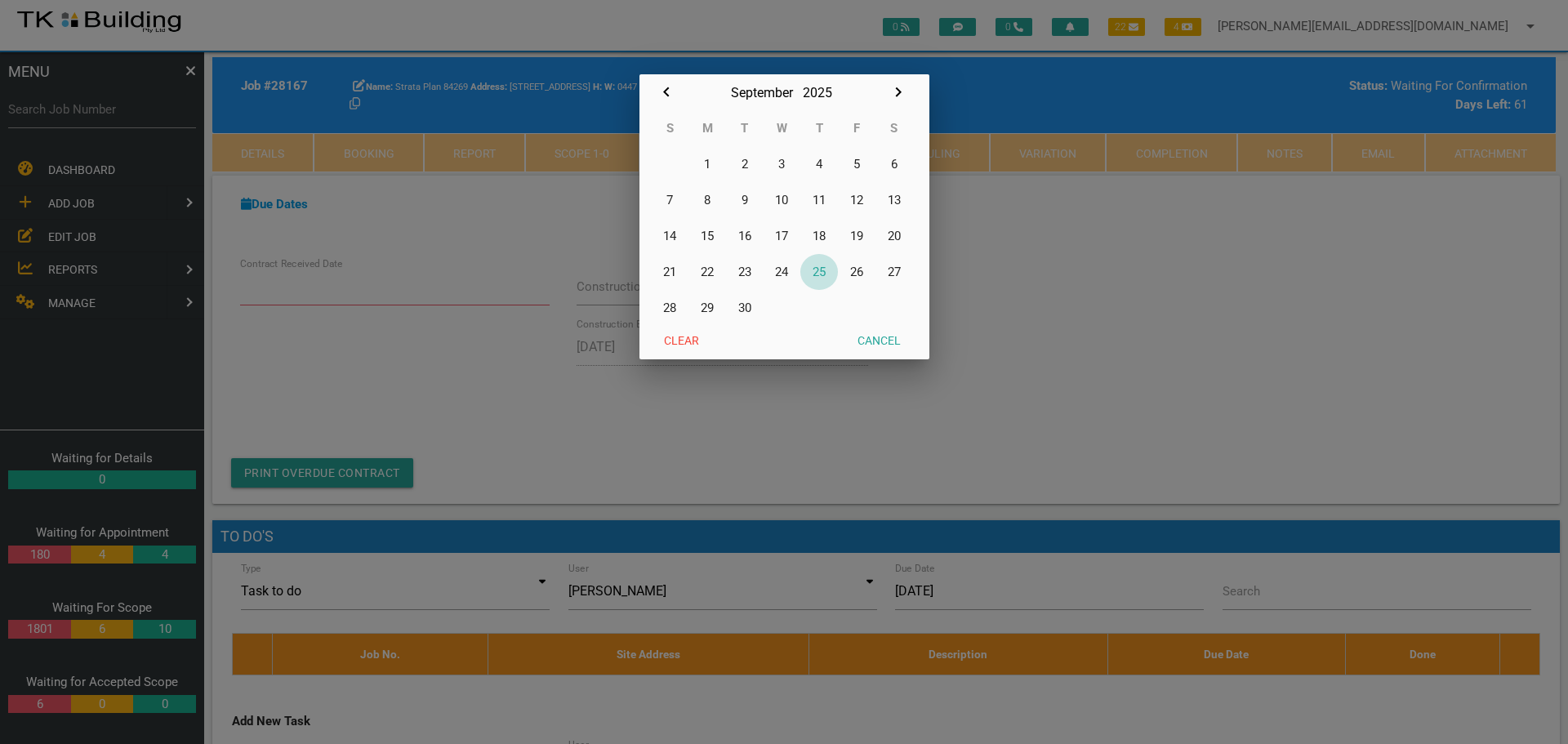
click at [822, 271] on button "25" at bounding box center [819, 271] width 37 height 36
type input "[DATE]"
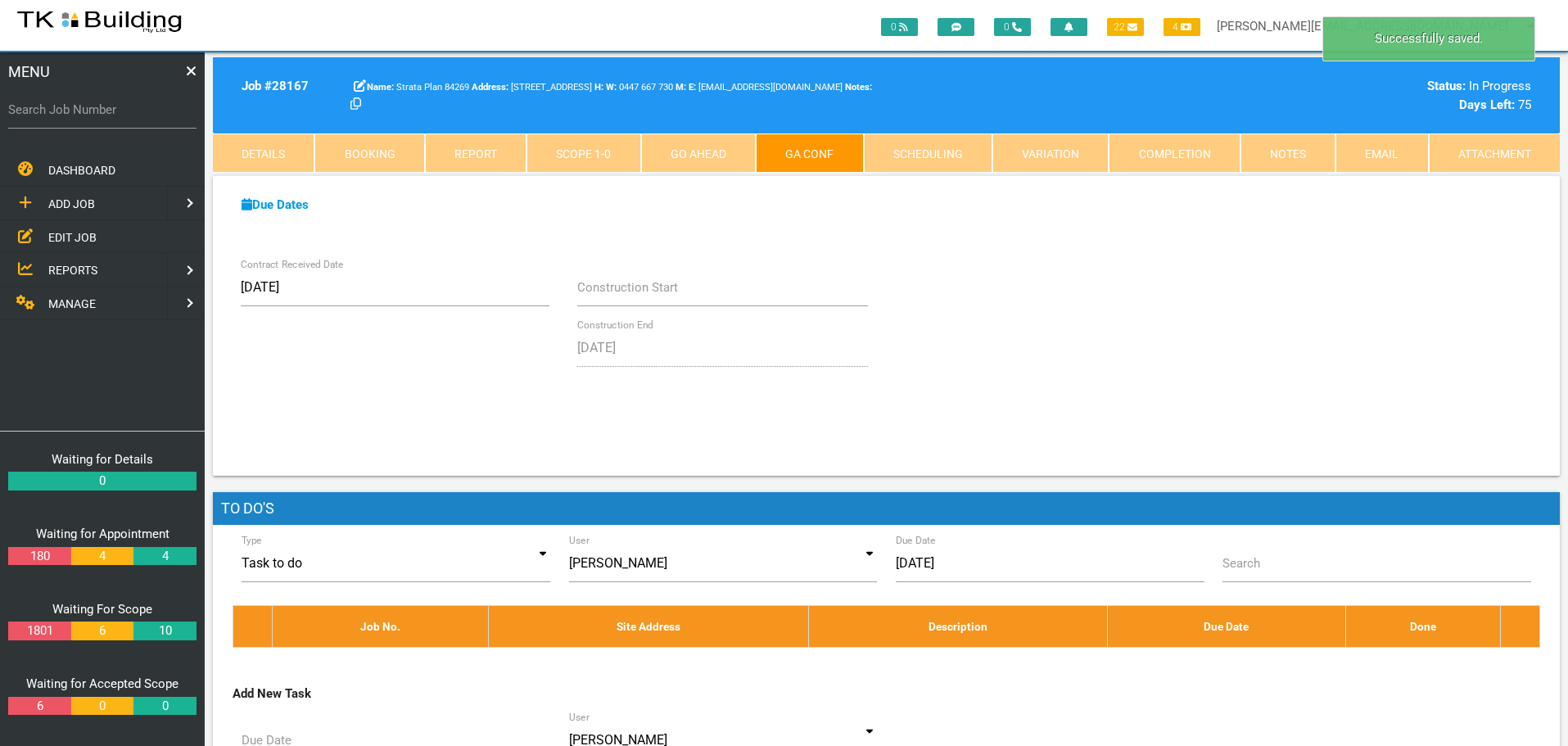
click at [1287, 147] on link "Notes" at bounding box center [1288, 153] width 95 height 39
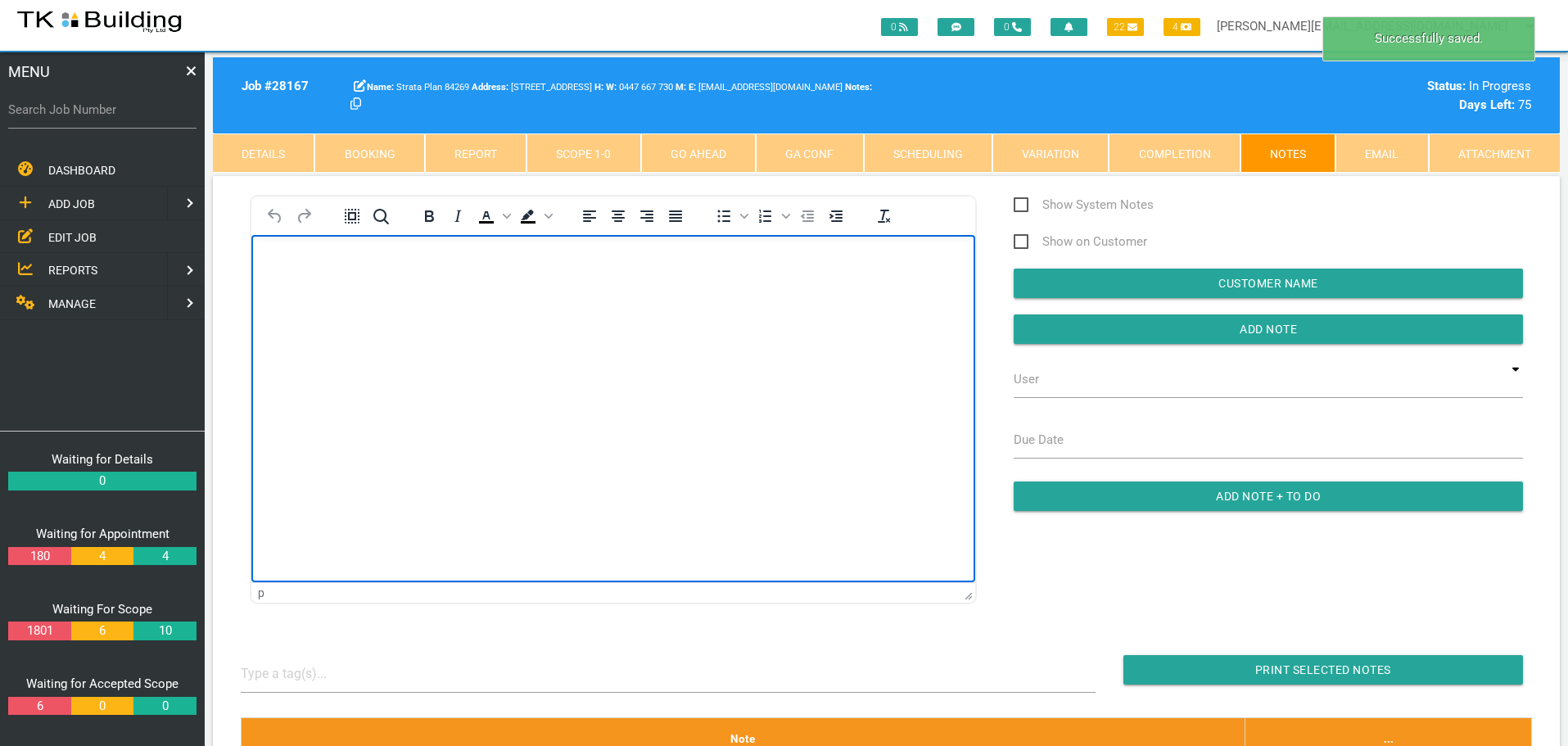
click at [294, 287] on body "Rich Text Area. Press ALT-0 for help." at bounding box center [614, 281] width 724 height 54
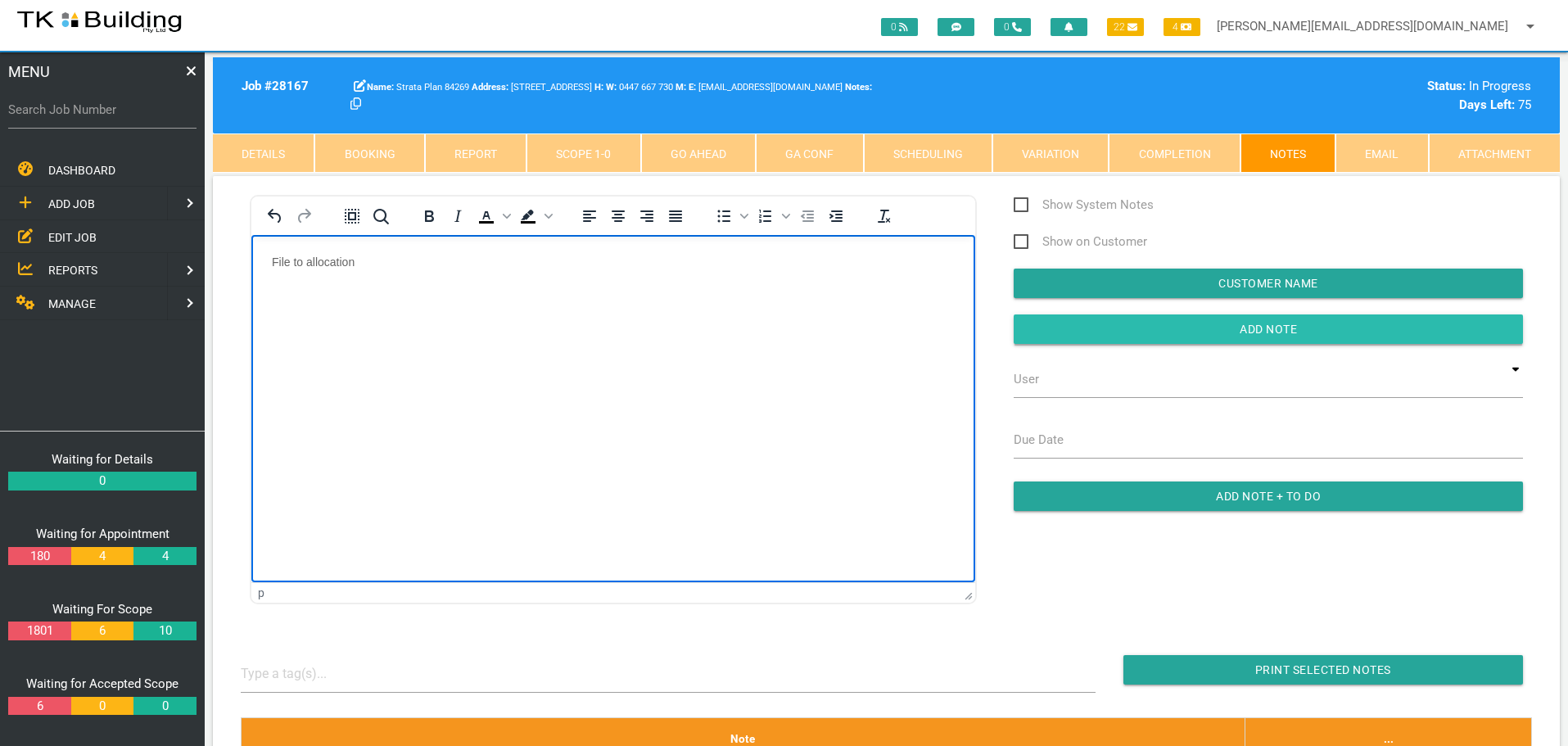
click at [1159, 329] on input "Add Note" at bounding box center [1268, 329] width 509 height 30
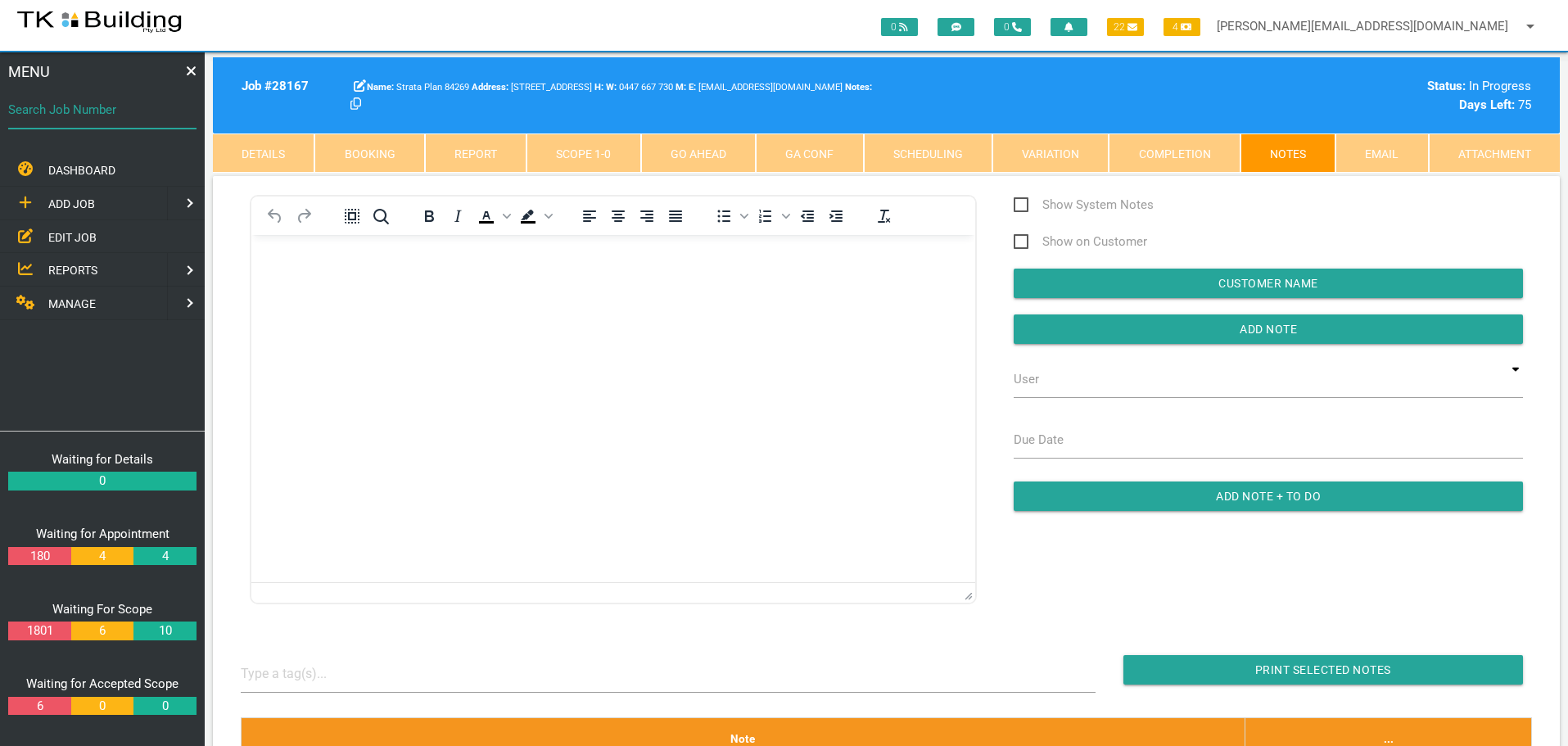
click at [112, 121] on input "Search Job Number" at bounding box center [103, 109] width 188 height 37
type input "27747"
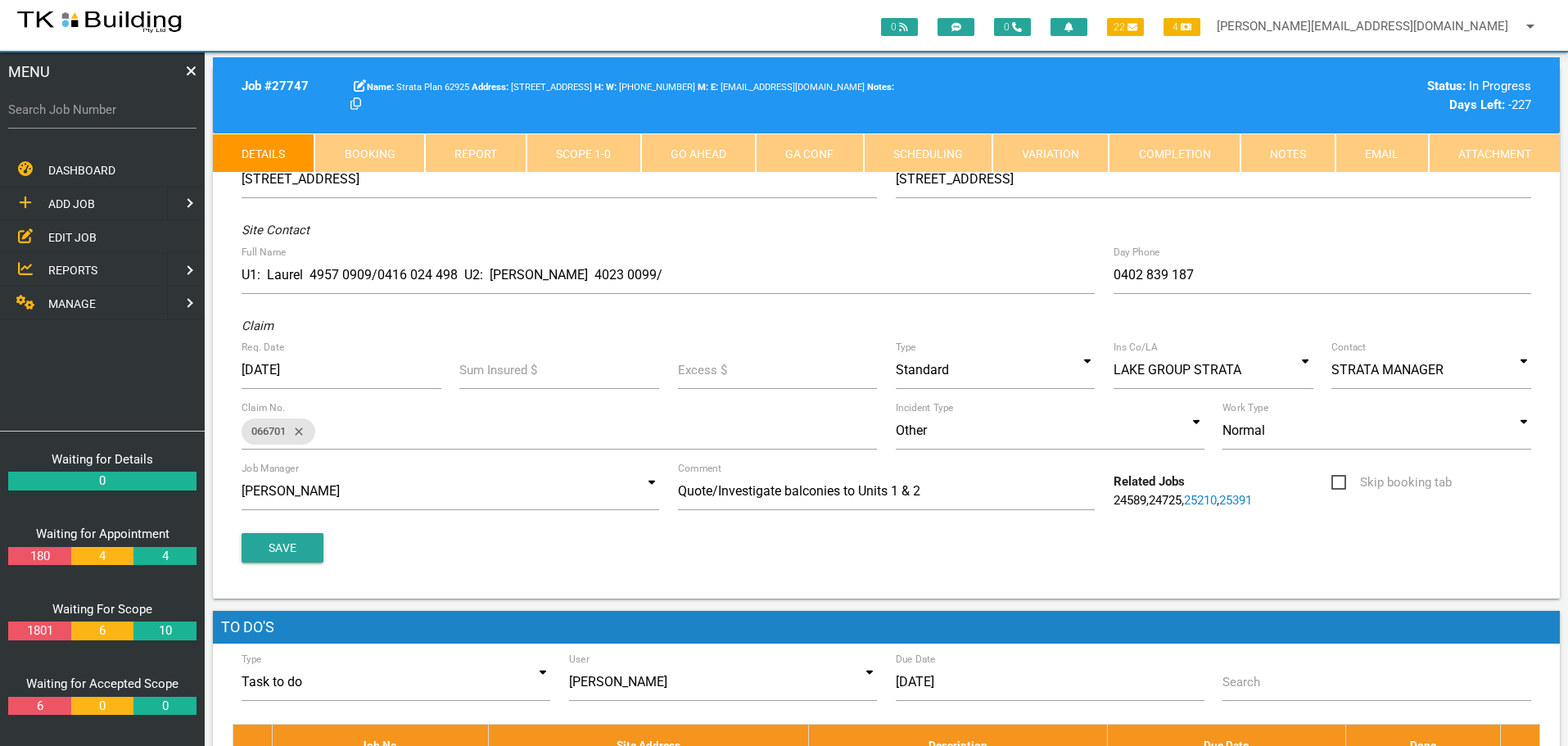
click at [1292, 149] on link "Notes" at bounding box center [1288, 153] width 95 height 39
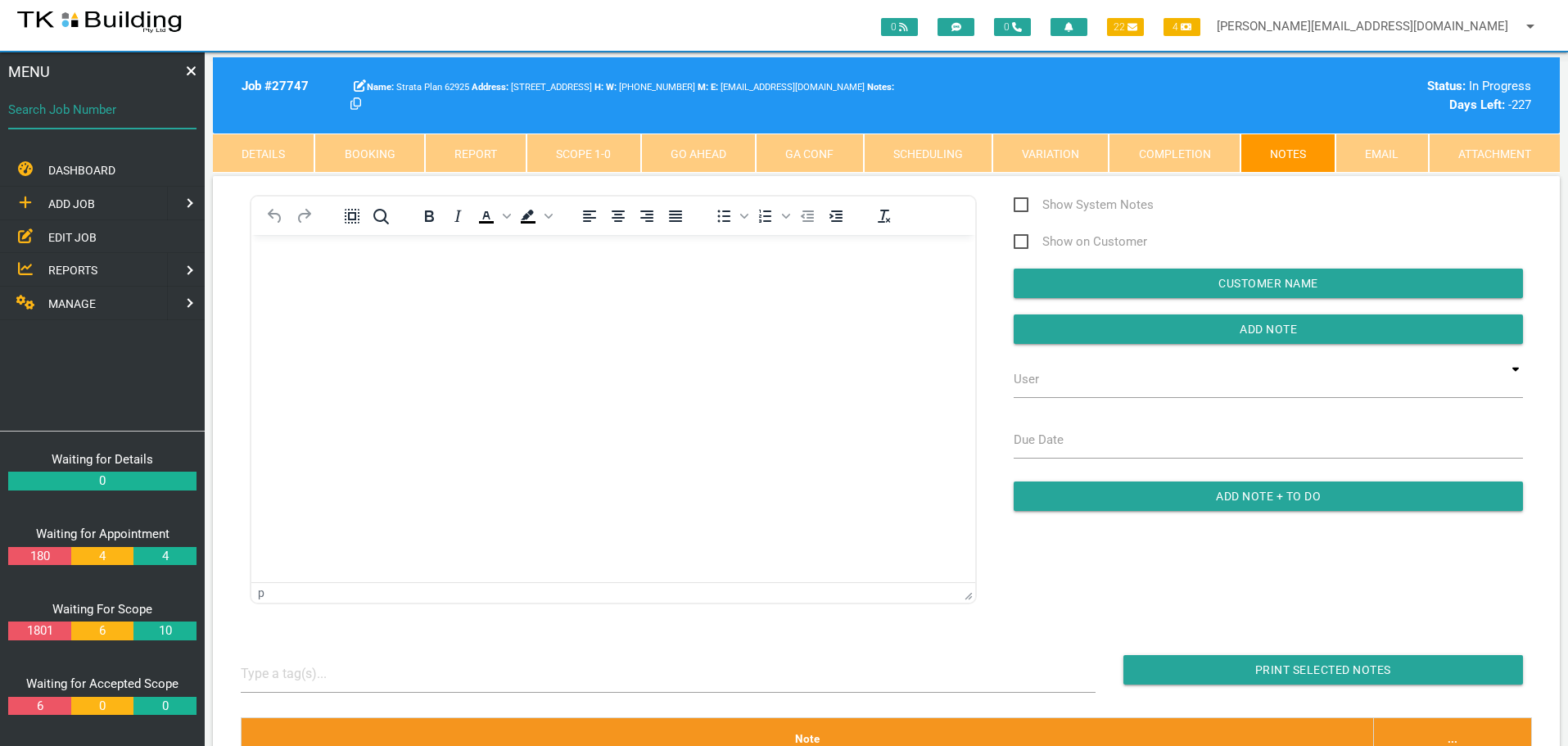
click at [86, 120] on input "Search Job Number" at bounding box center [103, 109] width 188 height 37
type input "280714"
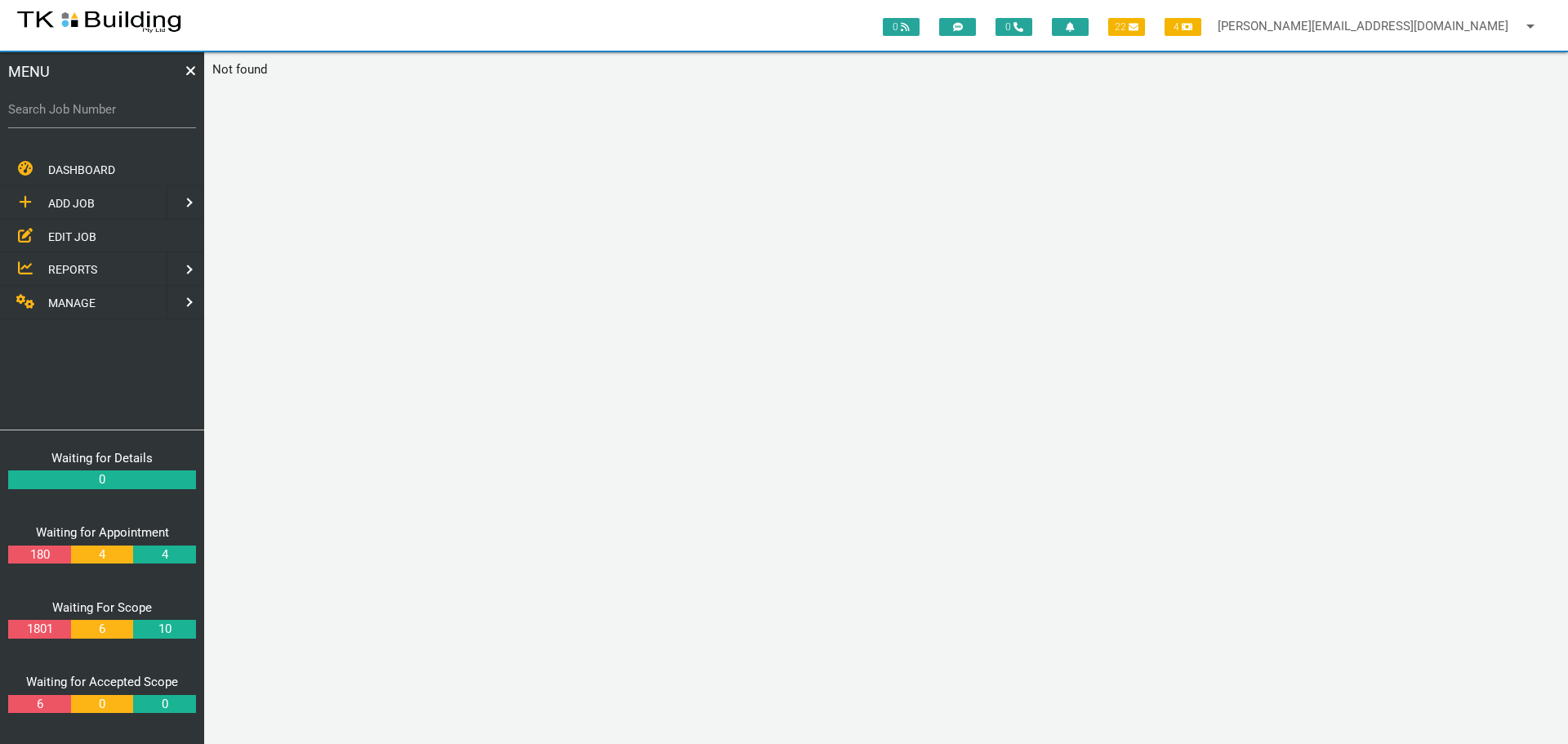
click at [71, 112] on label "Search Job Number" at bounding box center [102, 110] width 188 height 19
click at [71, 112] on input "Search Job Number" at bounding box center [102, 109] width 188 height 37
type input "28074"
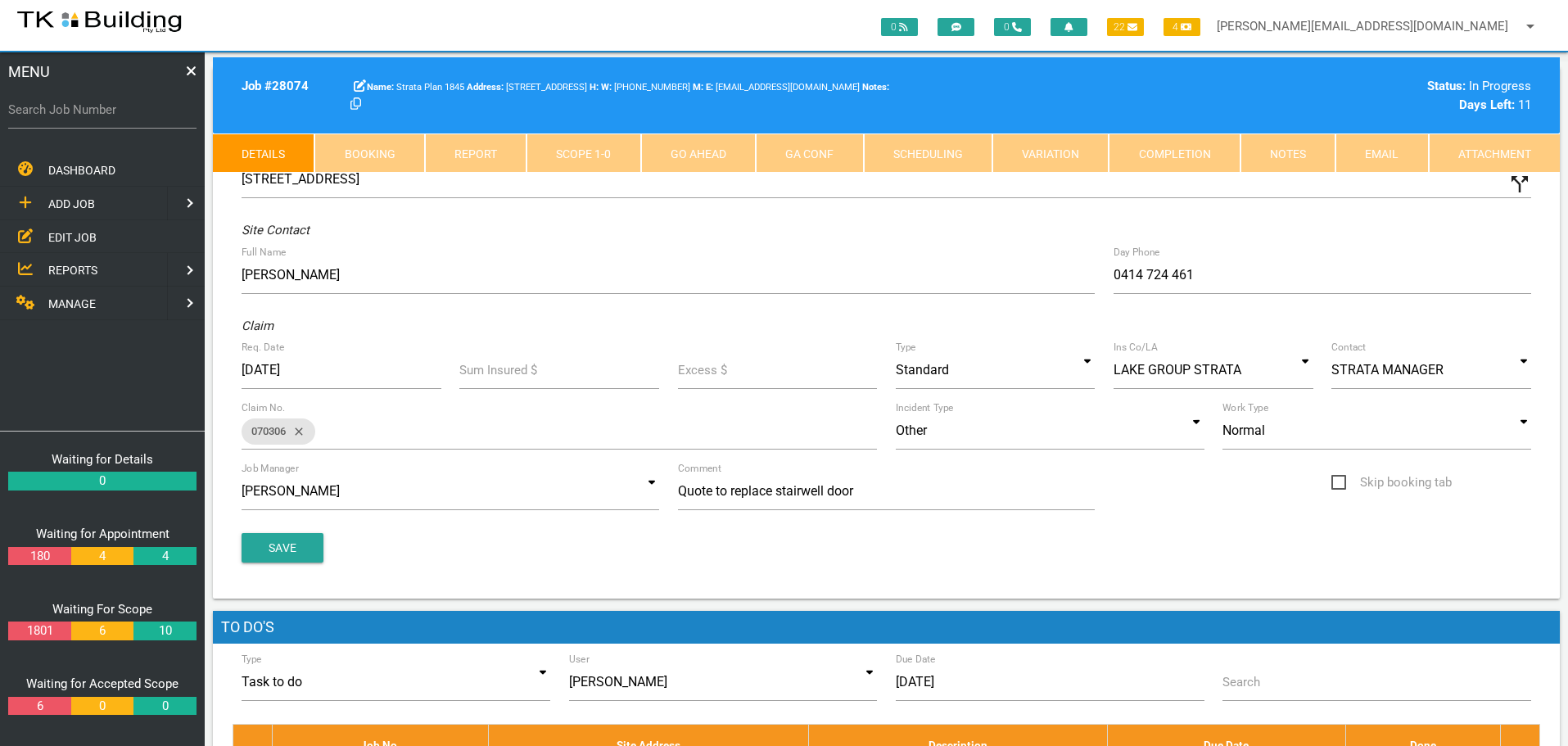
click at [1286, 155] on link "Notes" at bounding box center [1288, 153] width 95 height 39
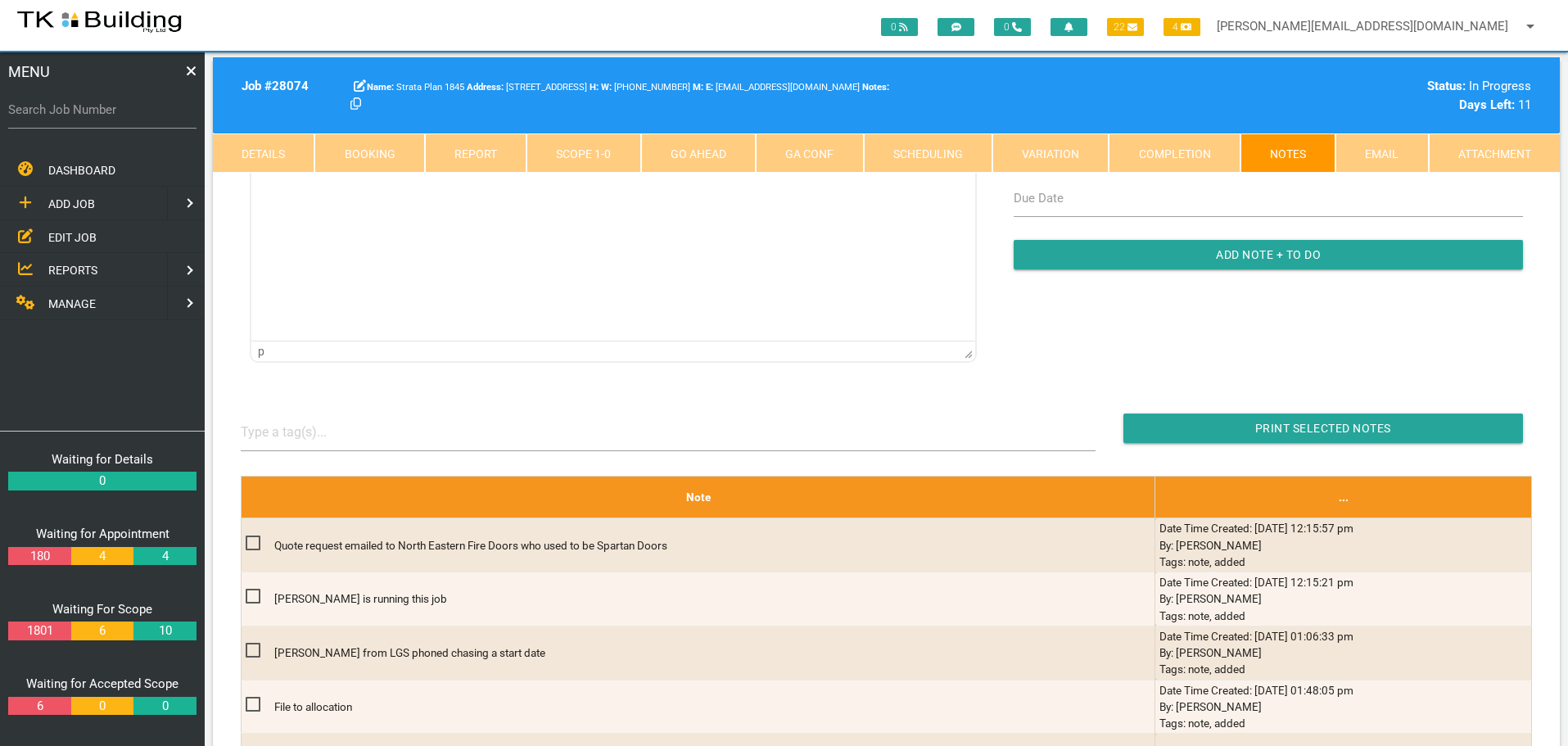
scroll to position [246, 0]
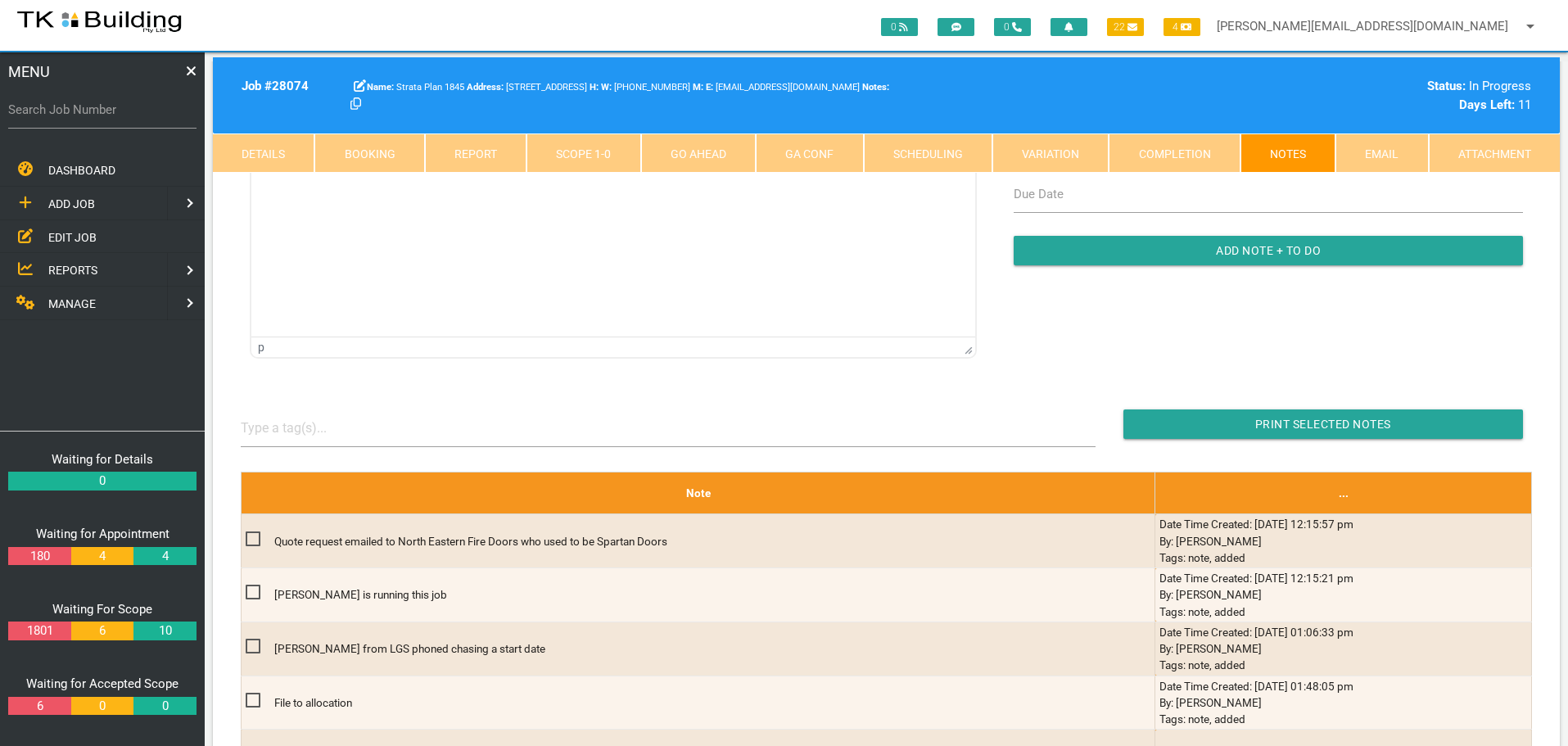
click at [69, 235] on span "EDIT JOB" at bounding box center [72, 236] width 48 height 13
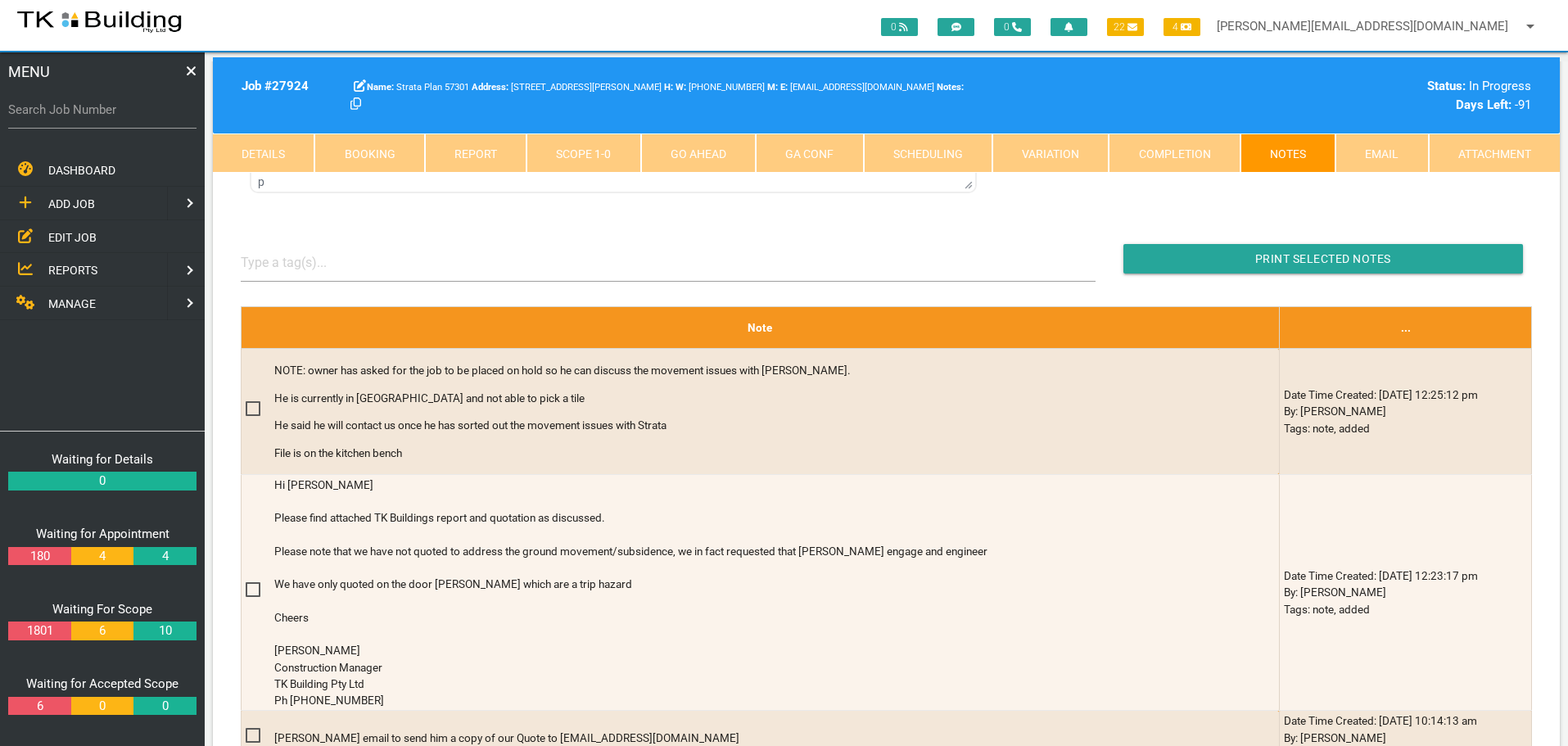
scroll to position [409, 0]
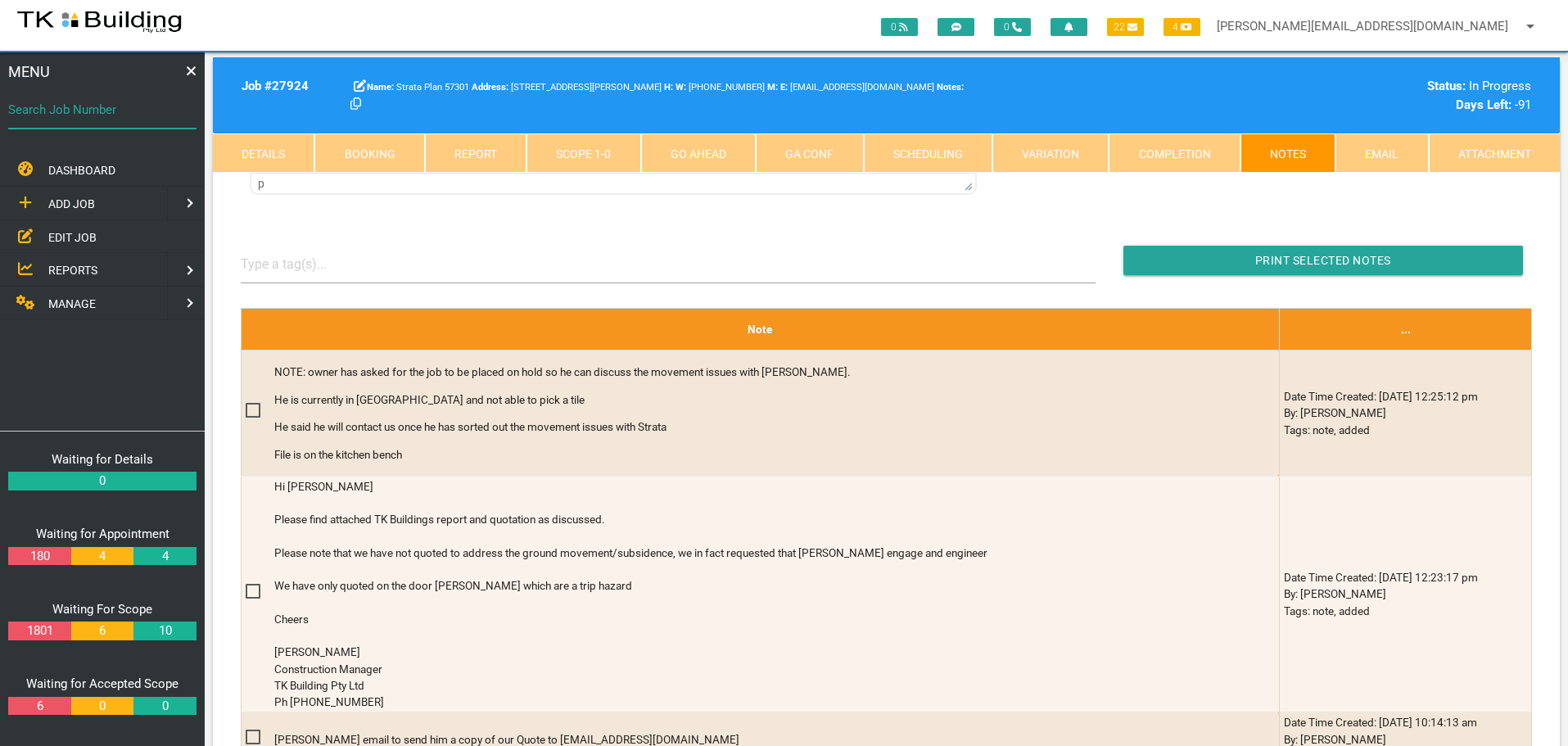
click at [112, 123] on input "Search Job Number" at bounding box center [103, 109] width 188 height 37
type input "27312"
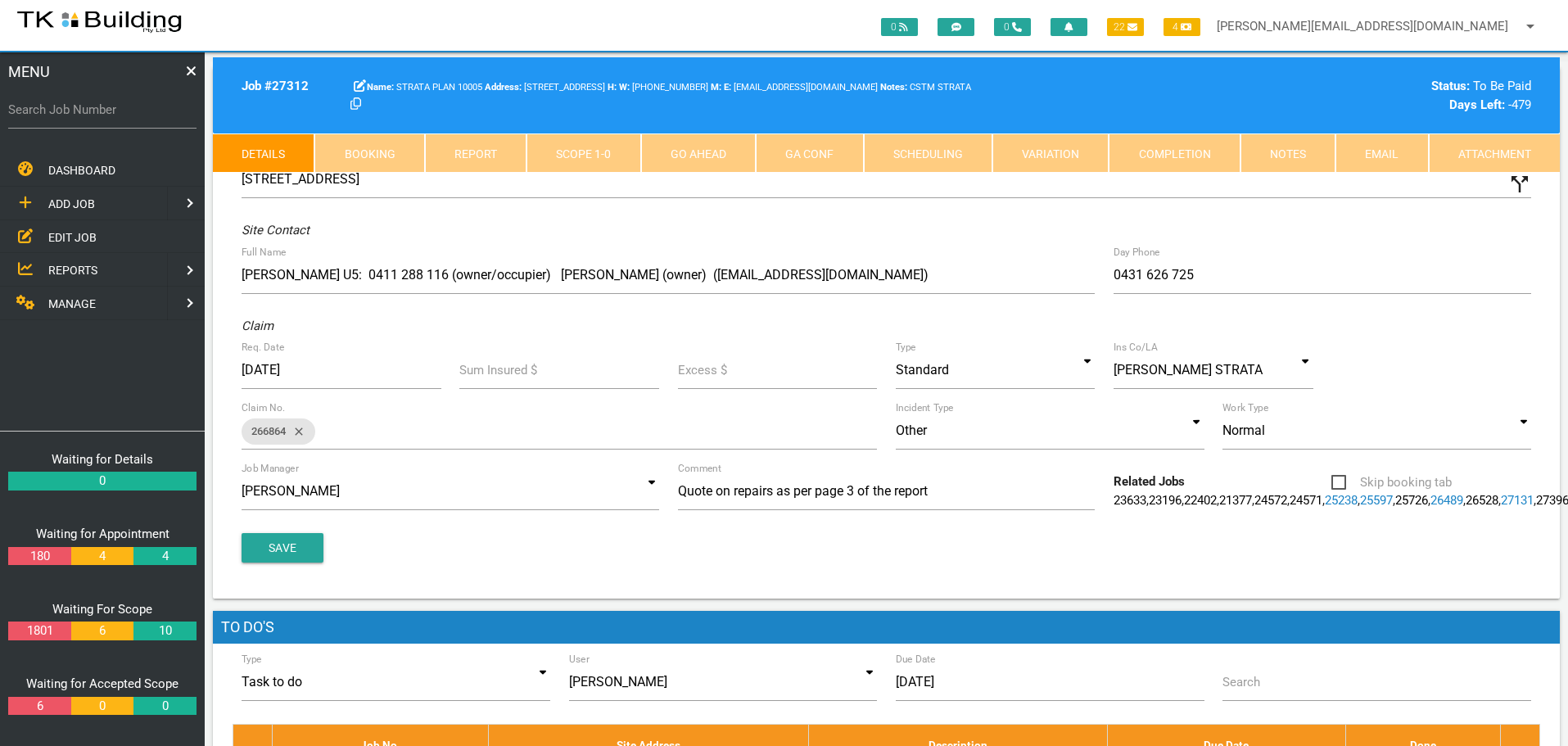
click at [1293, 139] on link "Notes" at bounding box center [1288, 153] width 95 height 39
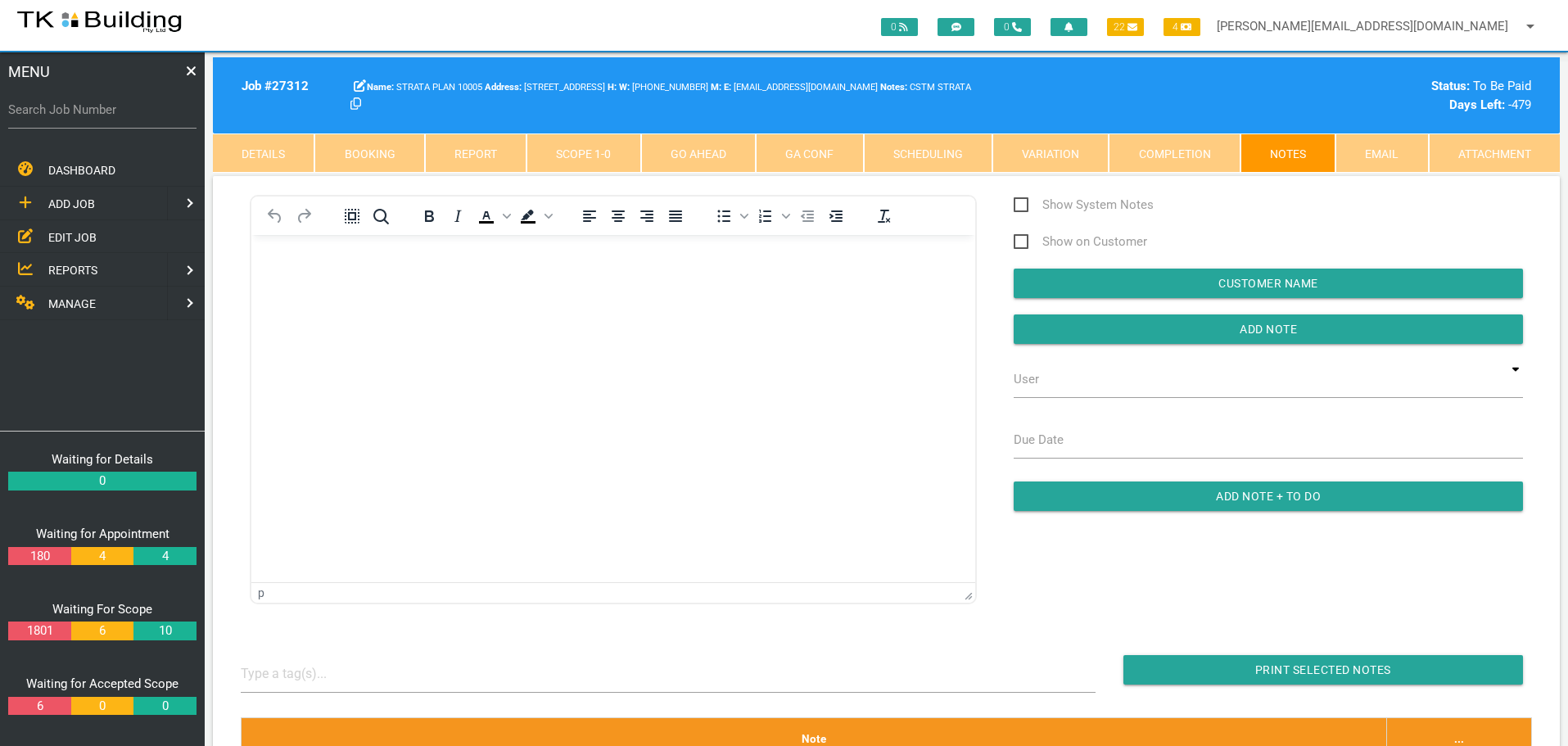
click at [300, 271] on body "Rich Text Area. Press ALT-0 for help." at bounding box center [614, 281] width 724 height 54
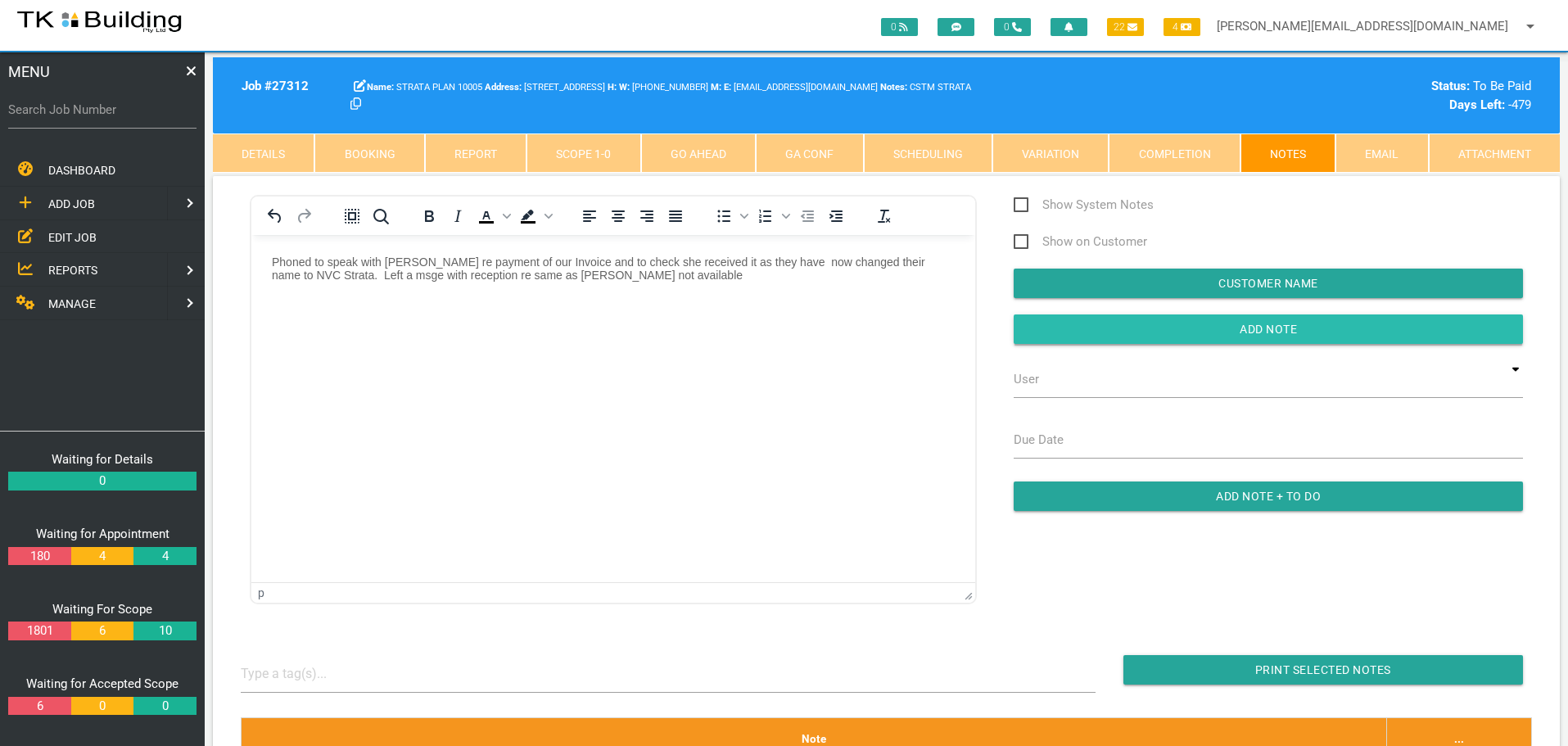
click at [1076, 332] on input "button" at bounding box center [1268, 329] width 509 height 30
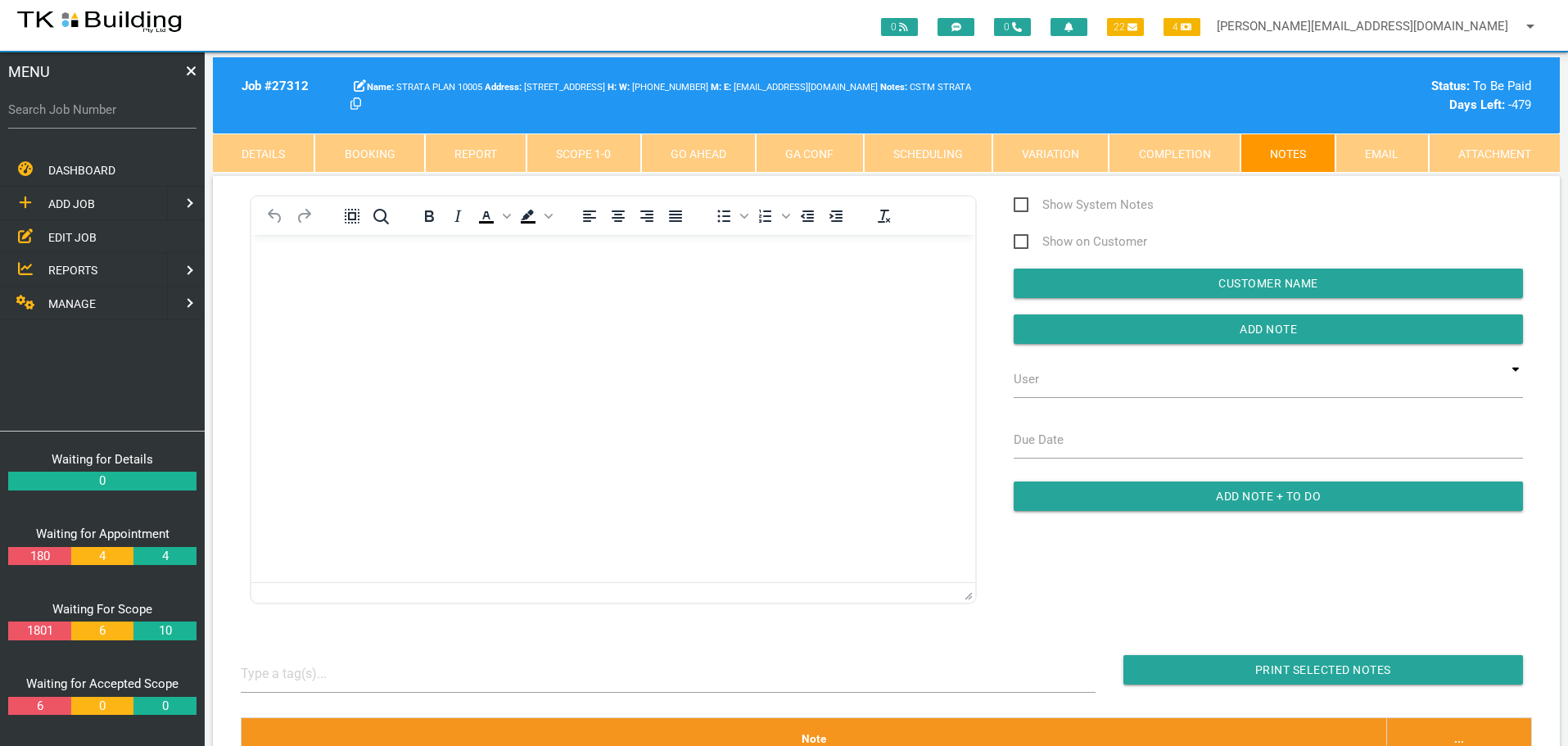
click at [85, 117] on label "Search Job Number" at bounding box center [103, 110] width 188 height 19
click at [85, 117] on input "Search Job Number" at bounding box center [103, 109] width 188 height 37
type input "27205"
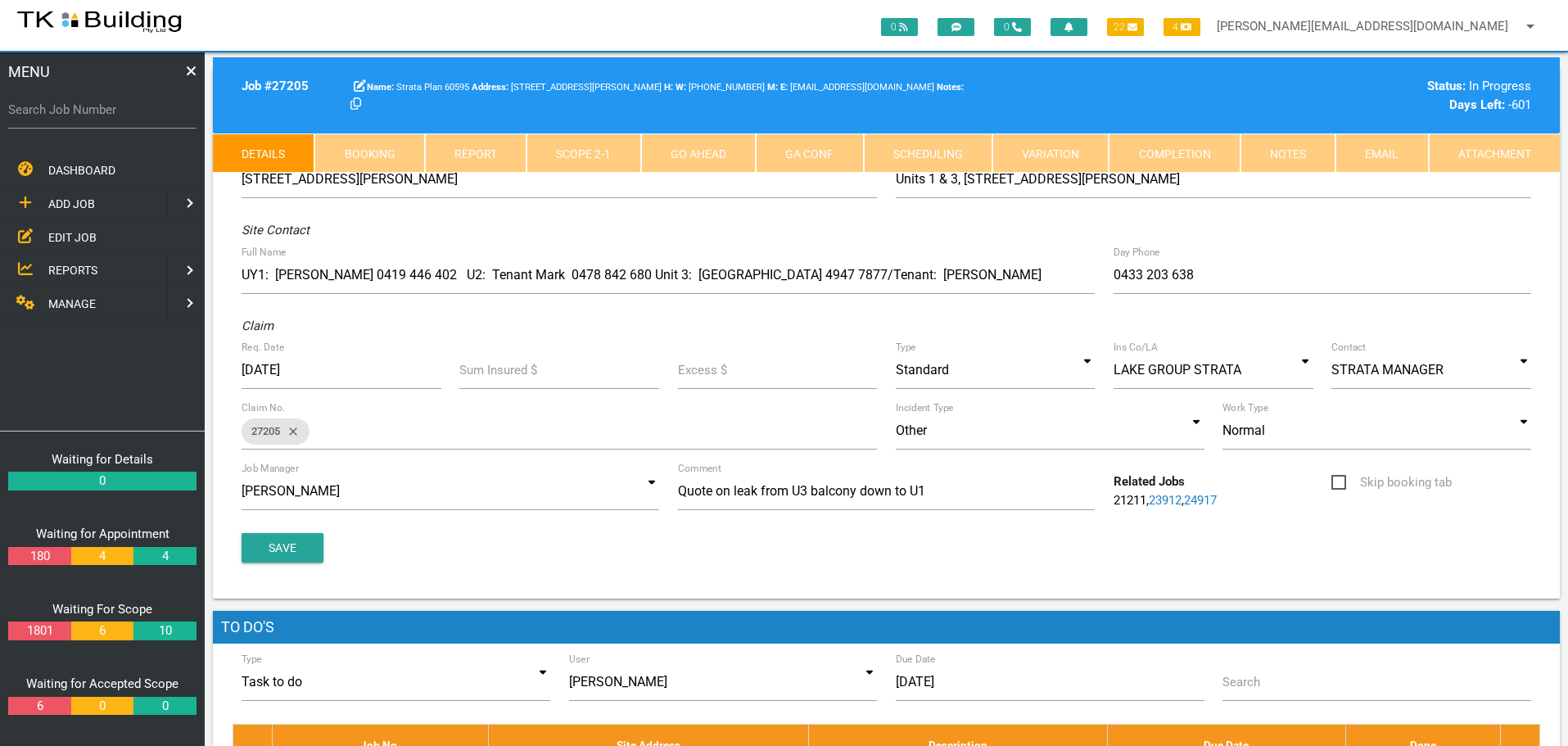
click at [1294, 147] on link "Notes" at bounding box center [1288, 153] width 95 height 39
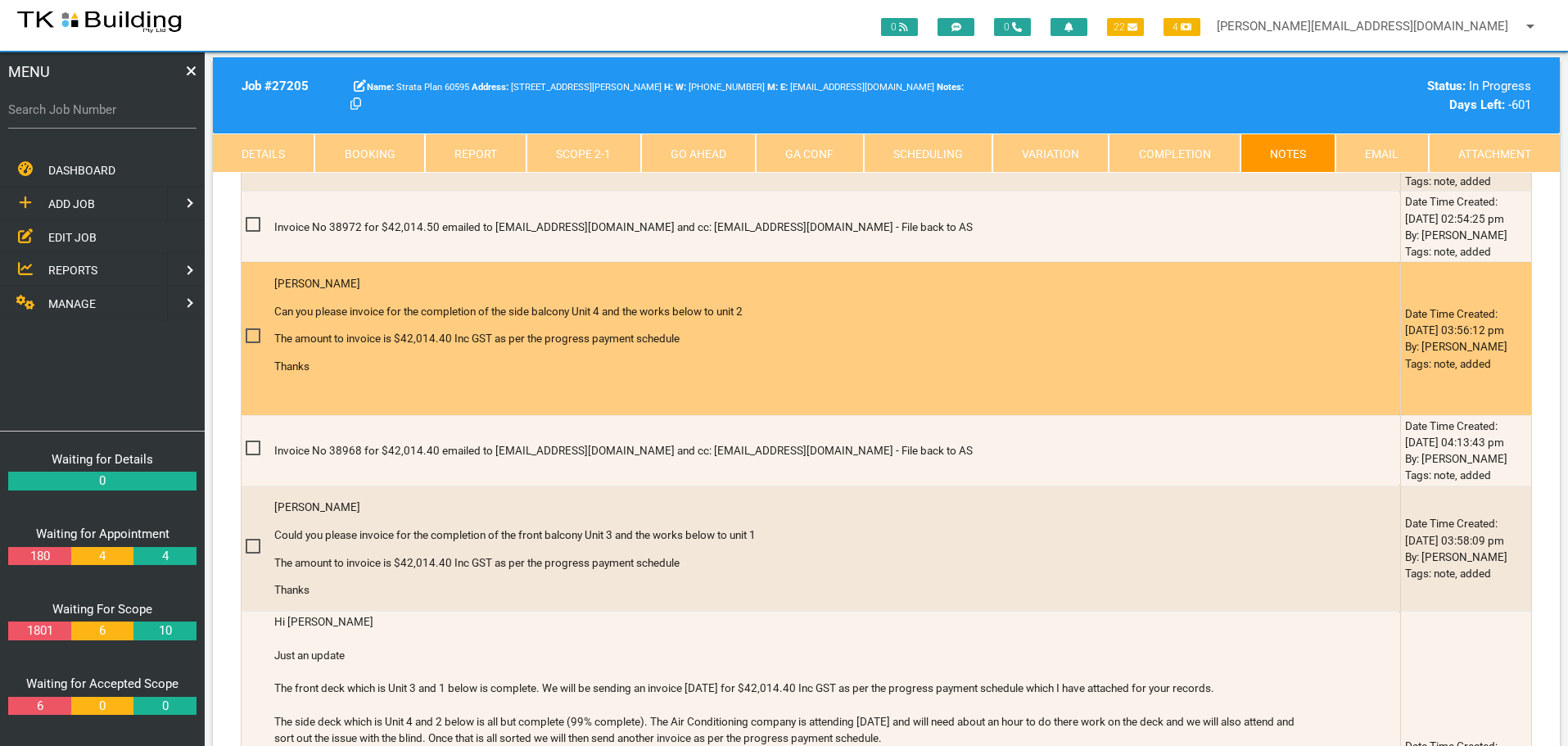
scroll to position [655, 0]
